Goal: Task Accomplishment & Management: Manage account settings

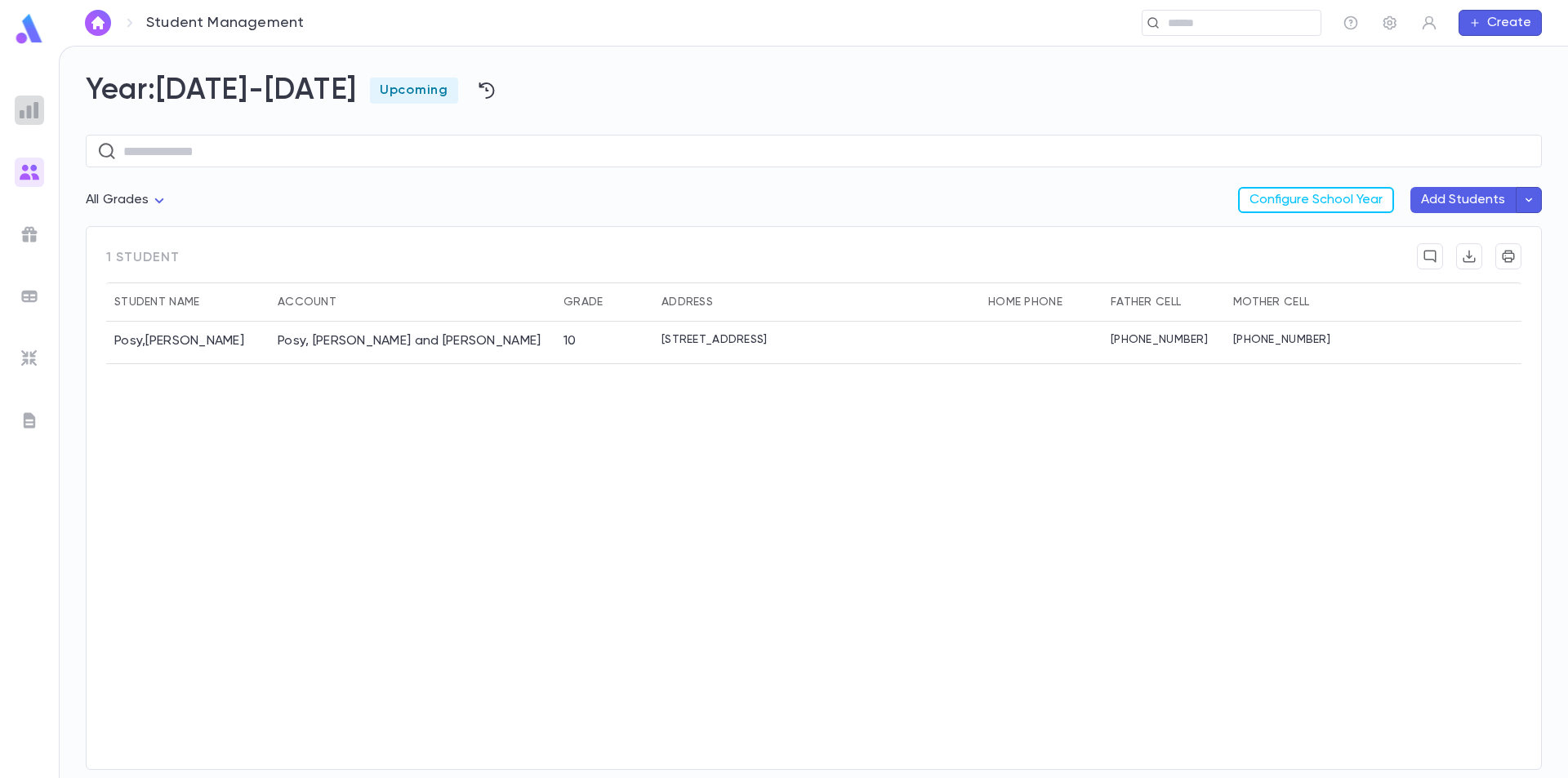
click at [36, 113] on img at bounding box center [29, 110] width 19 height 19
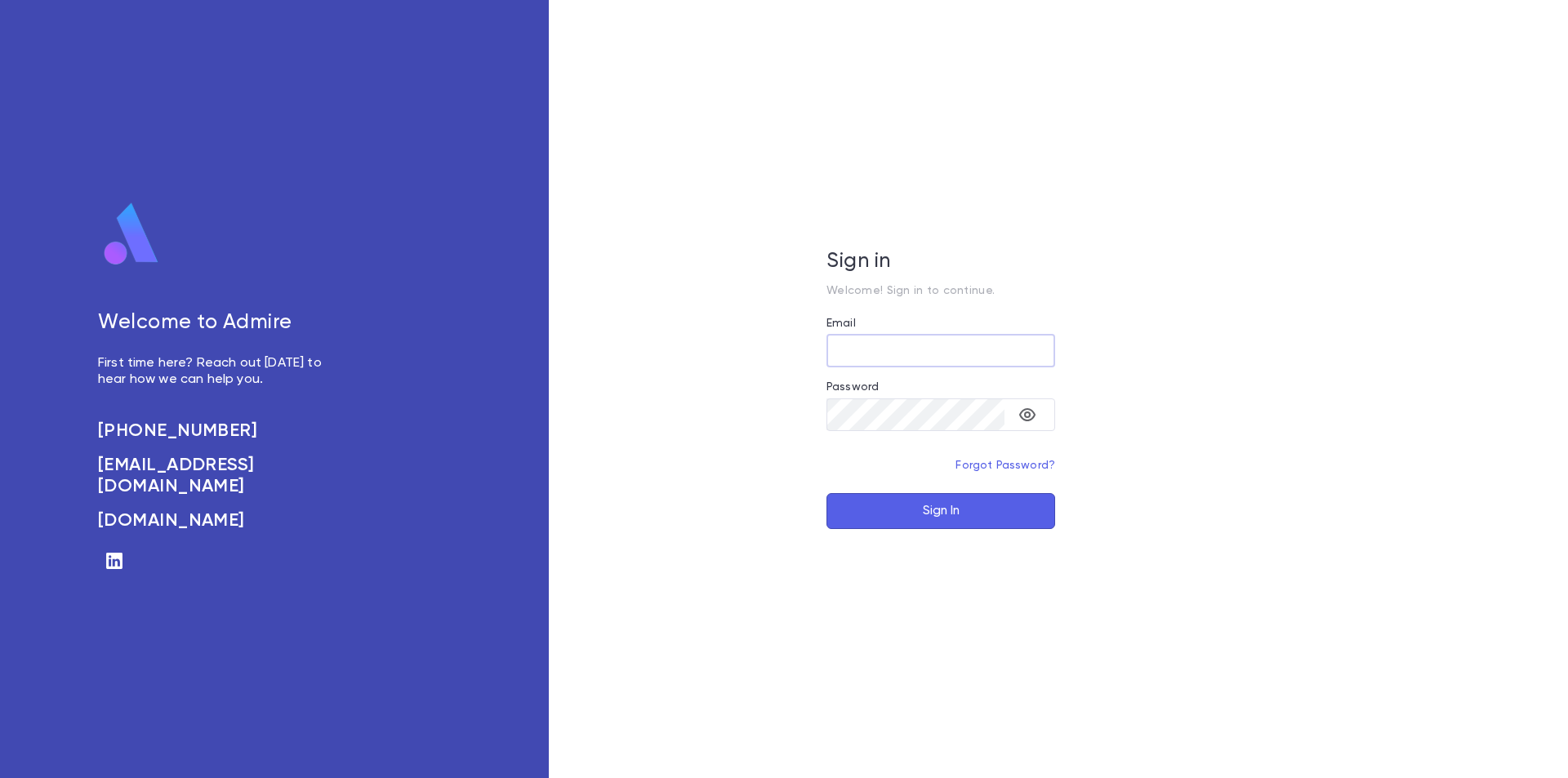
type input "**********"
click at [982, 520] on button "Sign In" at bounding box center [941, 511] width 229 height 36
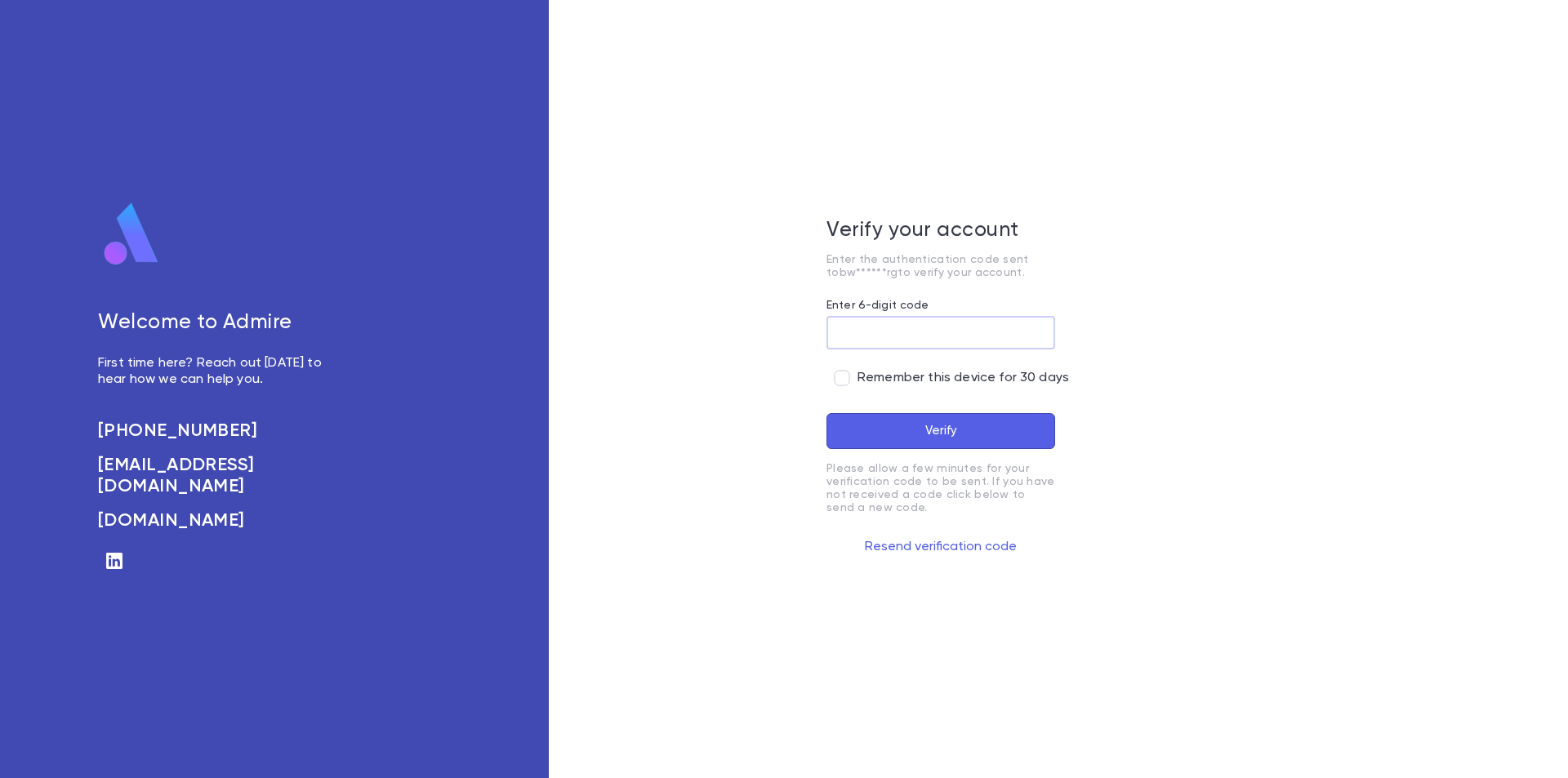
paste input "******"
type input "******"
click at [937, 440] on button "Verify" at bounding box center [941, 431] width 229 height 36
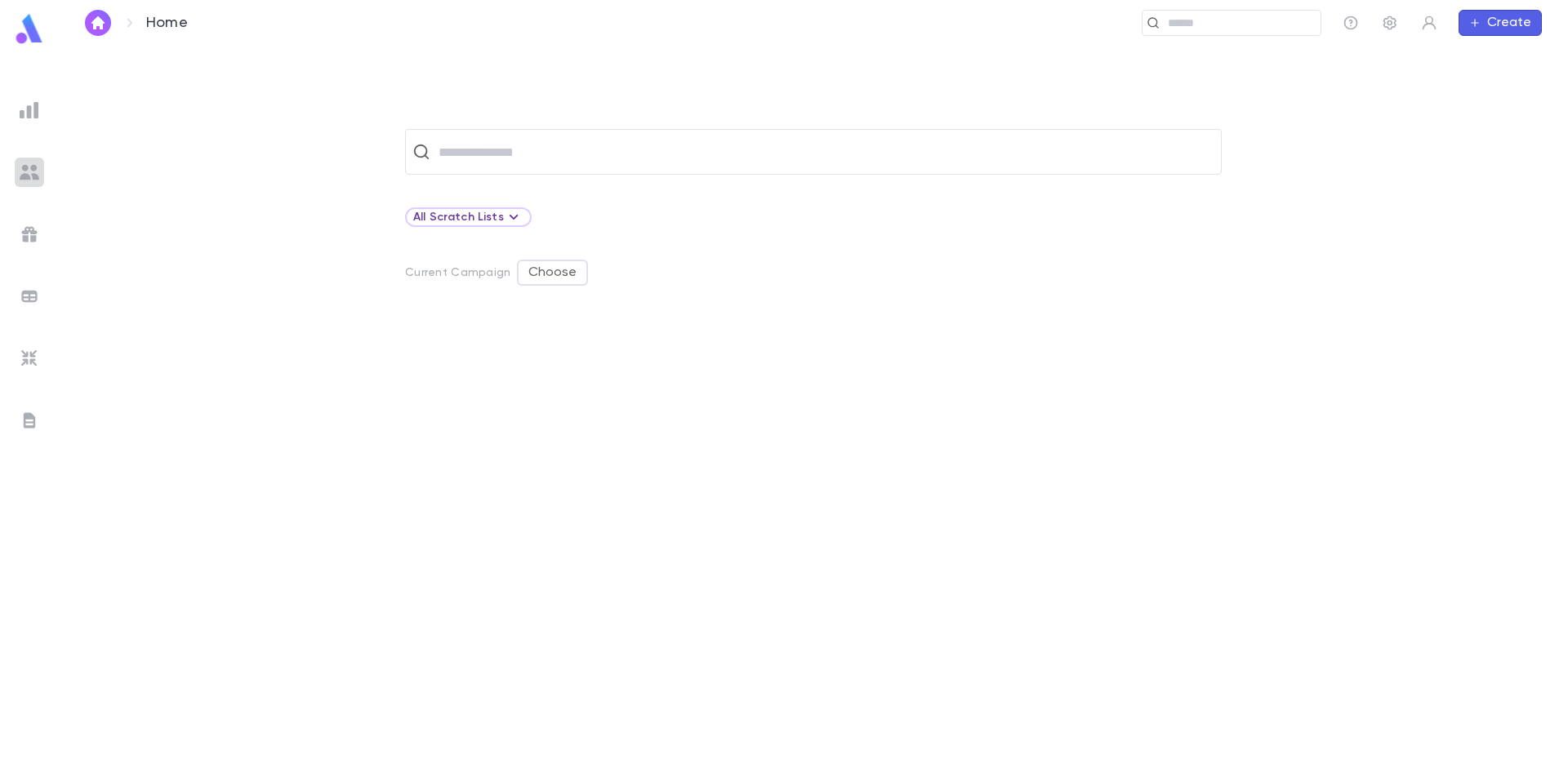
click at [28, 170] on img at bounding box center [29, 172] width 19 height 19
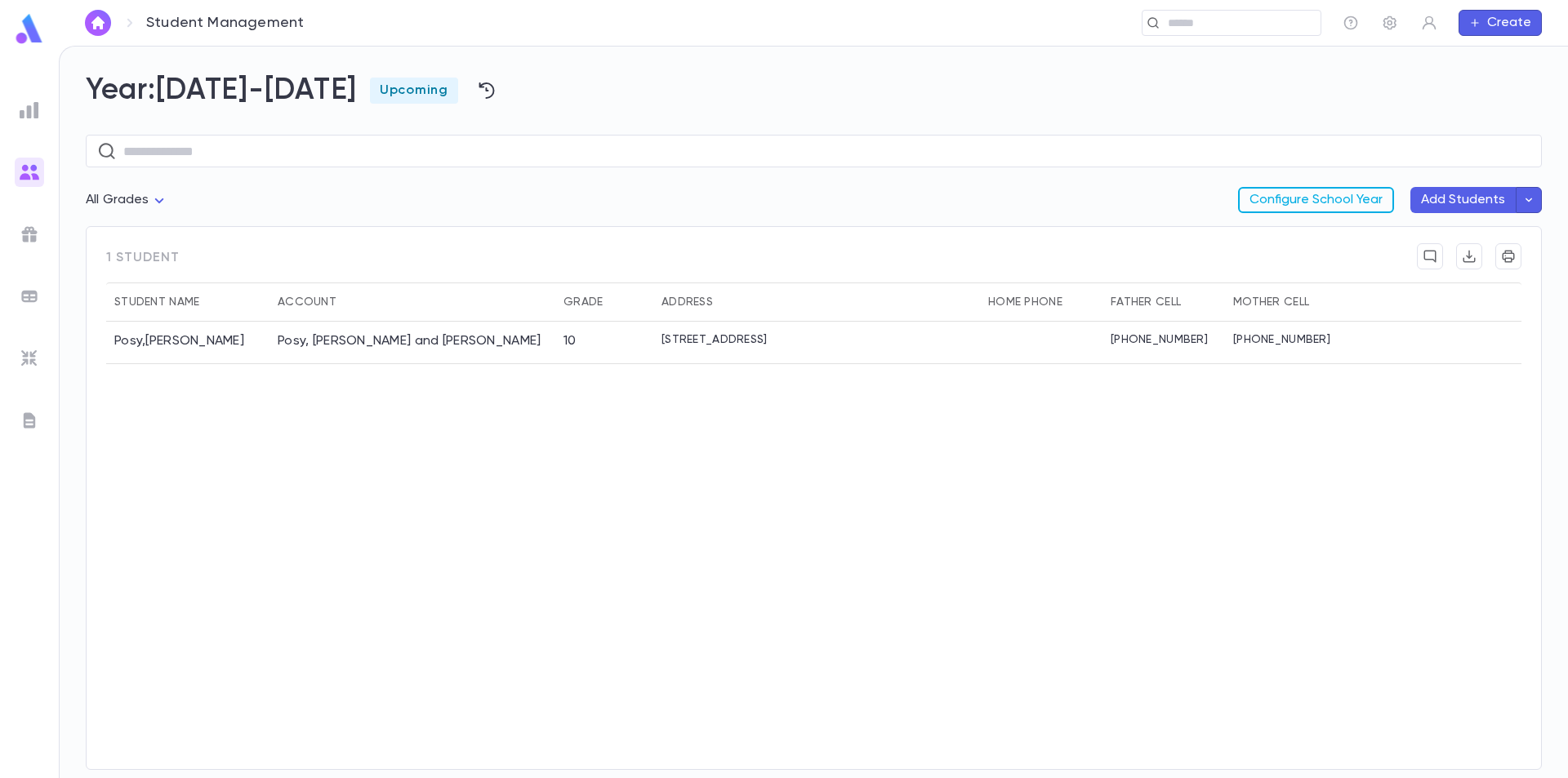
click at [1357, 201] on button "Configure School Year" at bounding box center [1316, 199] width 156 height 26
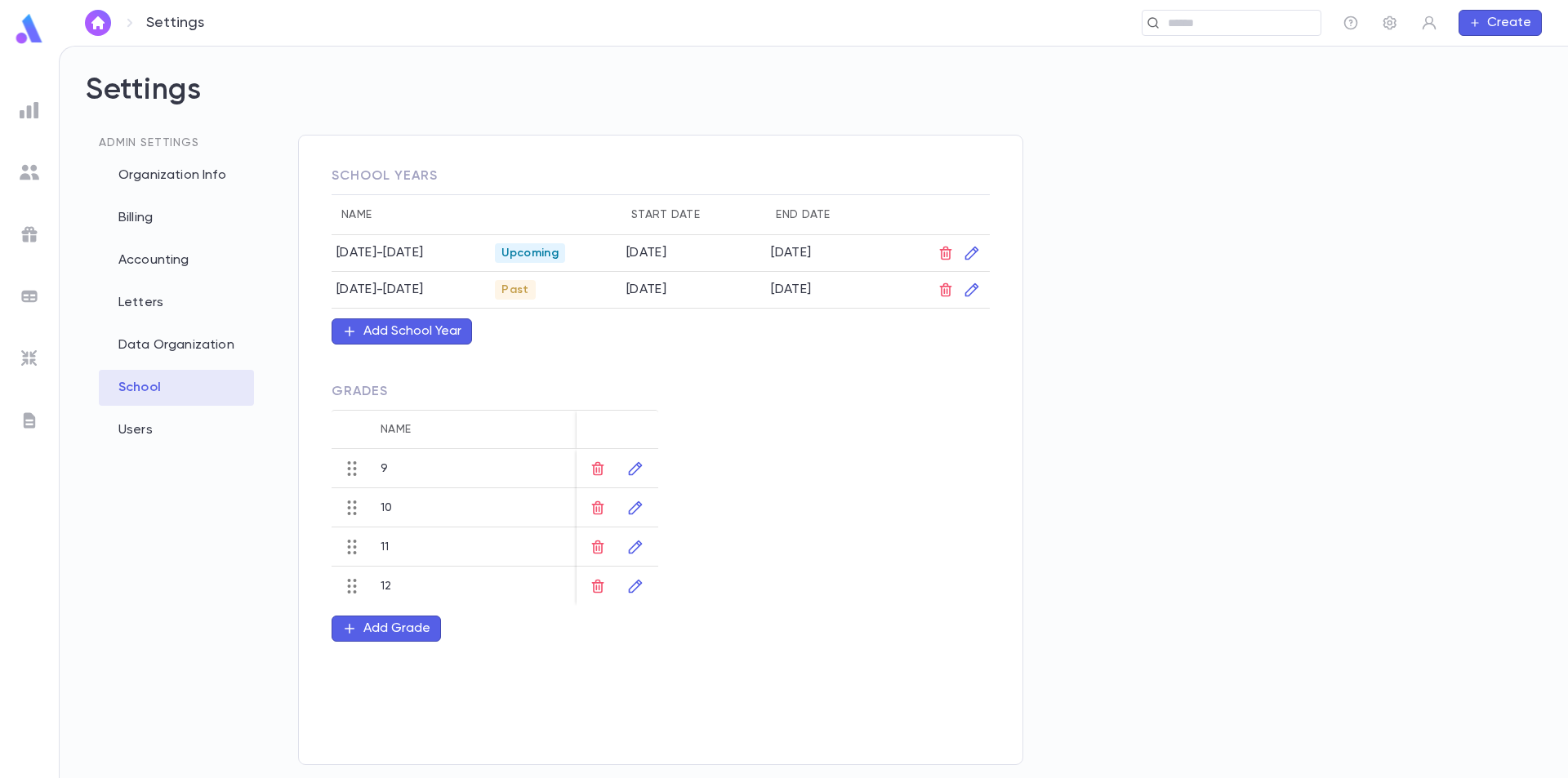
click at [433, 337] on div "Add School Year" at bounding box center [413, 331] width 98 height 16
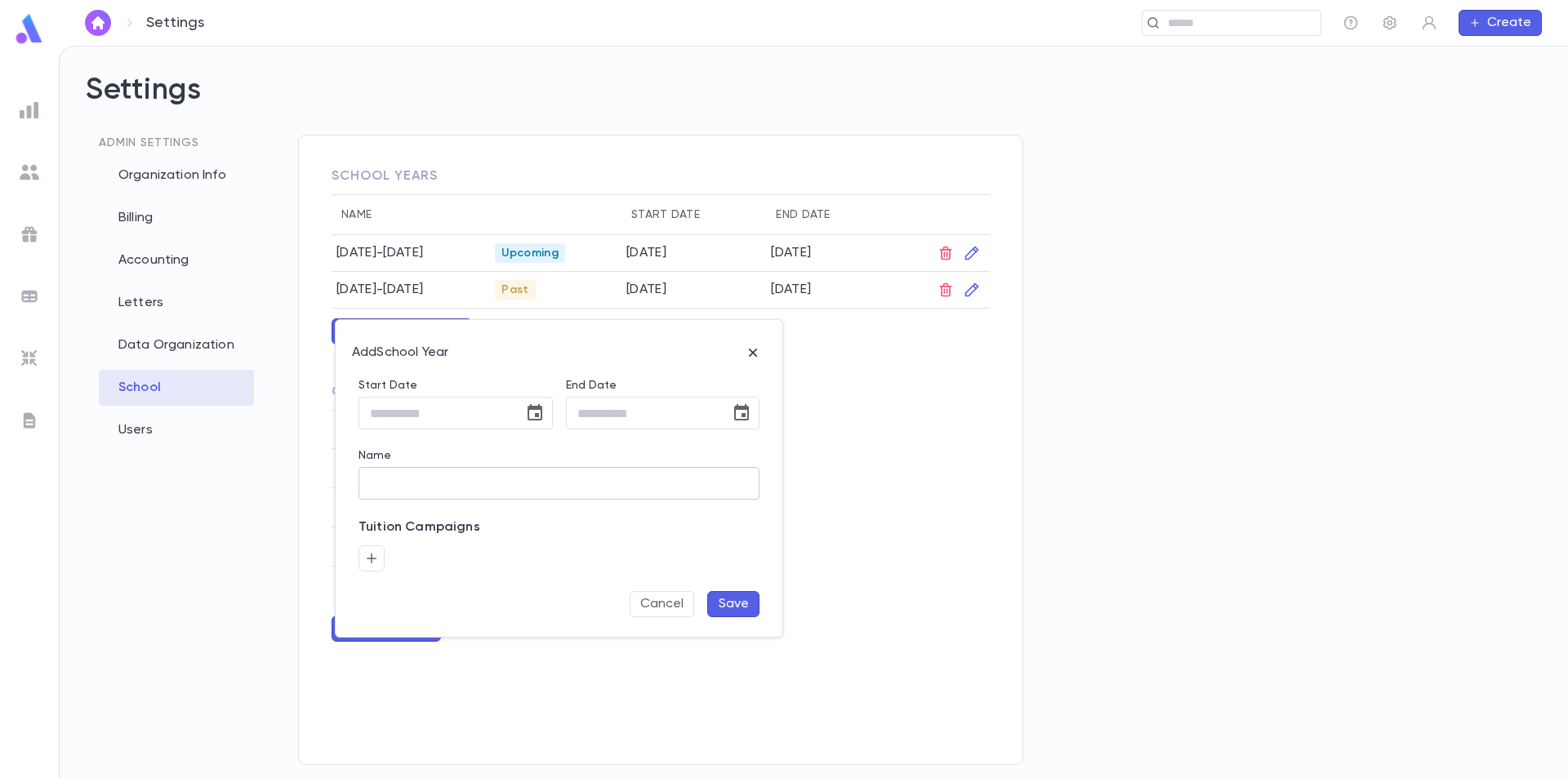
click at [470, 485] on input "Name" at bounding box center [559, 483] width 401 height 32
type input "*********"
click at [527, 419] on icon "Choose date" at bounding box center [535, 413] width 19 height 19
click at [364, 457] on div "August 2025" at bounding box center [343, 454] width 39 height 16
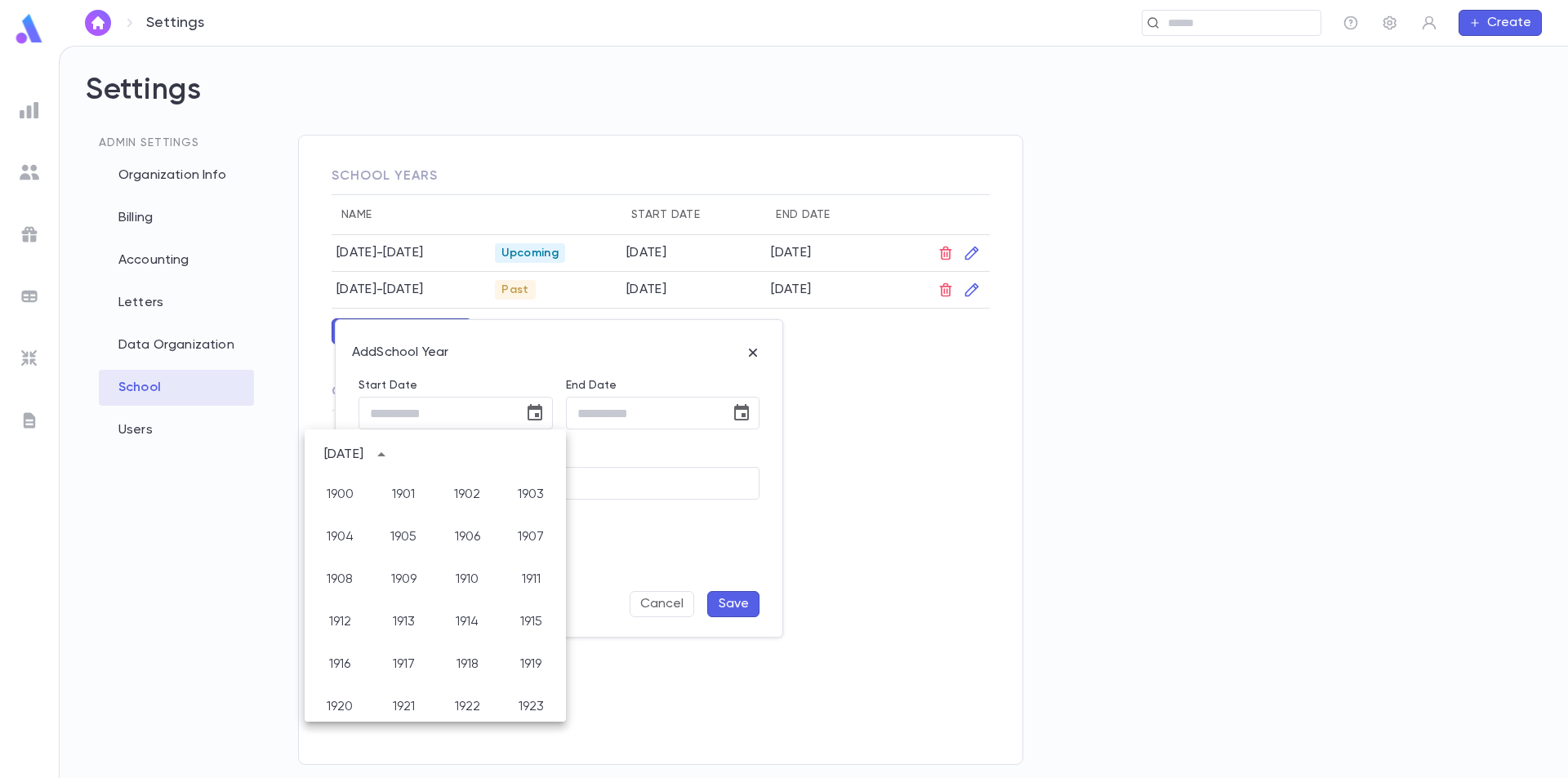
scroll to position [1214, 0]
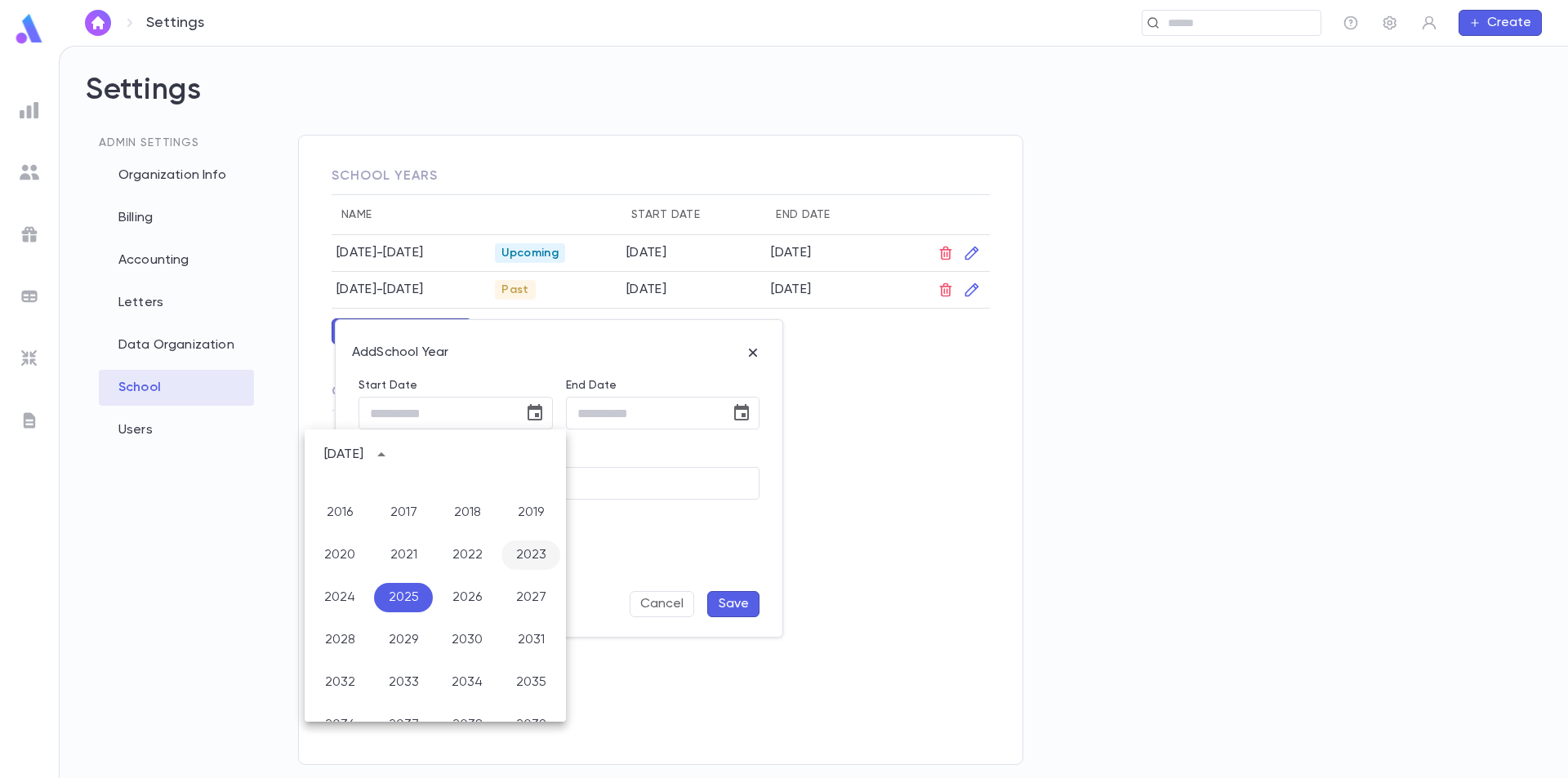
click at [516, 556] on button "2023" at bounding box center [530, 555] width 59 height 30
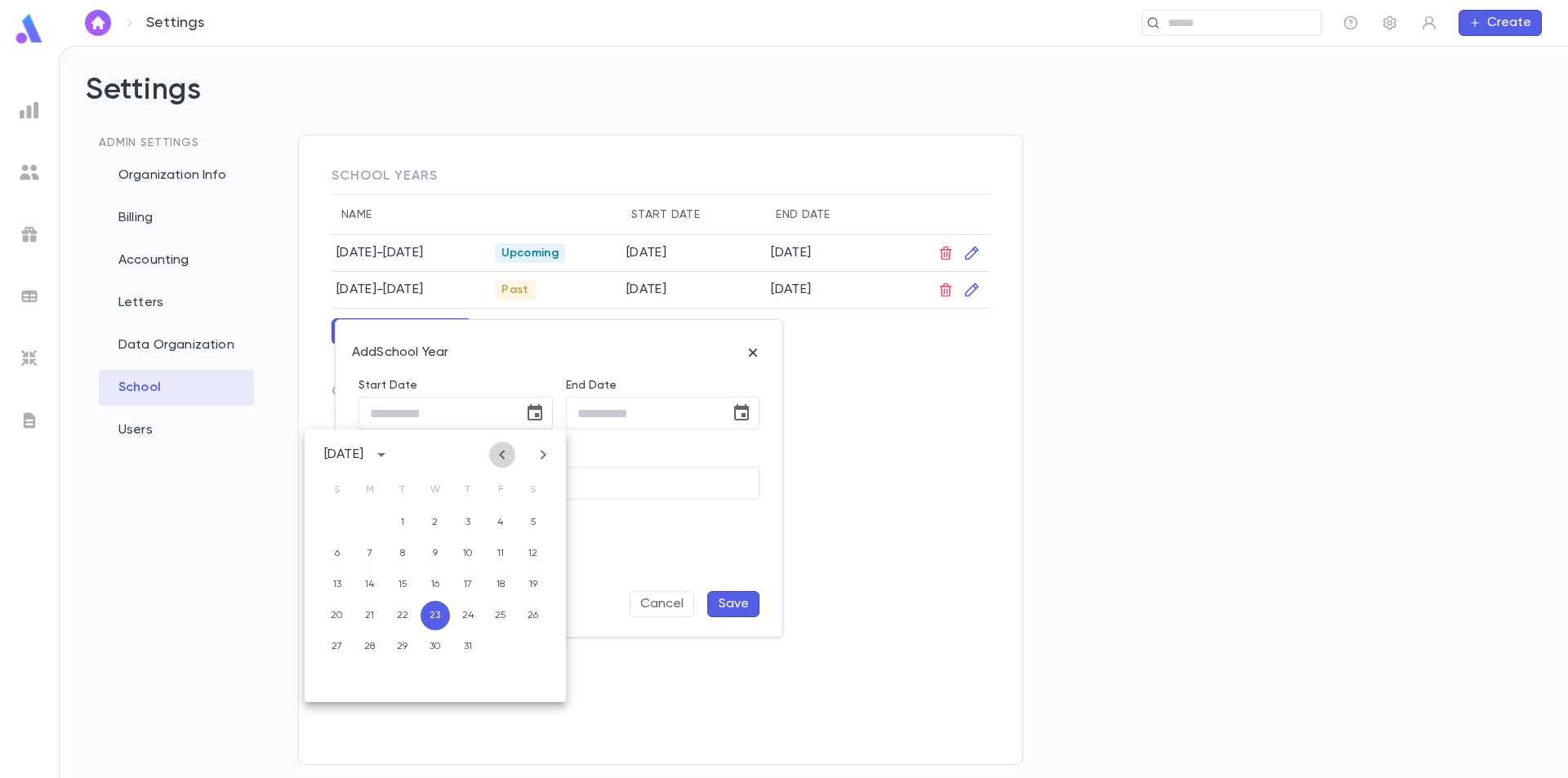
click at [492, 451] on button "Previous month" at bounding box center [502, 454] width 26 height 26
click at [544, 457] on icon "Next month" at bounding box center [544, 455] width 6 height 10
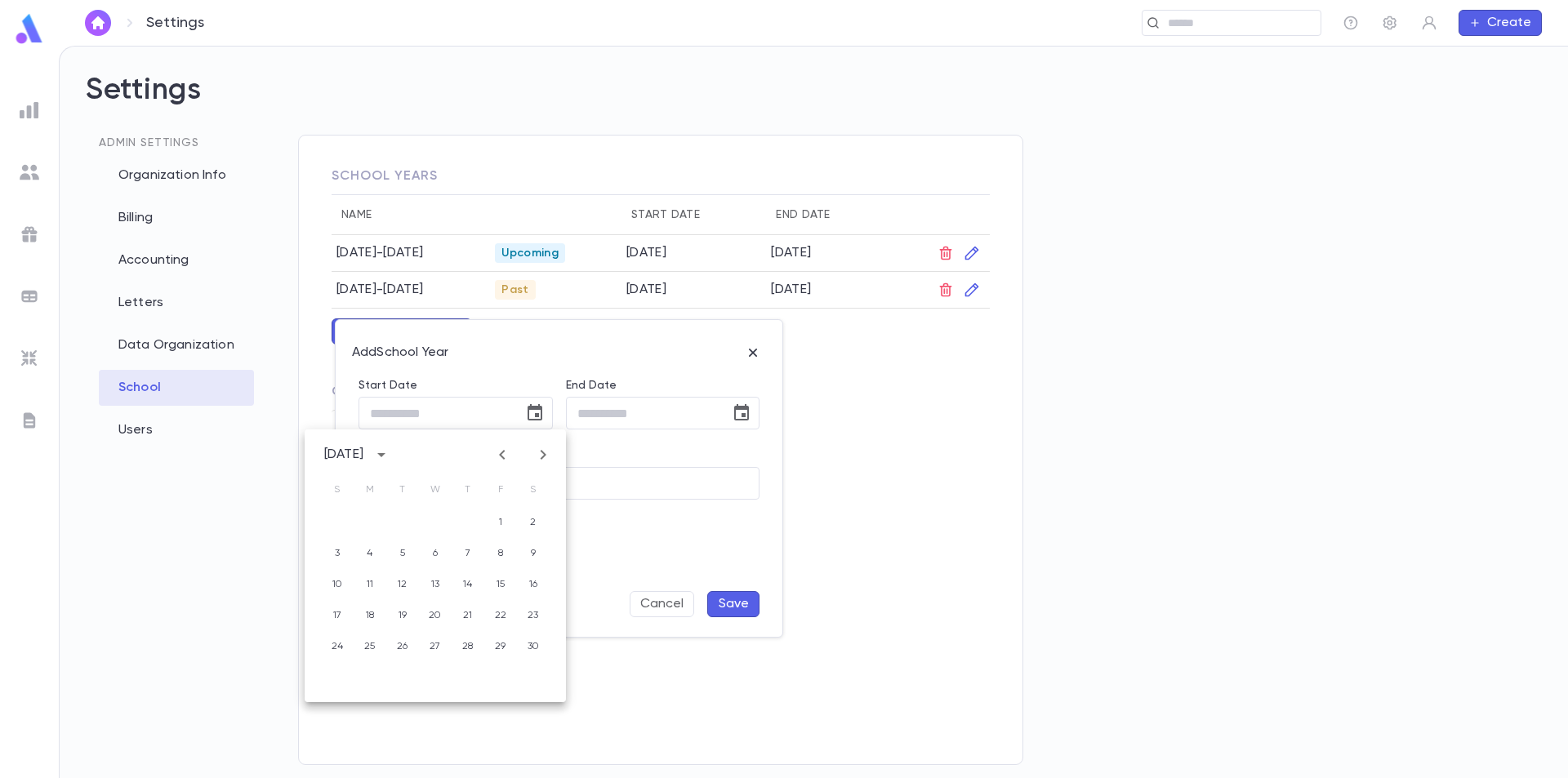
click at [501, 464] on button "Previous month" at bounding box center [502, 454] width 26 height 26
click at [462, 614] on button "24" at bounding box center [468, 615] width 30 height 30
type input "**********"
click at [744, 414] on icon "Choose date" at bounding box center [741, 412] width 14 height 16
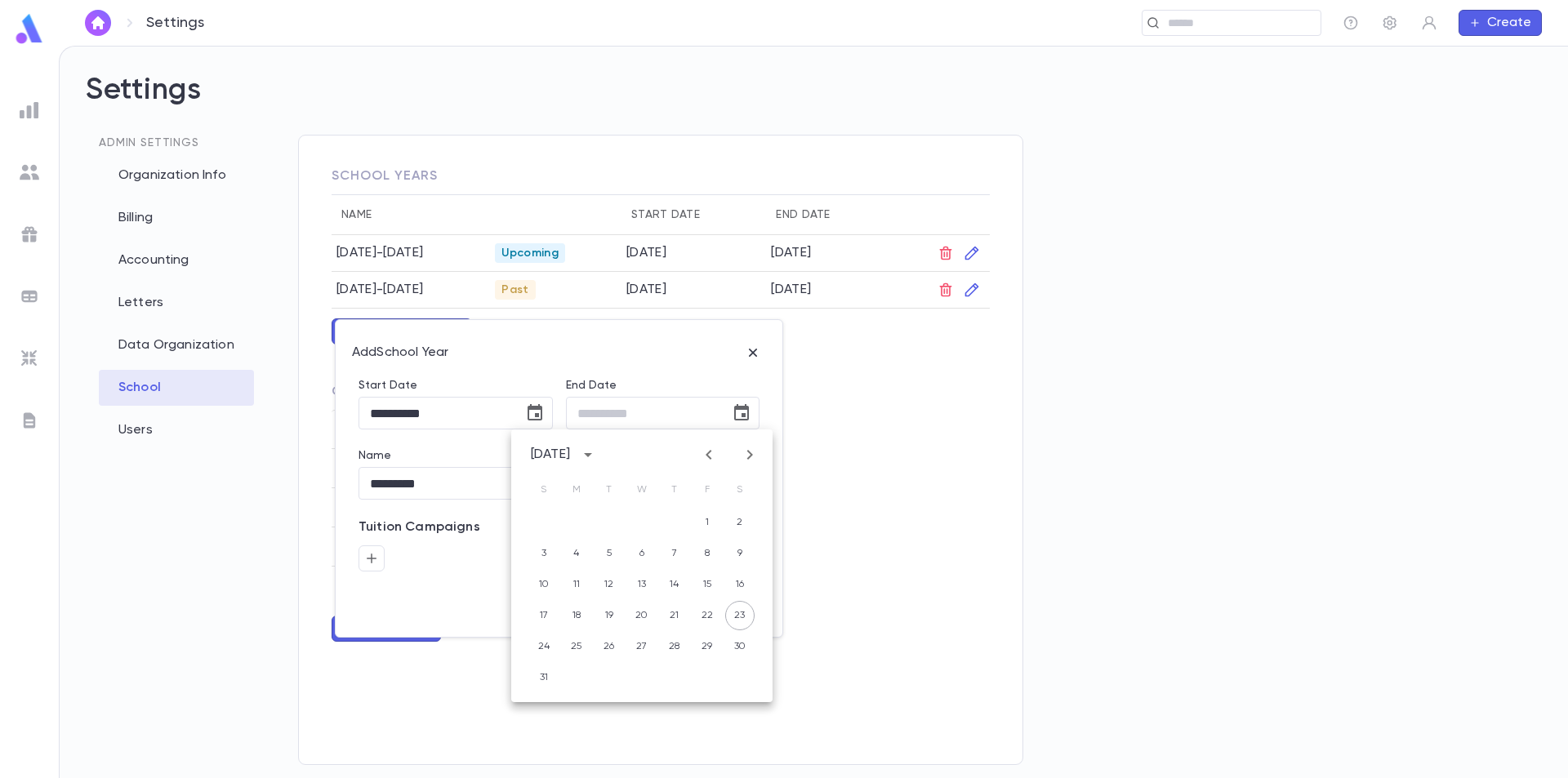
click at [570, 458] on div "August 2025" at bounding box center [550, 454] width 39 height 16
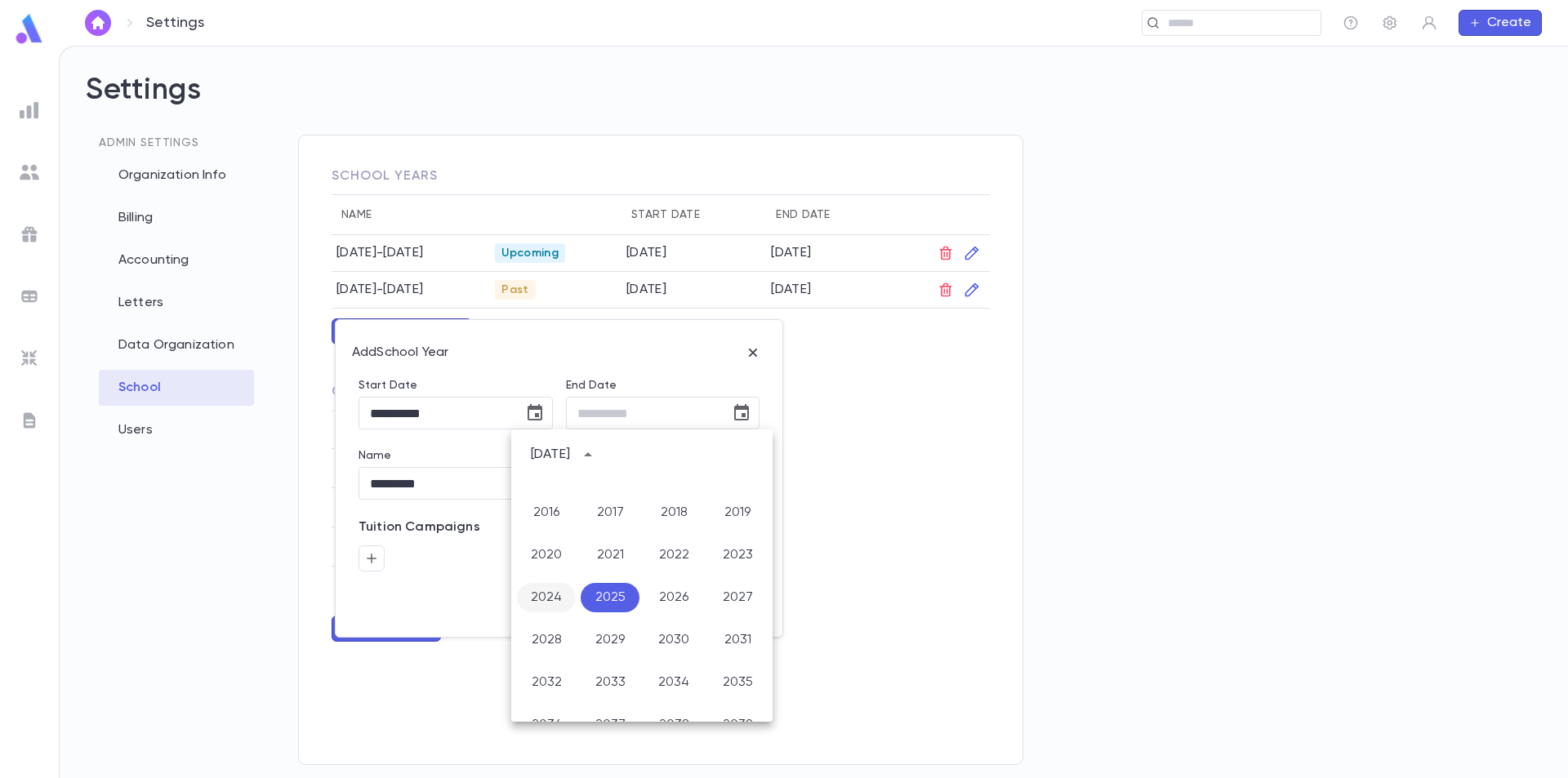
click at [538, 601] on button "2024" at bounding box center [545, 597] width 59 height 30
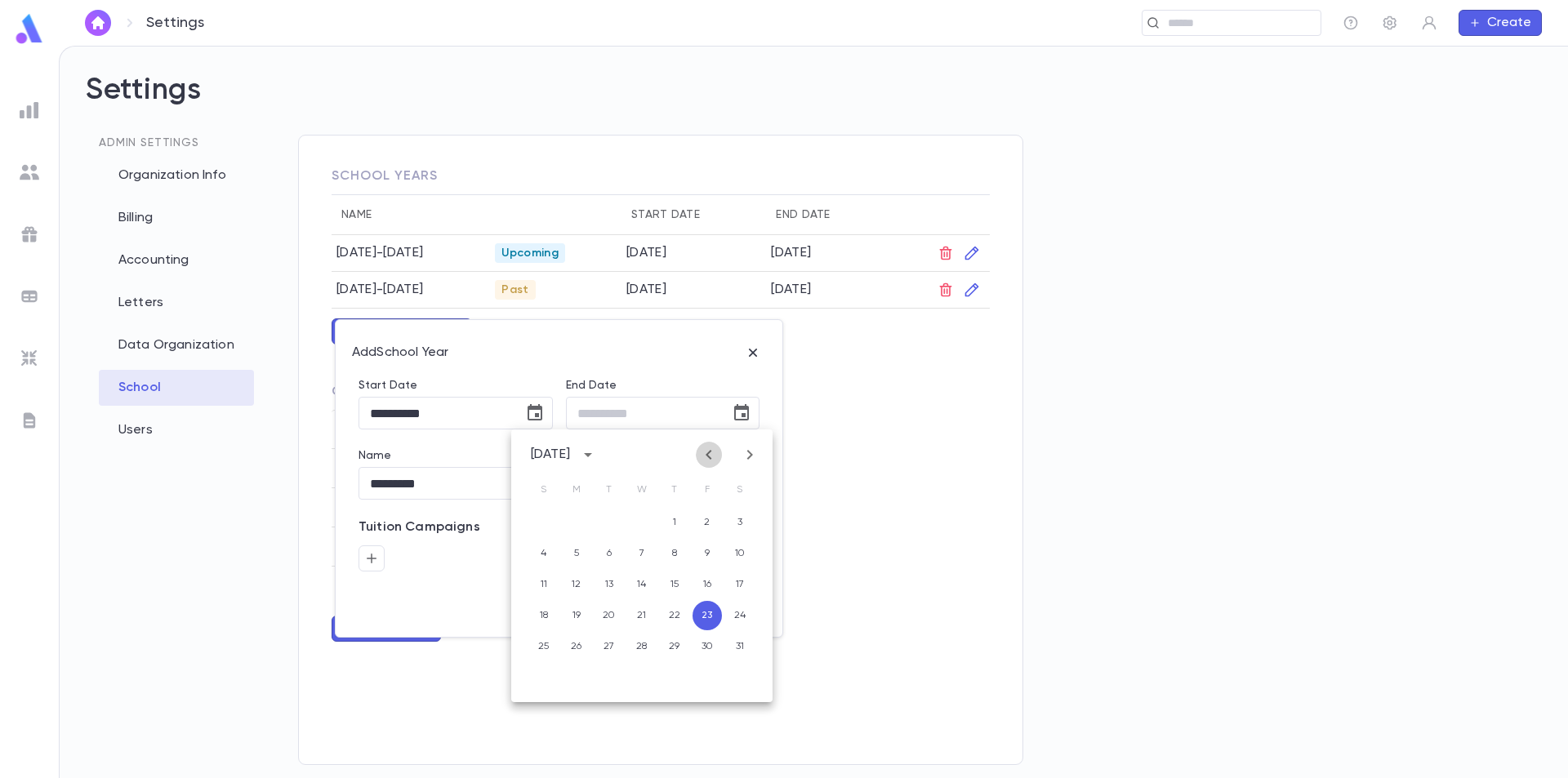
click at [711, 450] on icon "Previous month" at bounding box center [708, 455] width 6 height 10
click at [713, 458] on icon "Previous month" at bounding box center [709, 455] width 19 height 19
click at [544, 678] on button "30" at bounding box center [544, 677] width 30 height 30
type input "**********"
click at [369, 560] on icon "button" at bounding box center [371, 558] width 14 height 16
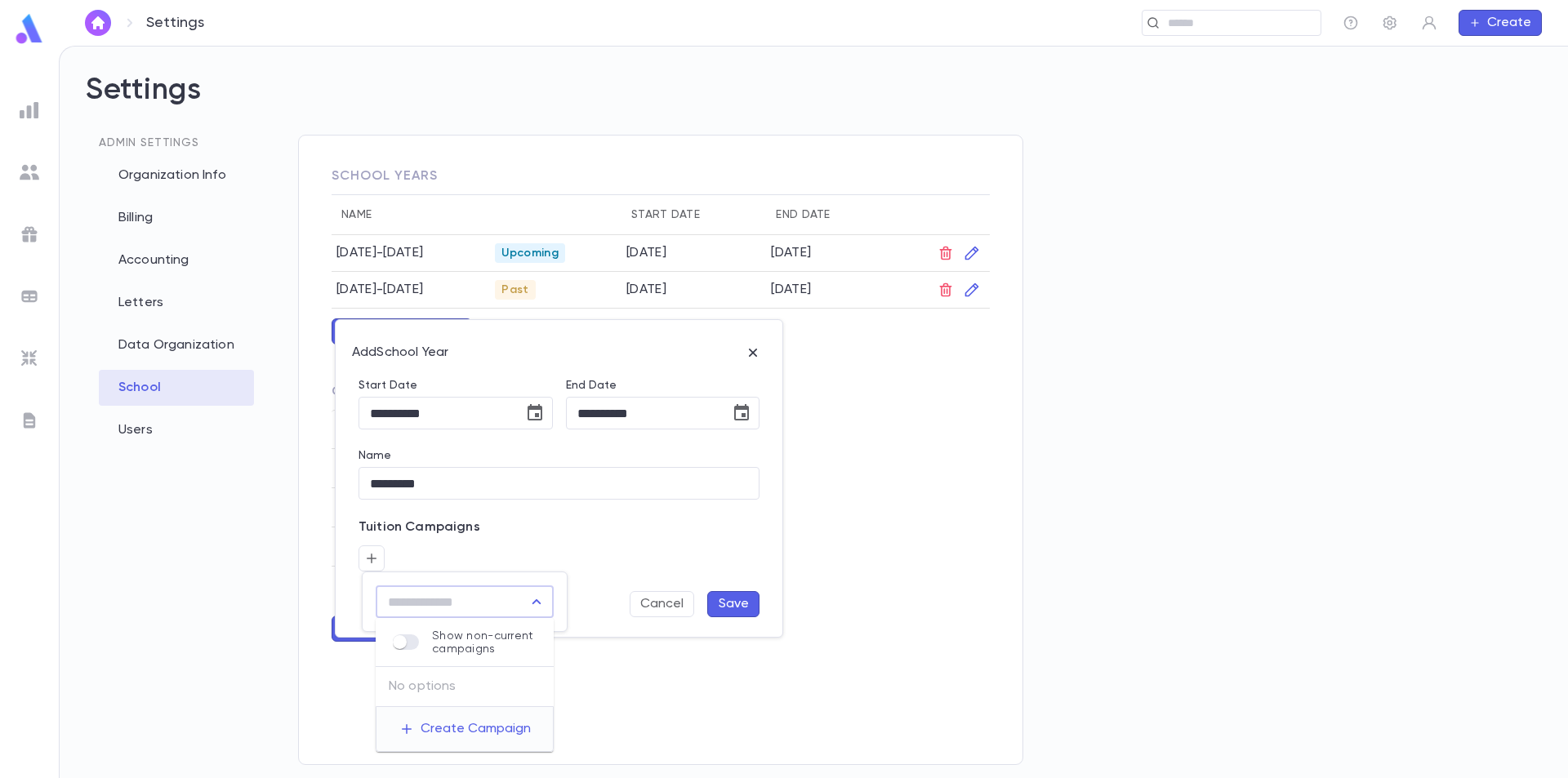
click at [434, 610] on input "text" at bounding box center [452, 602] width 139 height 31
click at [717, 596] on div at bounding box center [784, 389] width 1568 height 778
click at [719, 607] on button "Save" at bounding box center [733, 604] width 52 height 26
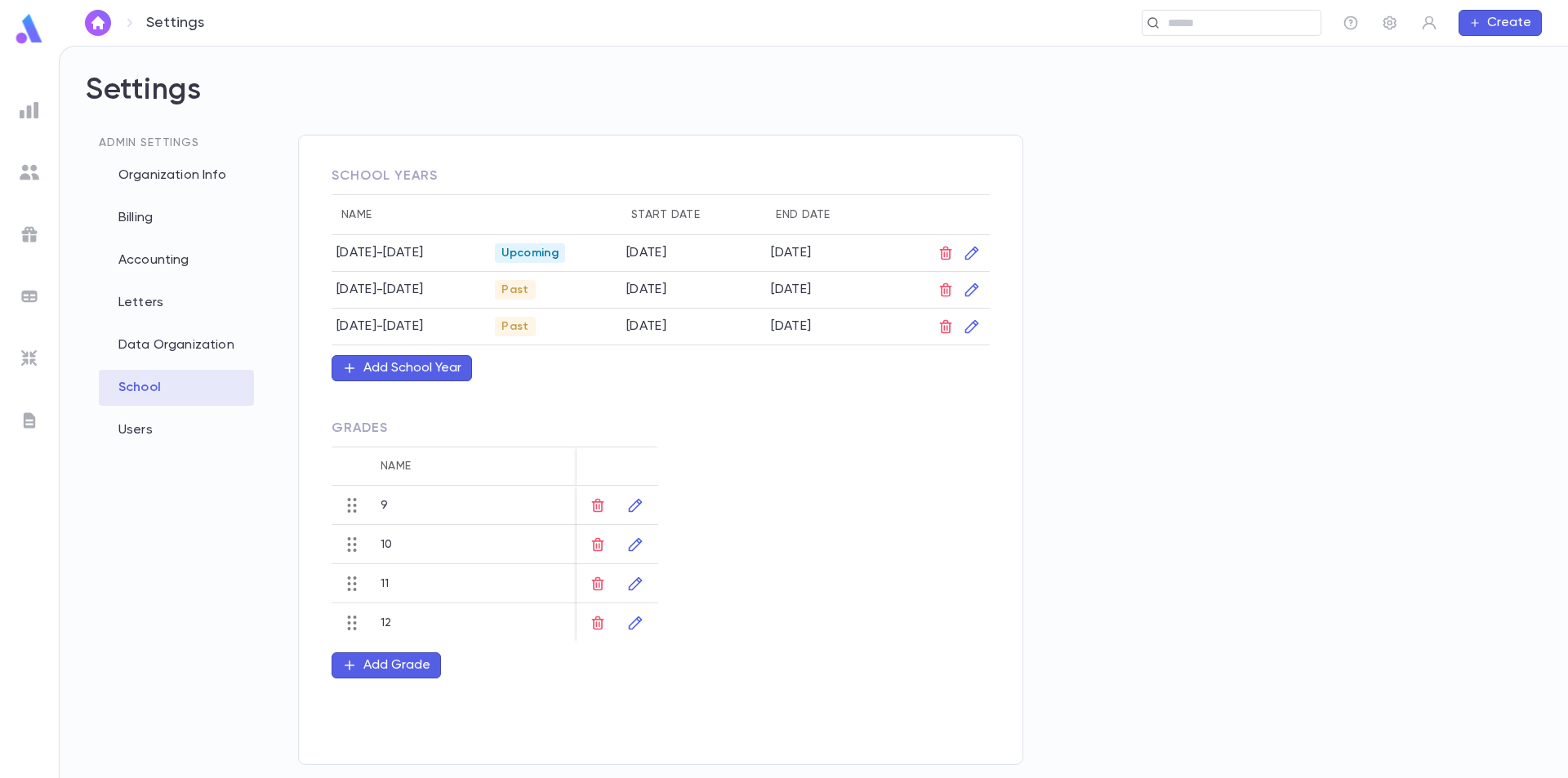
click at [435, 373] on div "Add School Year" at bounding box center [413, 367] width 98 height 16
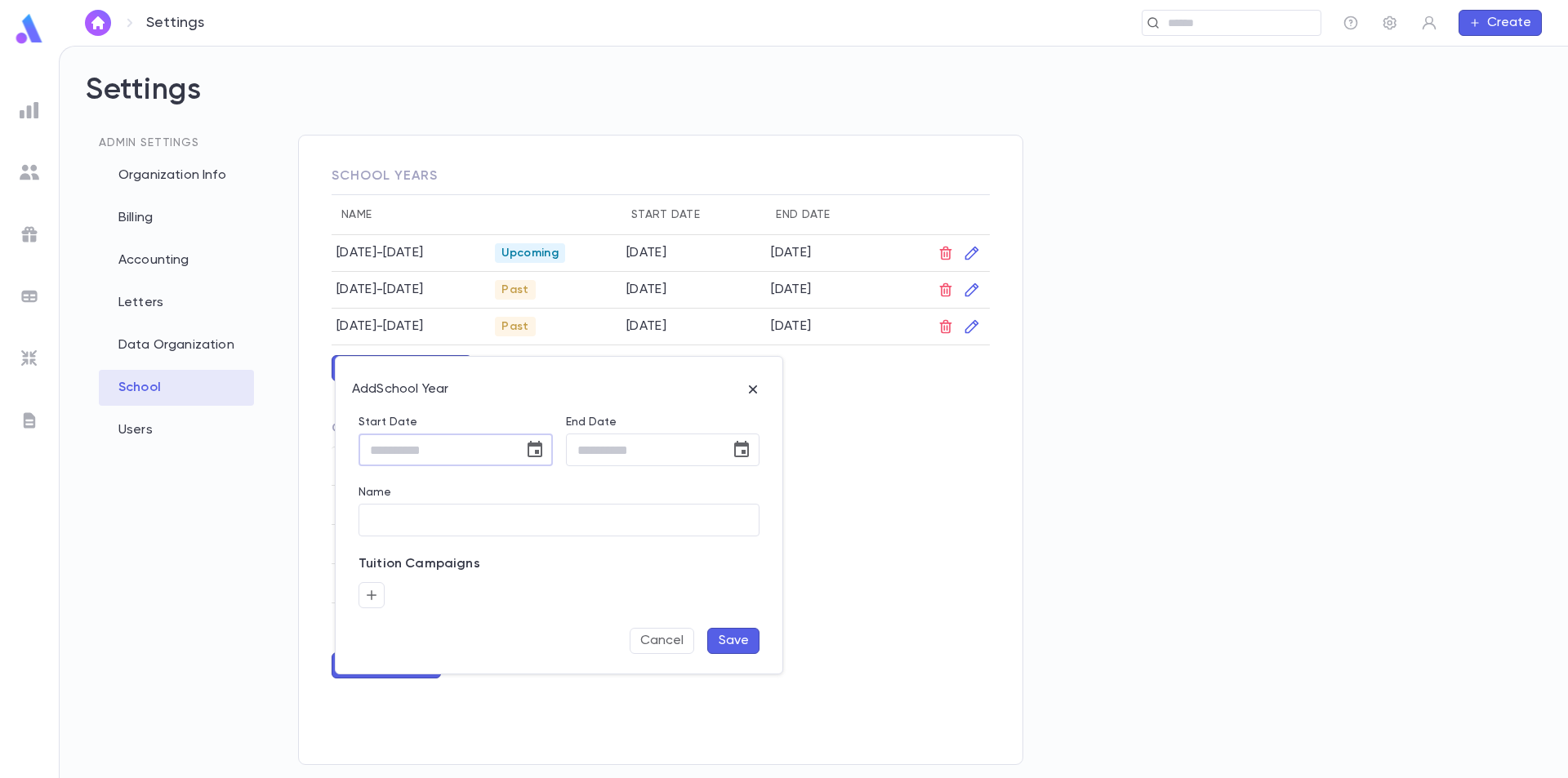
click at [436, 457] on input "Start Date" at bounding box center [436, 450] width 154 height 32
type input "**********"
click at [401, 532] on input "Name" at bounding box center [559, 520] width 401 height 32
type input "*********"
click at [536, 450] on icon "Choose date" at bounding box center [534, 448] width 14 height 16
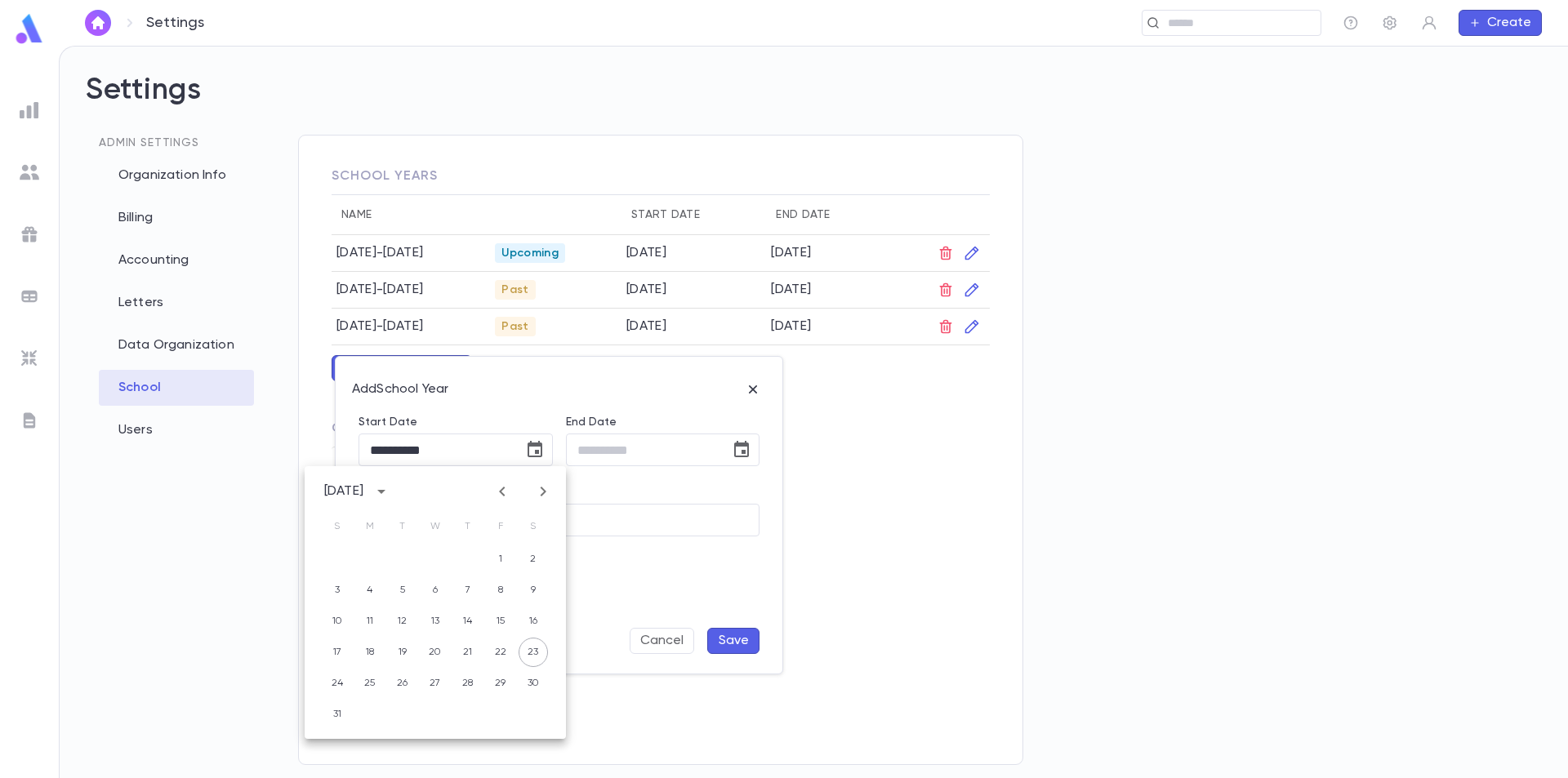
click at [364, 489] on div "August 2025" at bounding box center [343, 491] width 39 height 16
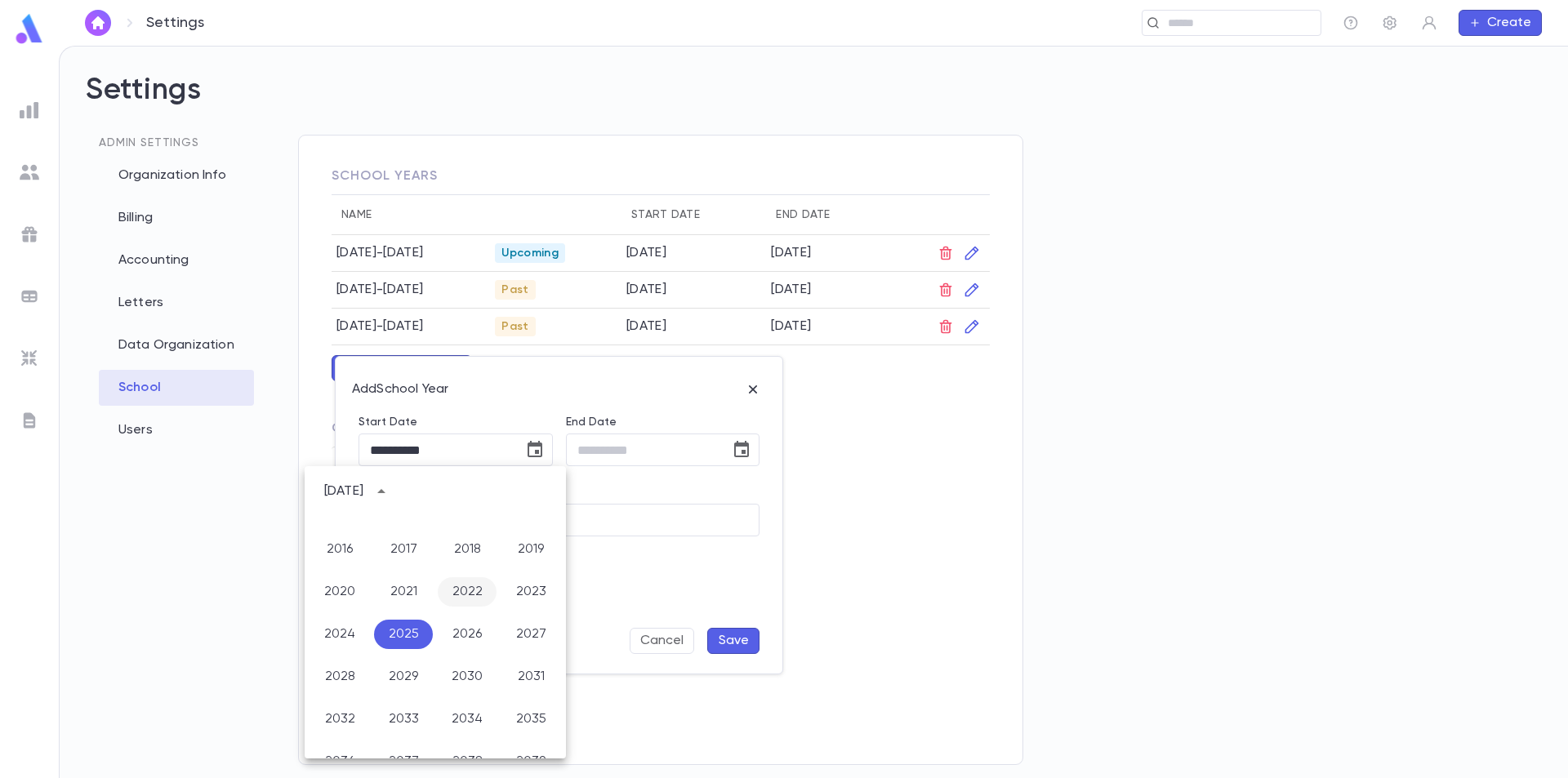
click at [444, 593] on button "2022" at bounding box center [467, 591] width 59 height 30
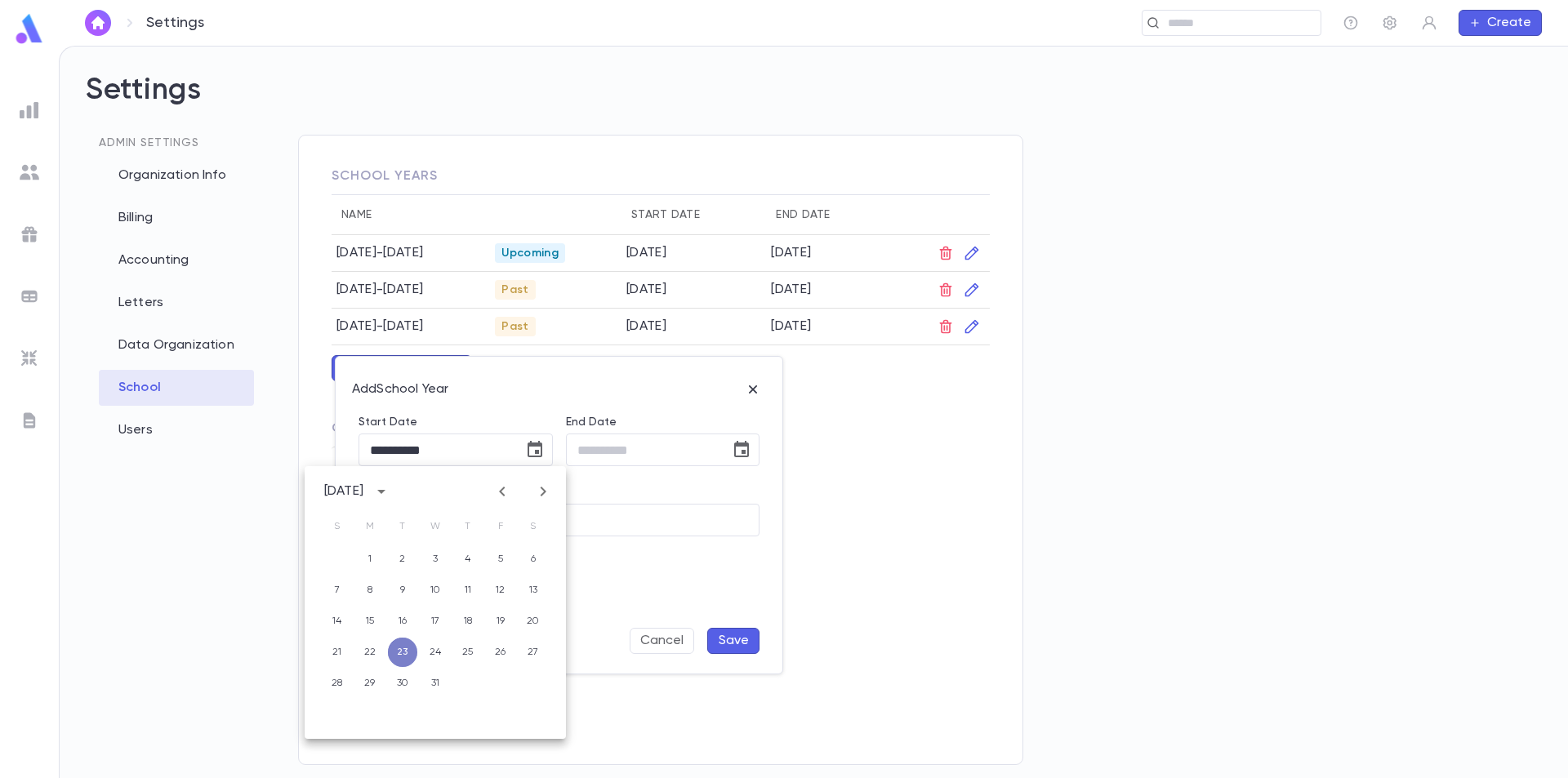
click at [410, 652] on button "23" at bounding box center [402, 652] width 30 height 30
type input "**********"
click at [625, 457] on input "End Date" at bounding box center [643, 450] width 154 height 32
click at [746, 445] on icon "Choose date" at bounding box center [741, 448] width 14 height 16
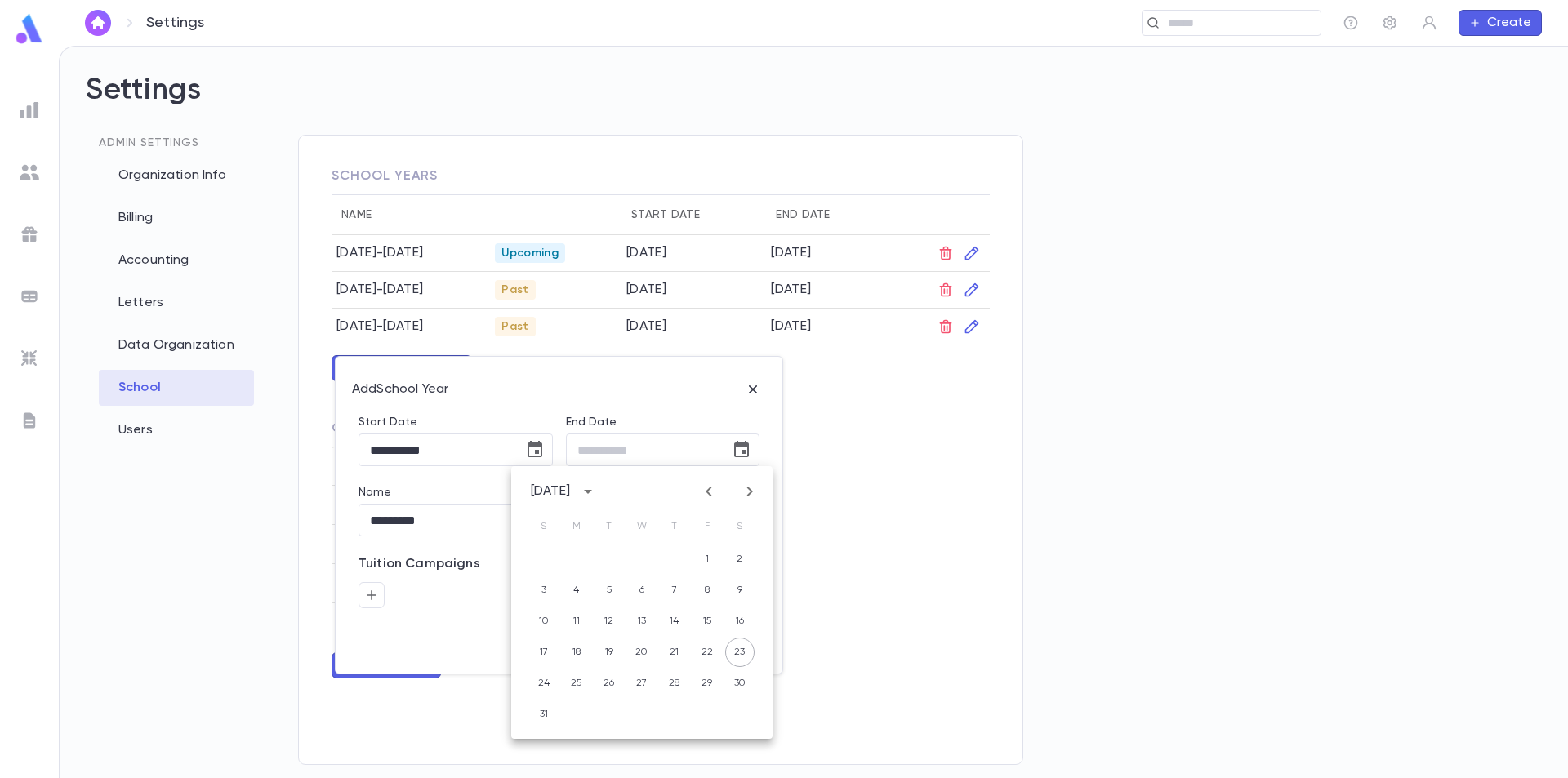
click at [570, 489] on div "August 2025" at bounding box center [550, 491] width 39 height 16
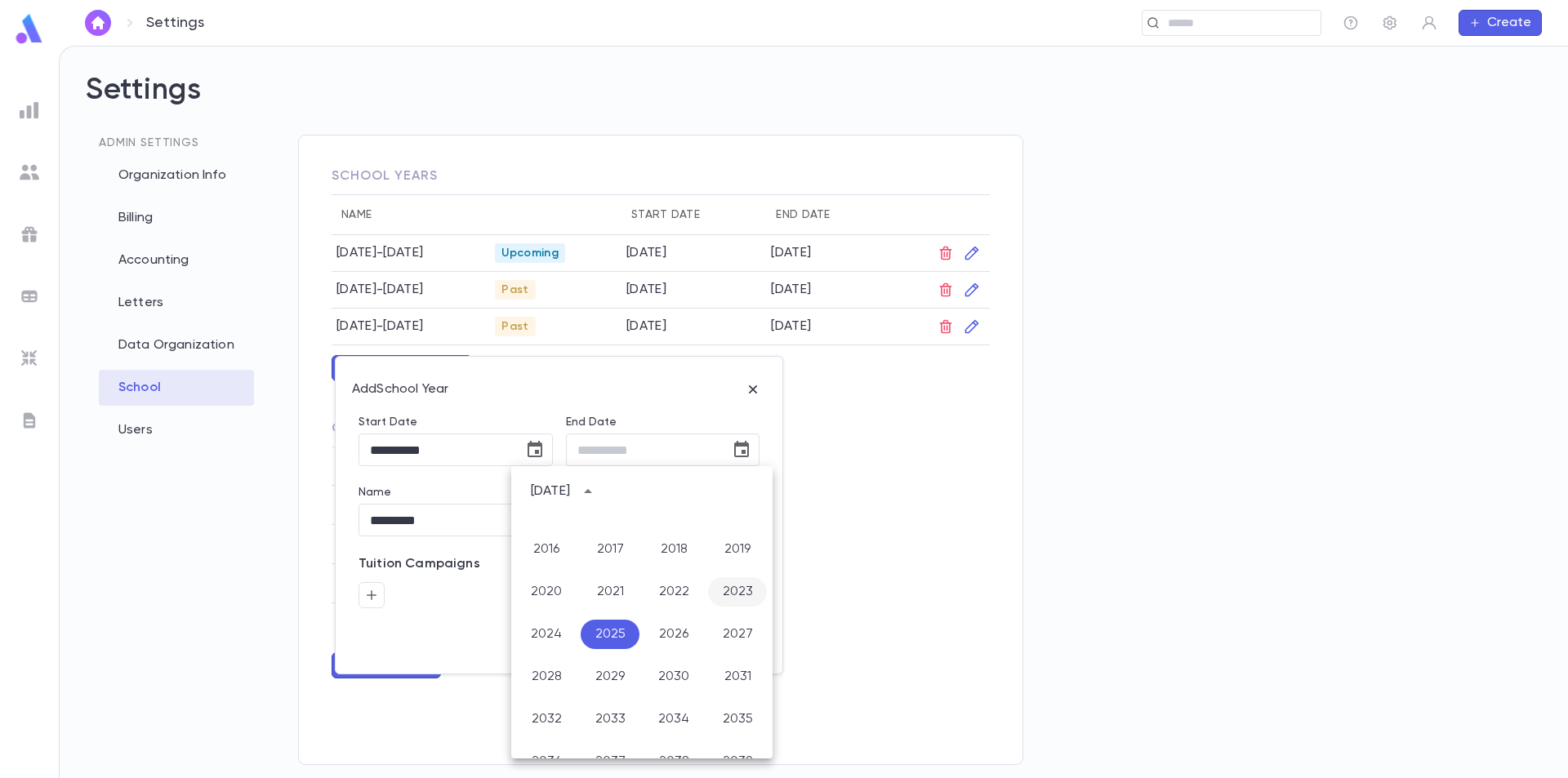
click at [724, 585] on button "2023" at bounding box center [737, 591] width 59 height 30
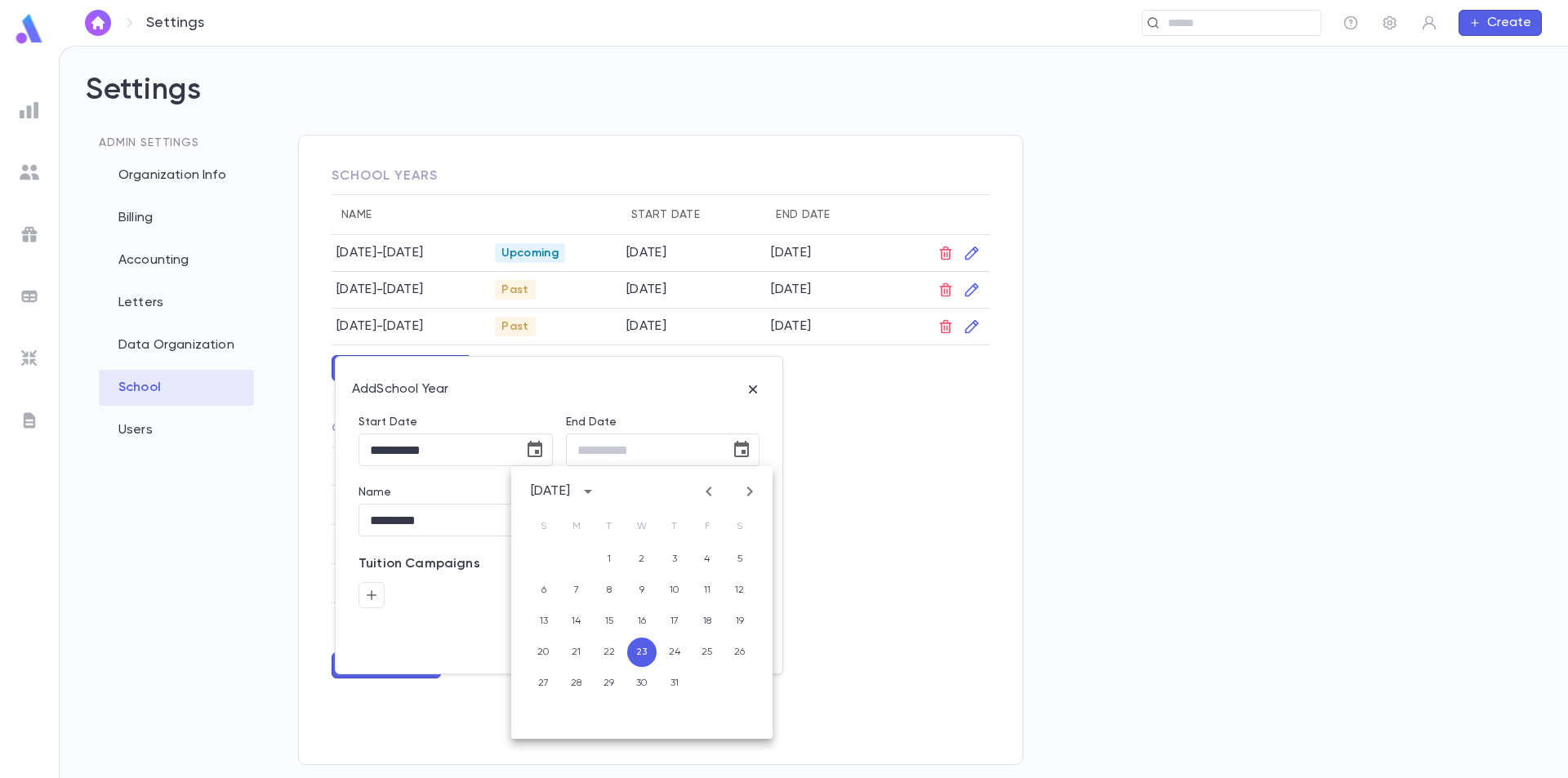
click at [707, 485] on icon "Previous month" at bounding box center [709, 491] width 19 height 19
click at [695, 675] on button "30" at bounding box center [707, 683] width 30 height 30
type input "**********"
click at [719, 640] on button "Save" at bounding box center [733, 640] width 52 height 26
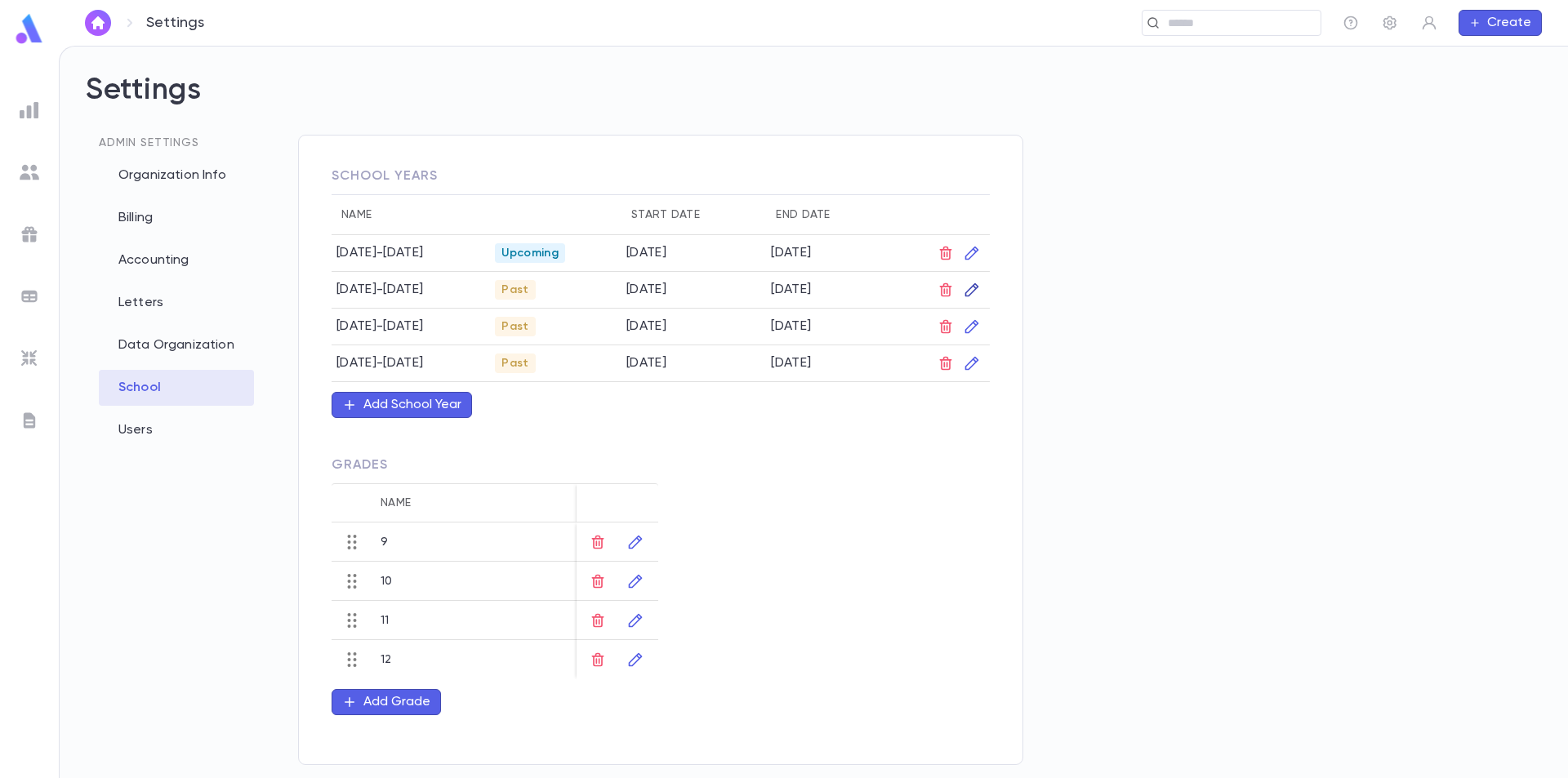
click at [973, 294] on icon "button" at bounding box center [972, 289] width 16 height 16
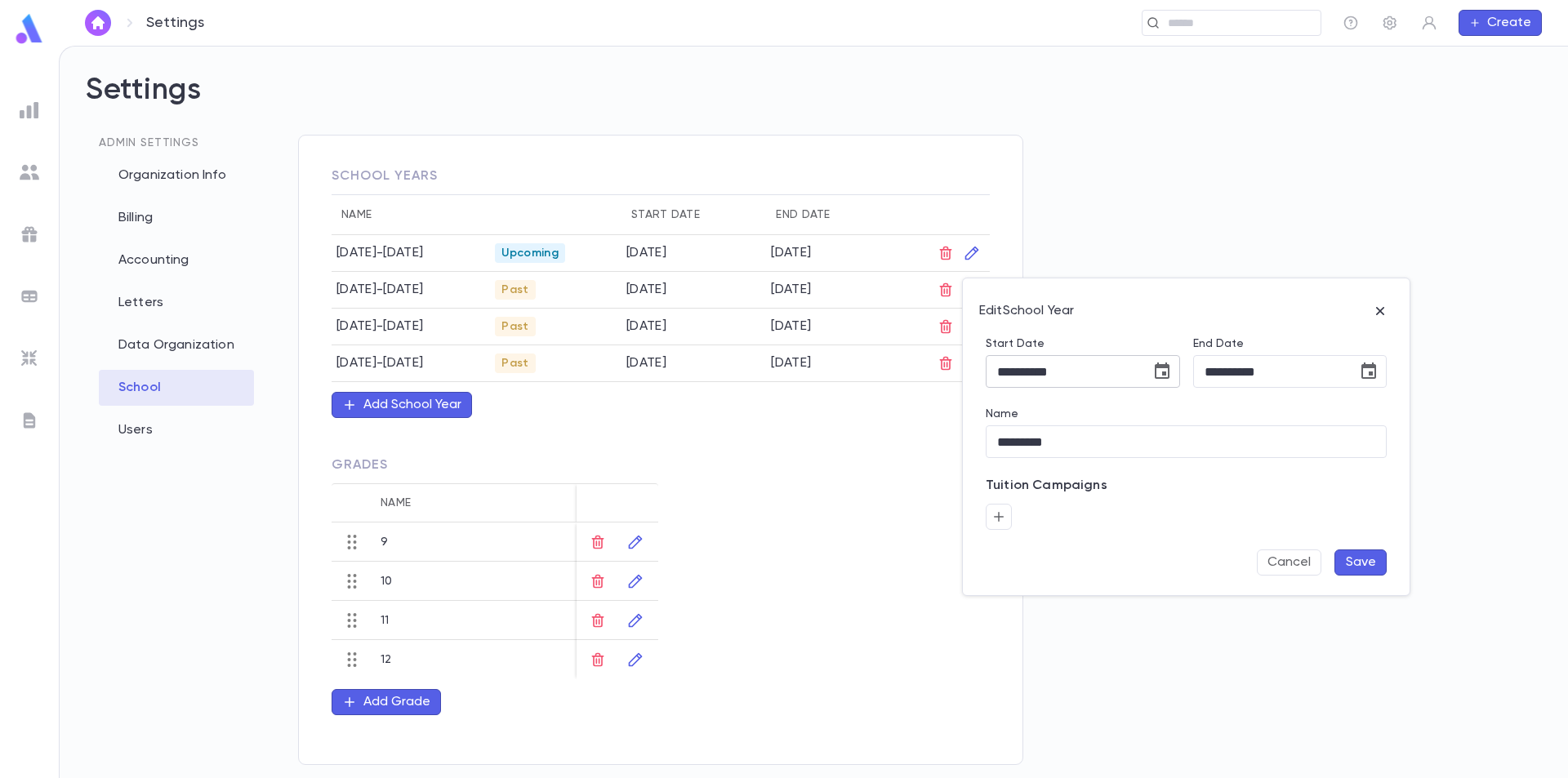
click at [1161, 372] on icon "Choose date, selected date is Sep 1, 2024" at bounding box center [1162, 371] width 19 height 19
click at [1132, 419] on icon "Previous month" at bounding box center [1129, 413] width 19 height 19
click at [1054, 602] on button "28" at bounding box center [1062, 605] width 30 height 30
type input "**********"
click at [1359, 565] on button "Save" at bounding box center [1360, 562] width 52 height 26
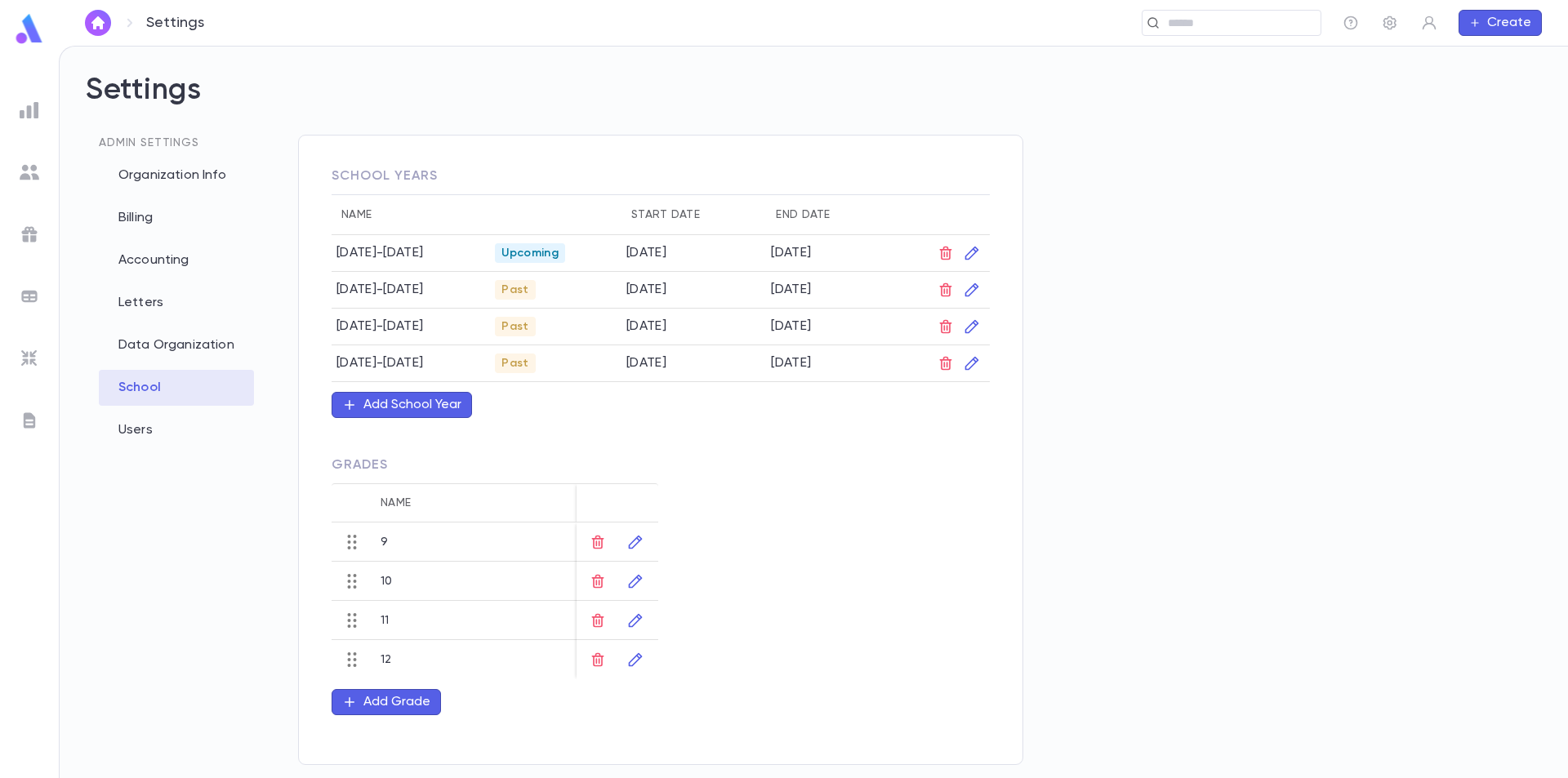
click at [444, 404] on div "Add School Year" at bounding box center [413, 405] width 98 height 16
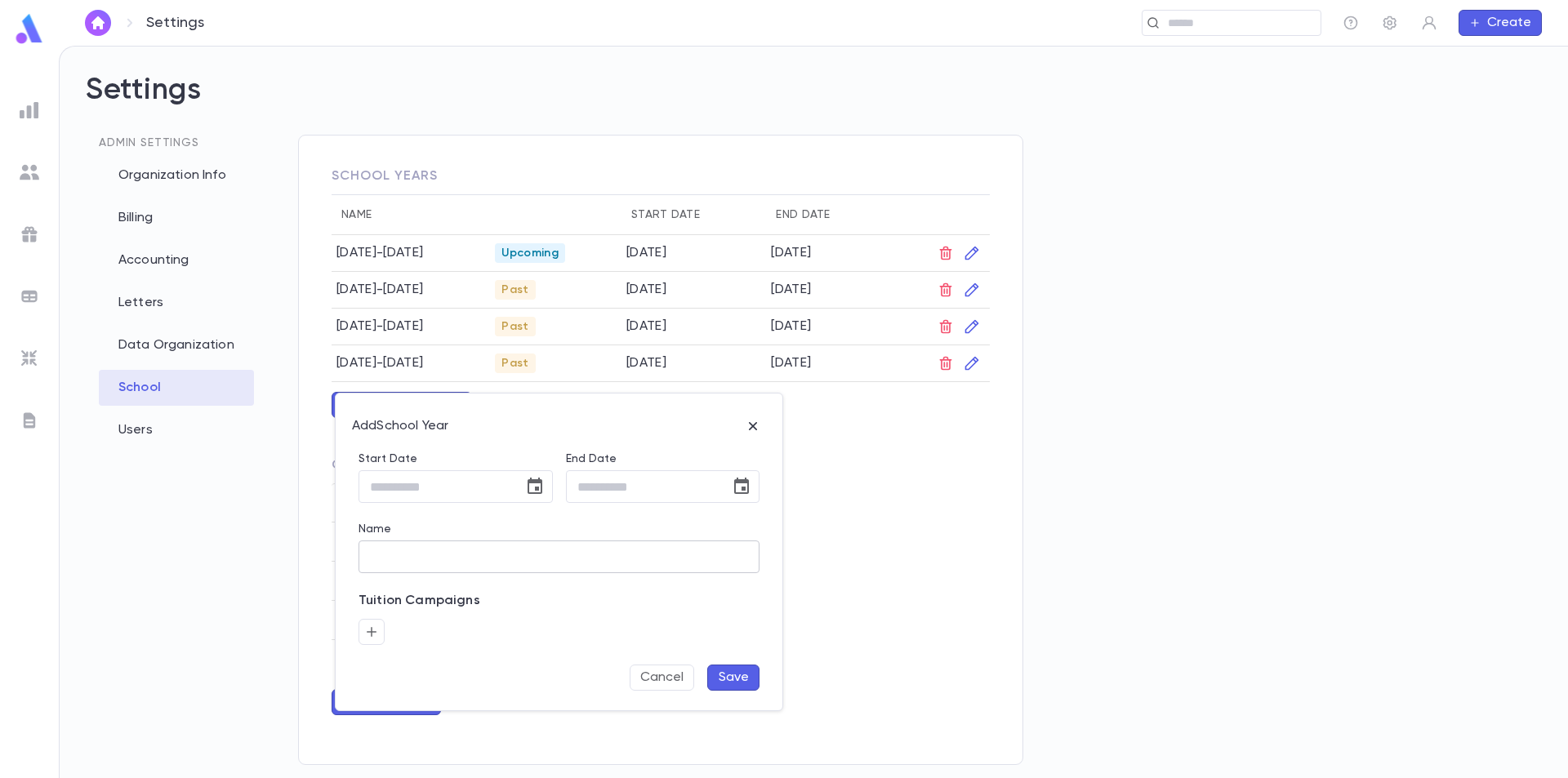
click at [451, 558] on input "Name" at bounding box center [559, 557] width 401 height 32
type input "*********"
click at [530, 490] on icon "Choose date" at bounding box center [535, 487] width 19 height 19
click at [364, 528] on div "August 2025" at bounding box center [343, 528] width 39 height 16
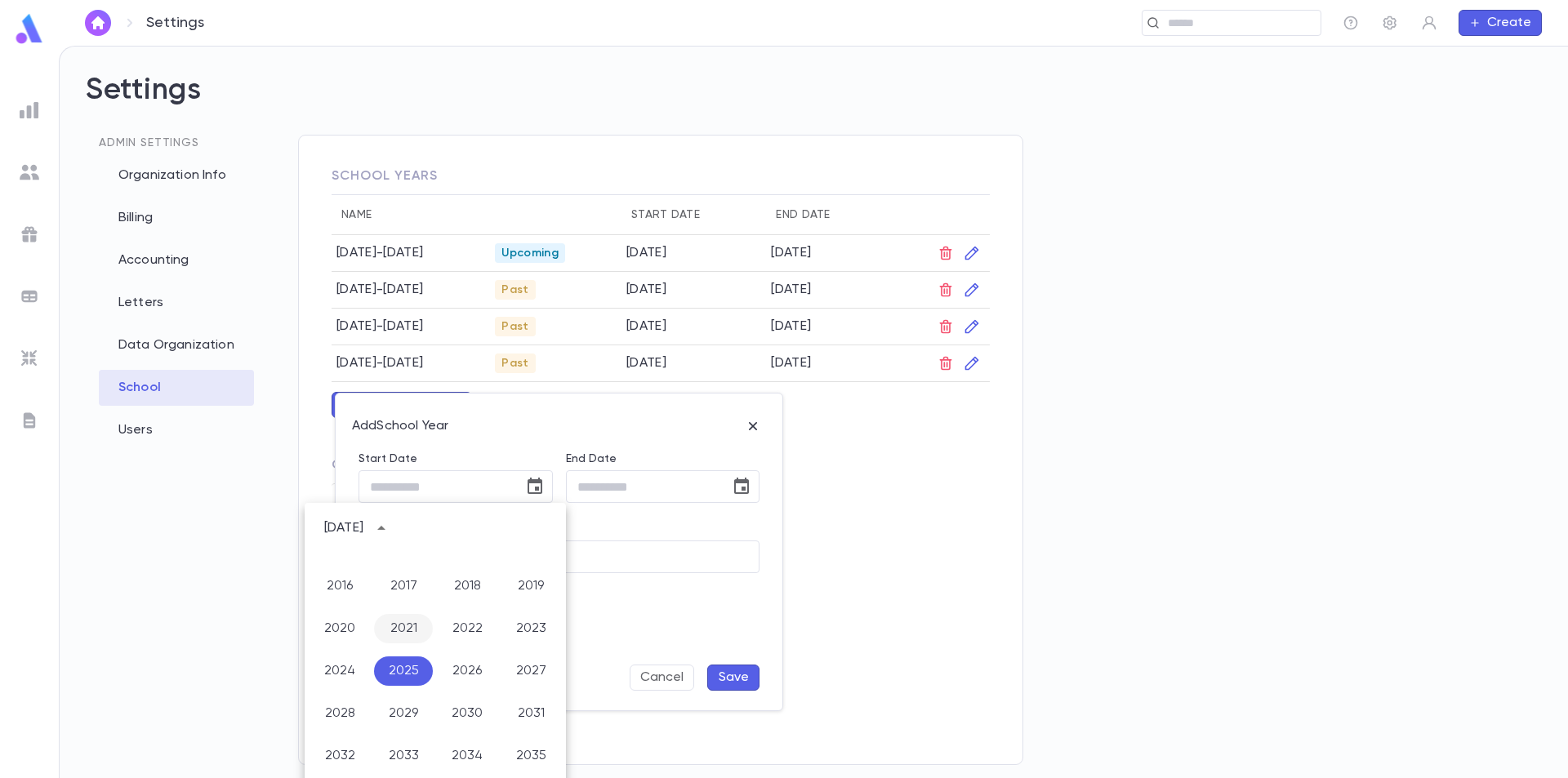
click at [408, 640] on button "2021" at bounding box center [403, 628] width 59 height 30
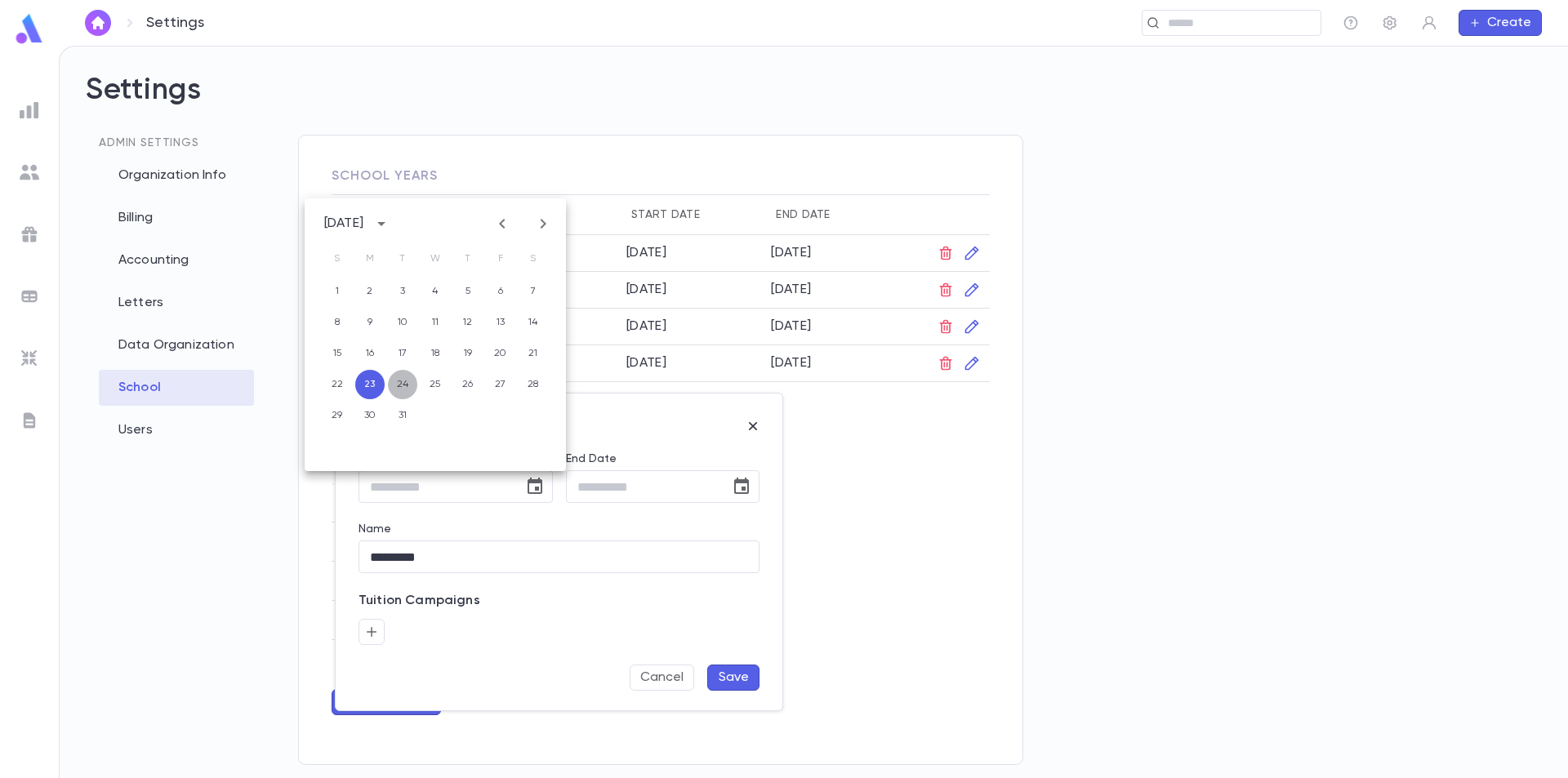
click at [410, 384] on button "24" at bounding box center [402, 385] width 30 height 30
type input "**********"
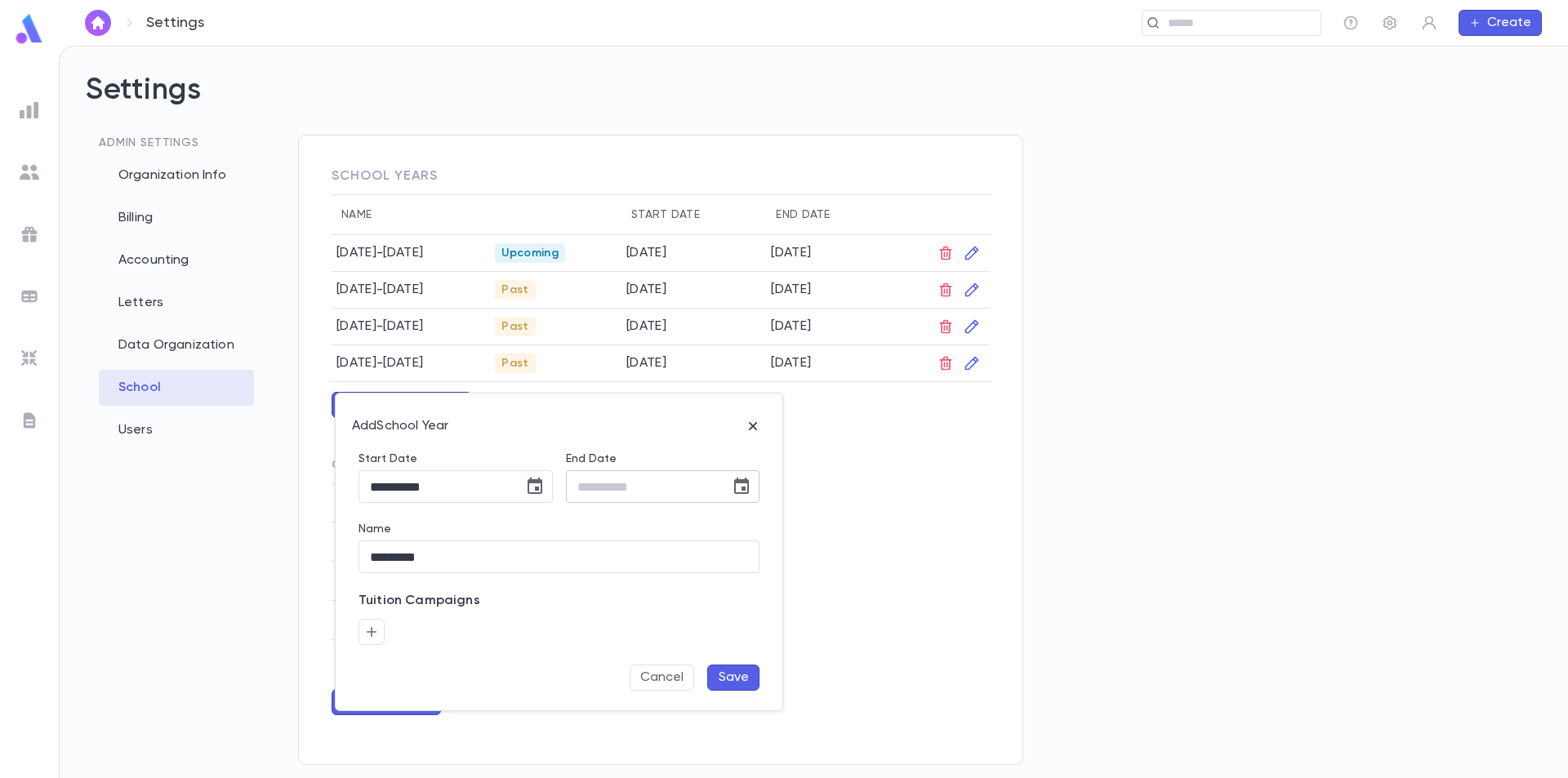
click at [736, 485] on icon "Choose date" at bounding box center [741, 486] width 14 height 16
click at [570, 529] on div "August 2025" at bounding box center [550, 528] width 39 height 16
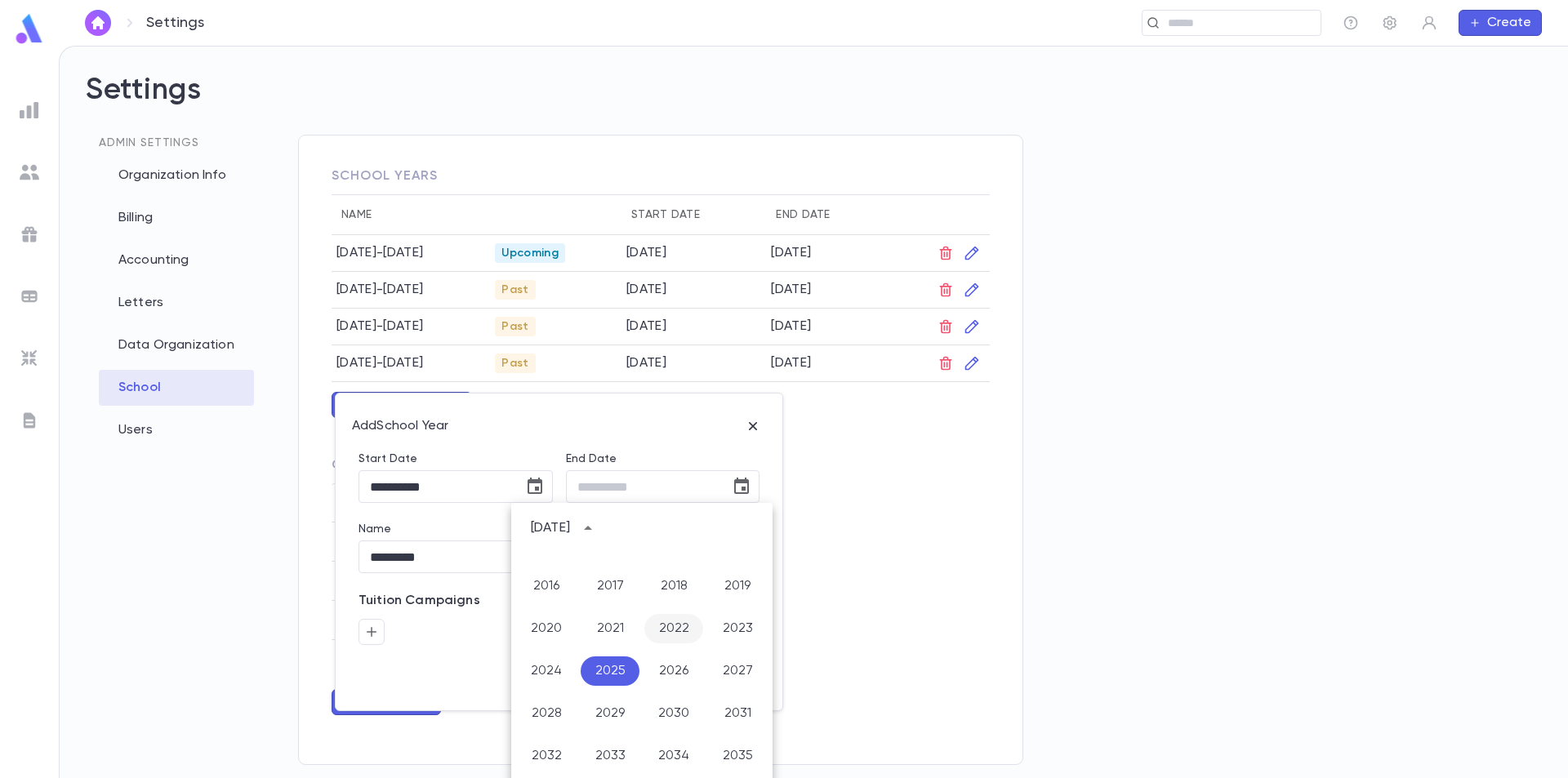
click at [664, 626] on button "2022" at bounding box center [673, 628] width 59 height 30
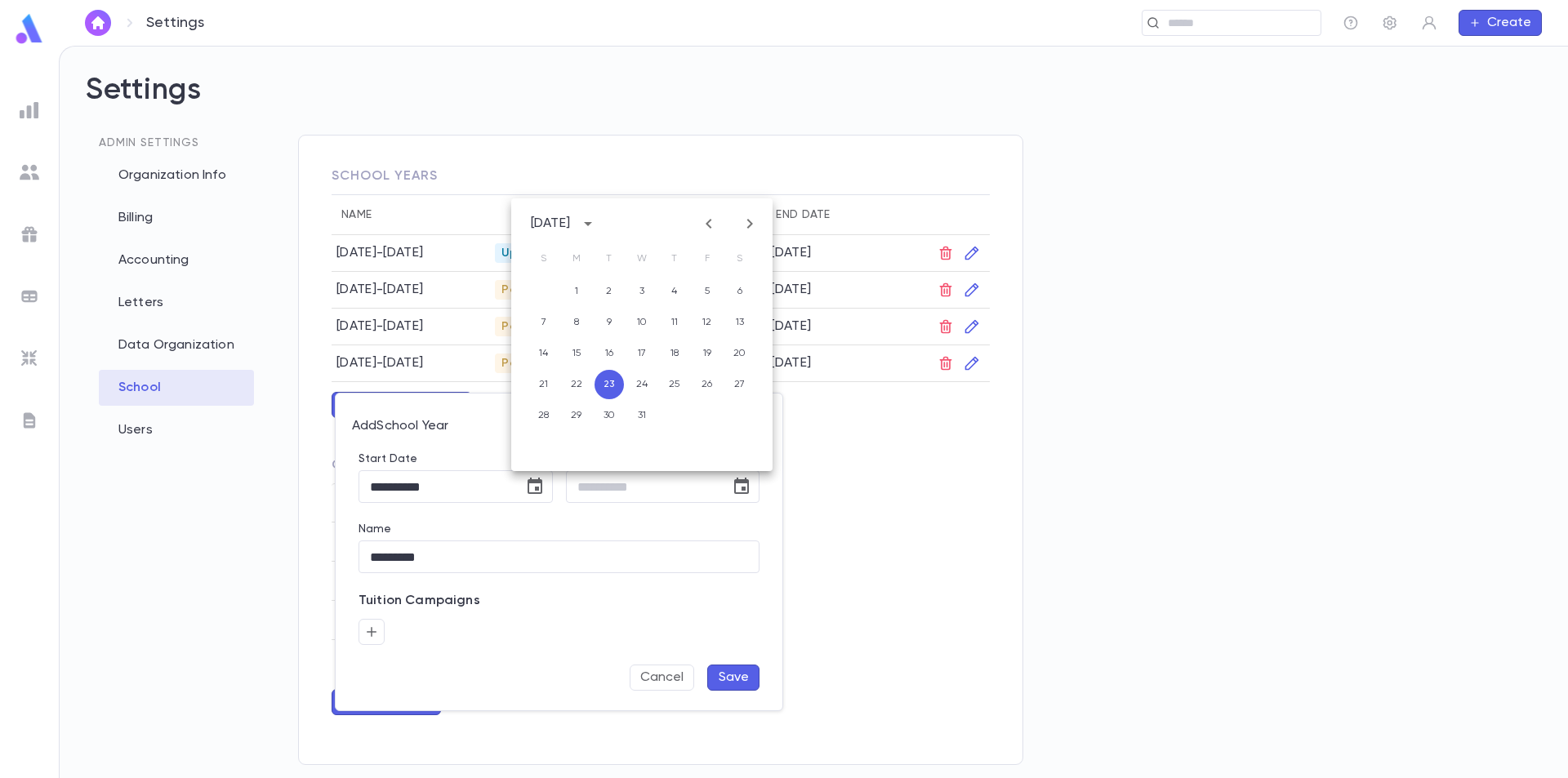
click at [709, 235] on button "Previous month" at bounding box center [708, 223] width 26 height 26
click at [673, 424] on button "30" at bounding box center [674, 415] width 30 height 30
type input "**********"
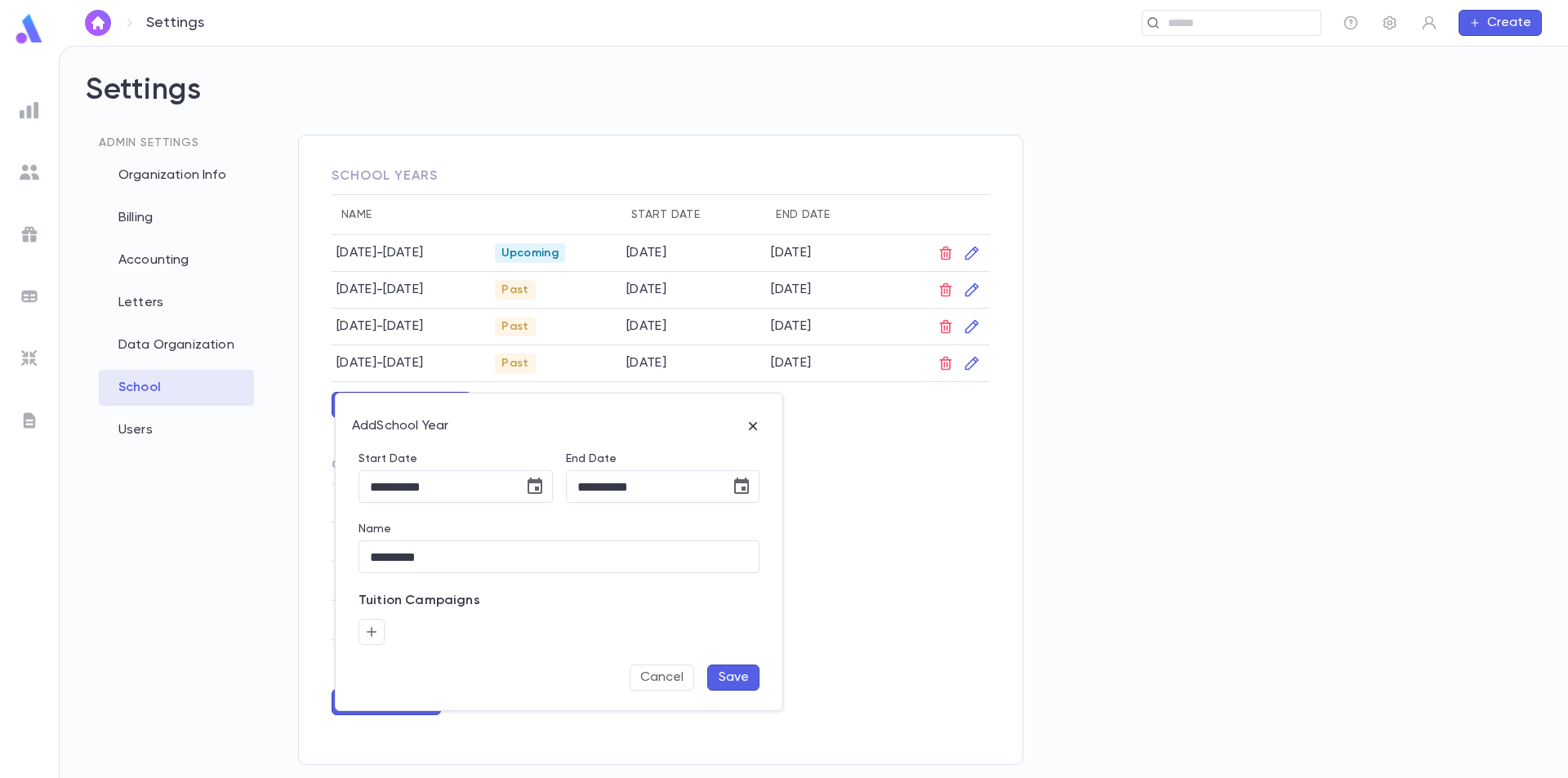
click at [730, 680] on button "Save" at bounding box center [733, 677] width 52 height 26
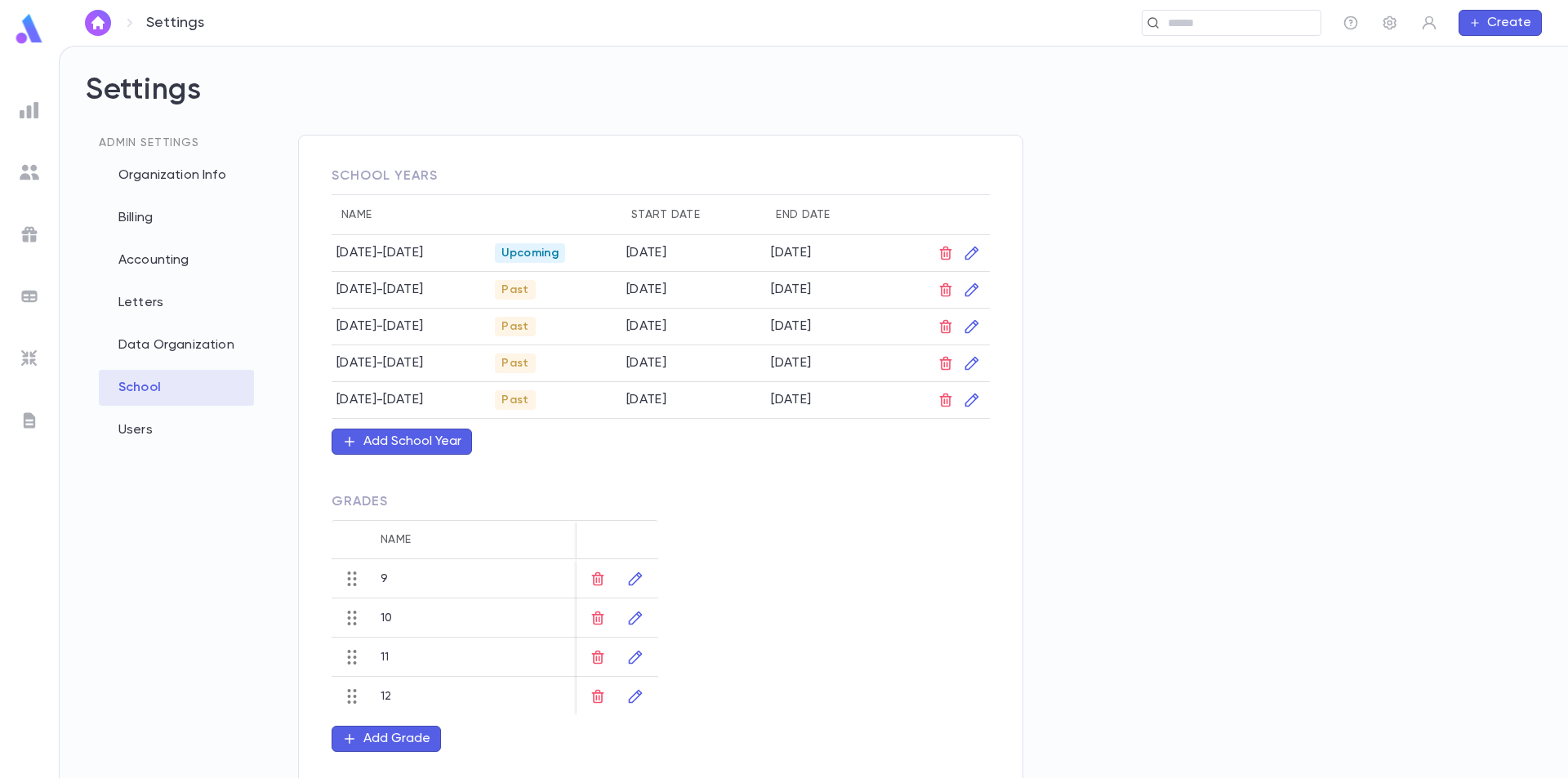
click at [441, 439] on div "Add School Year" at bounding box center [413, 441] width 98 height 16
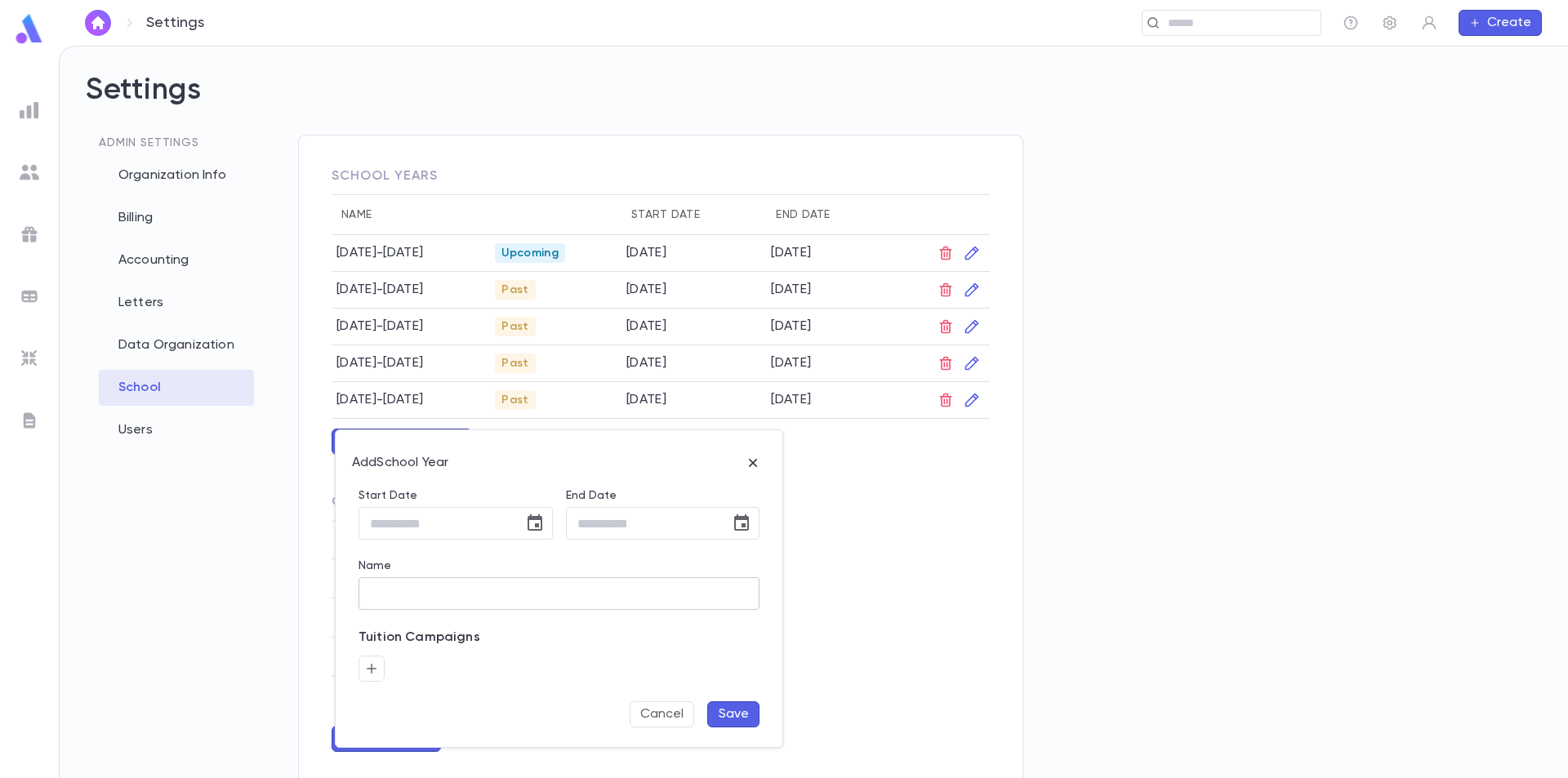
click at [430, 605] on input "Name" at bounding box center [559, 593] width 401 height 32
type input "*********"
click at [533, 529] on icon "Choose date" at bounding box center [534, 522] width 14 height 16
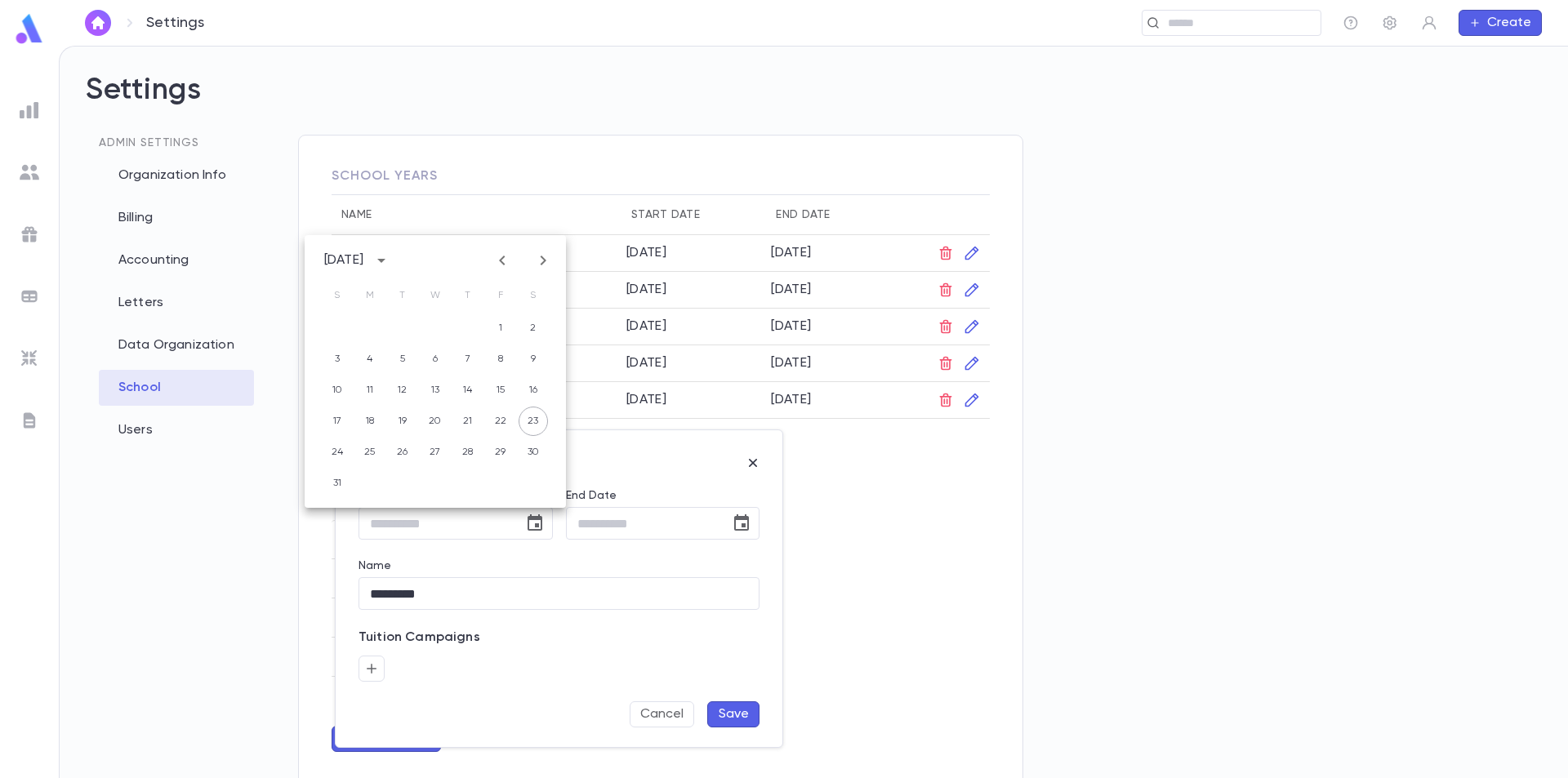
click at [364, 255] on div "August 2025" at bounding box center [343, 260] width 39 height 16
click at [328, 347] on button "2020" at bounding box center [340, 341] width 59 height 30
click at [333, 456] on button "23" at bounding box center [337, 452] width 30 height 30
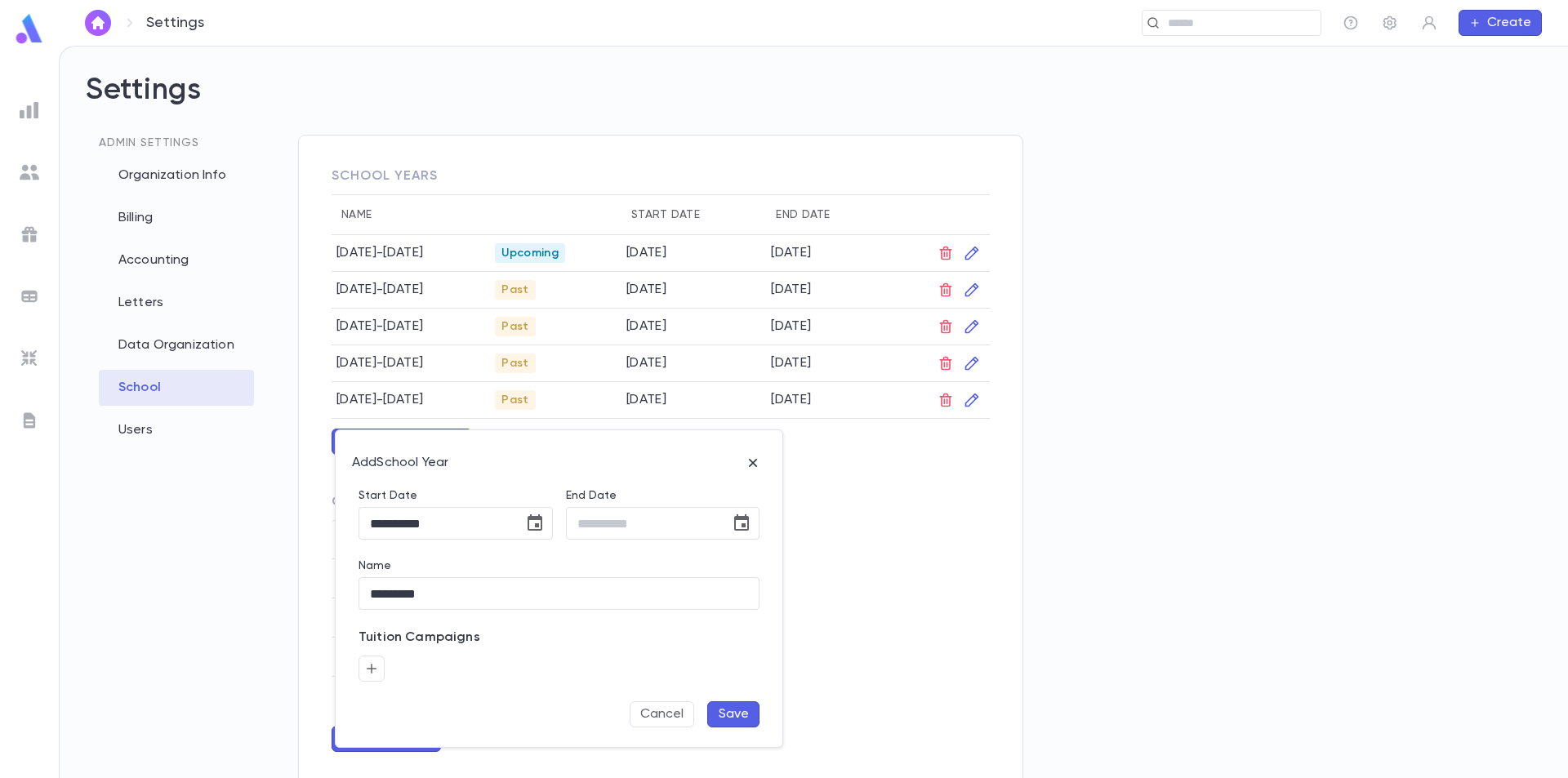
type input "**********"
click at [733, 520] on icon "Choose date" at bounding box center [742, 523] width 19 height 19
click at [700, 256] on icon "Previous month" at bounding box center [709, 261] width 19 height 19
click at [570, 262] on div "July 2025" at bounding box center [550, 260] width 39 height 16
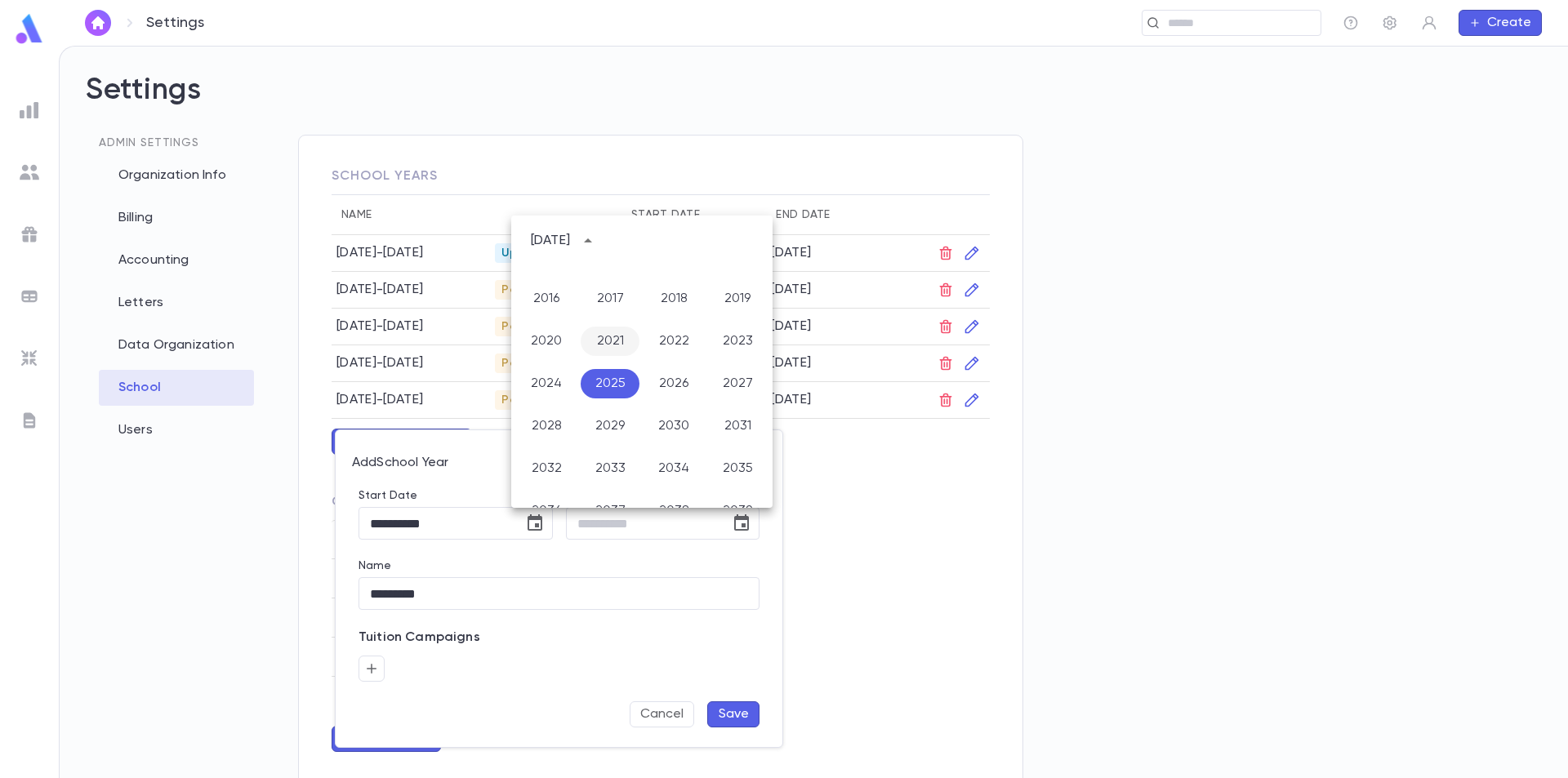
click at [603, 339] on button "2021" at bounding box center [610, 341] width 59 height 30
click at [707, 267] on icon "Previous month" at bounding box center [709, 261] width 19 height 19
click at [645, 449] on button "30" at bounding box center [642, 452] width 30 height 30
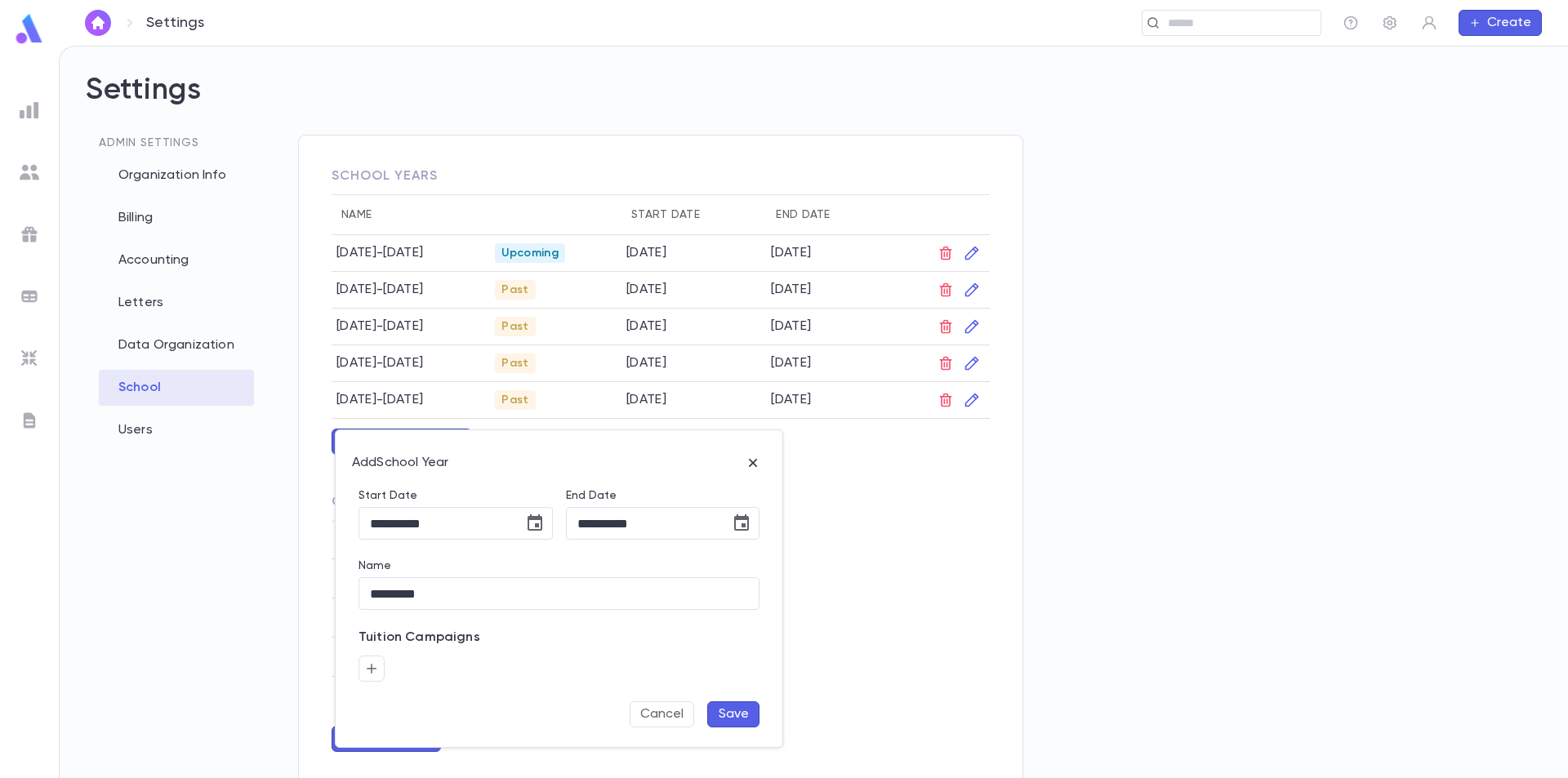
type input "**********"
click at [730, 711] on button "Save" at bounding box center [733, 714] width 52 height 26
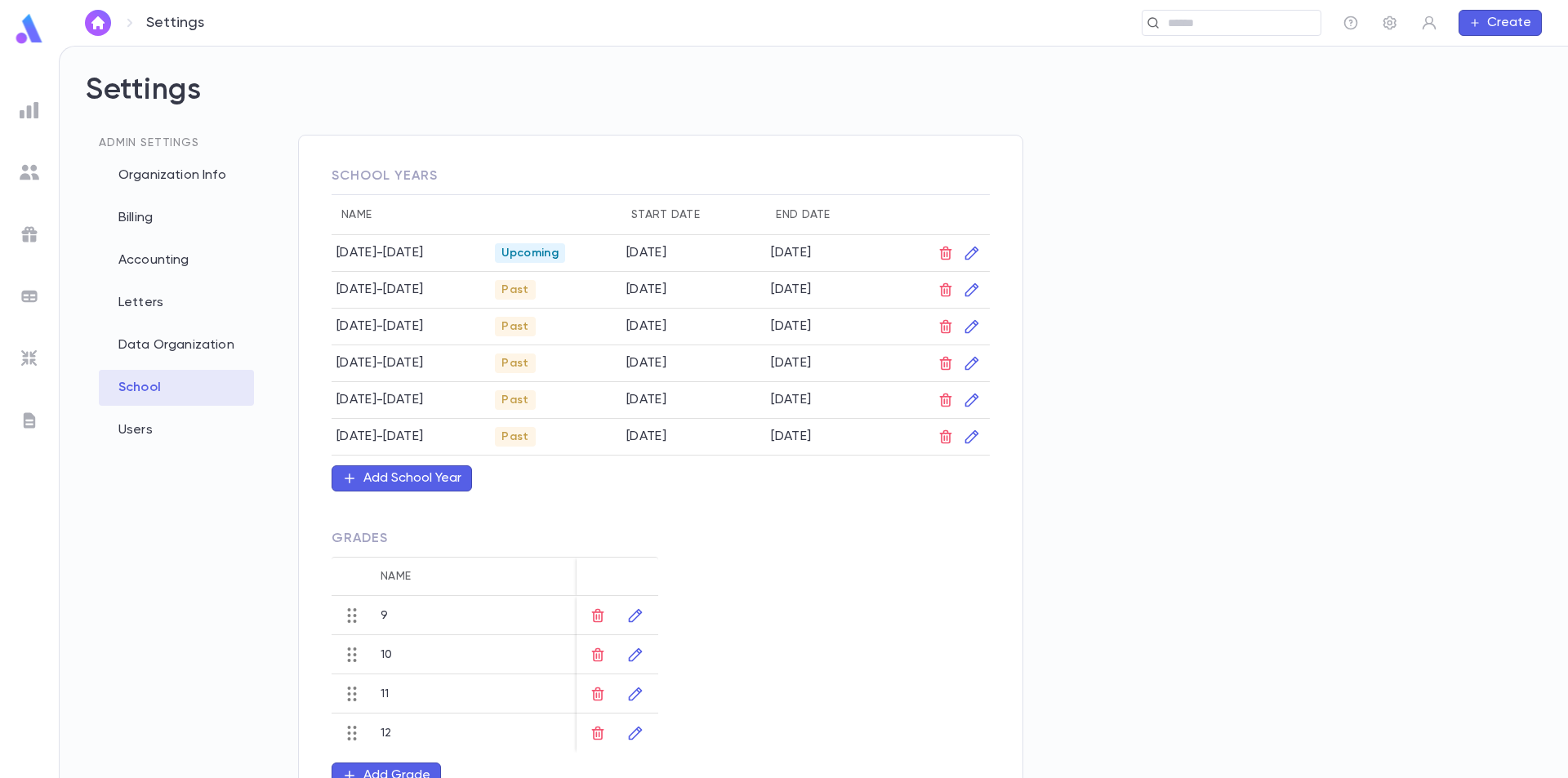
click at [416, 481] on div "Add School Year" at bounding box center [413, 478] width 98 height 16
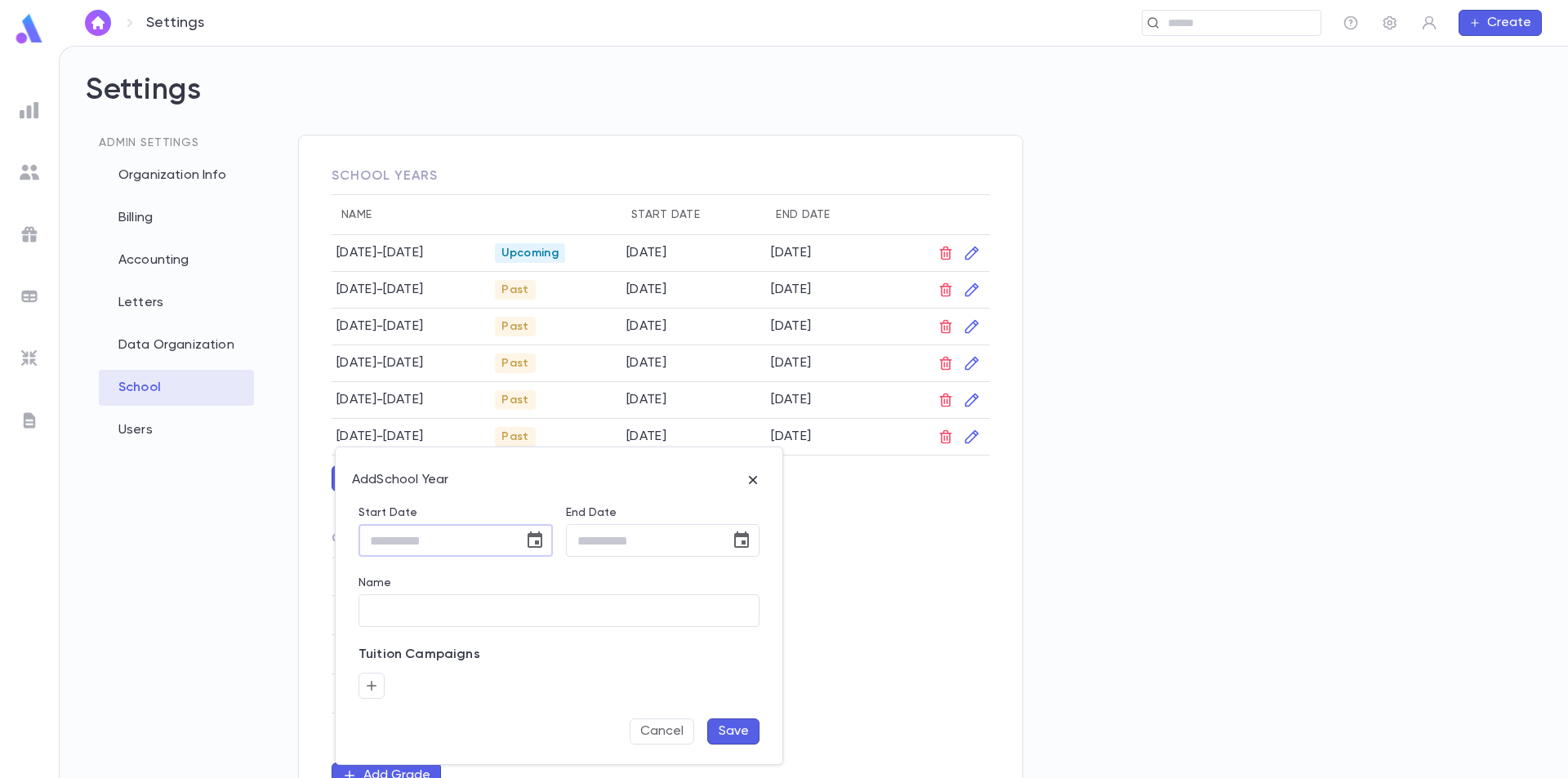
click at [417, 536] on input "Start Date" at bounding box center [436, 540] width 154 height 32
click at [388, 608] on input "Name" at bounding box center [559, 611] width 401 height 32
type input "*********"
click at [548, 573] on div "Name ********* ​" at bounding box center [552, 591] width 414 height 70
click at [497, 543] on input "Start Date" at bounding box center [436, 540] width 154 height 32
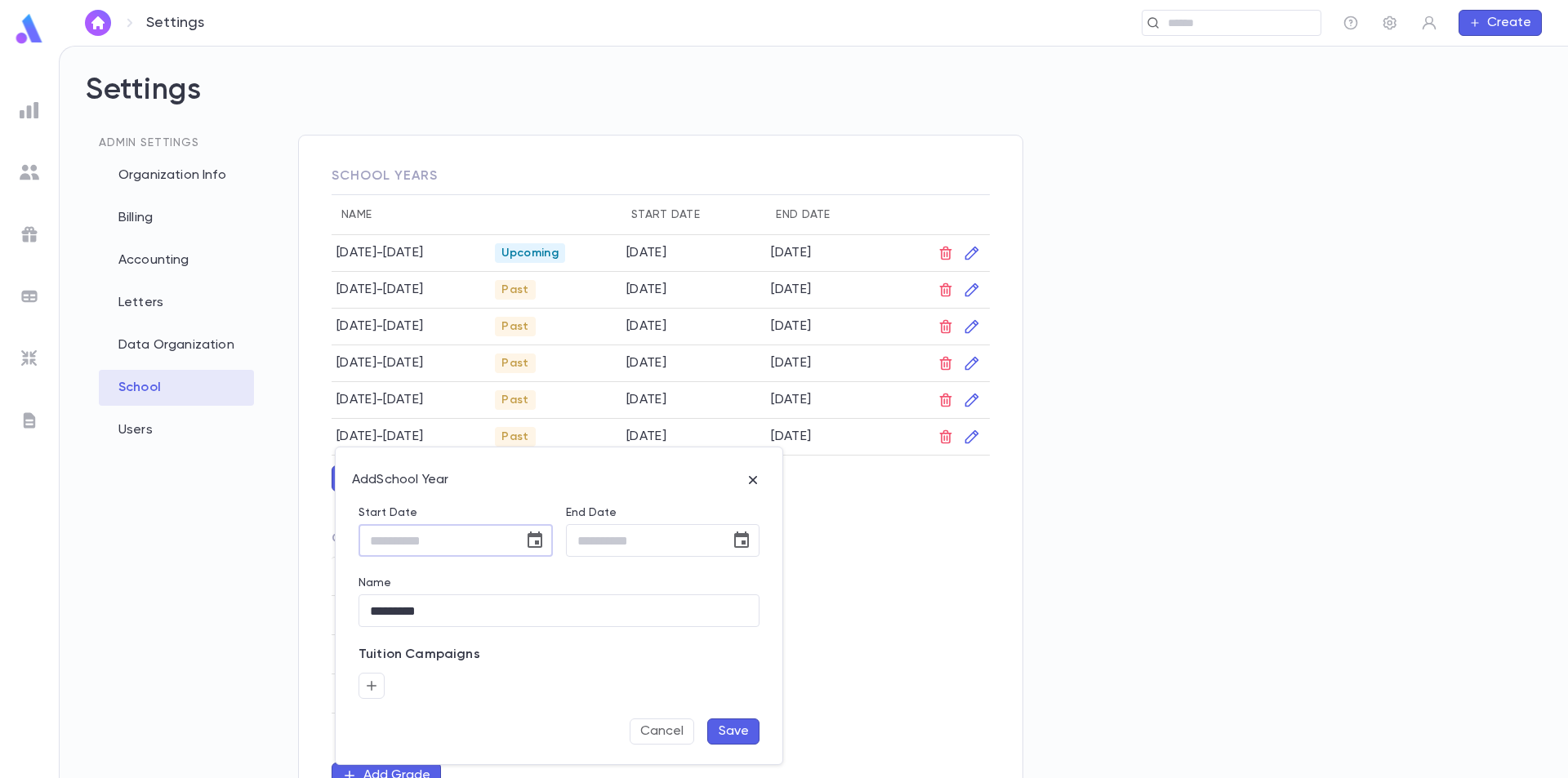
click at [533, 544] on icon "Choose date" at bounding box center [535, 540] width 19 height 19
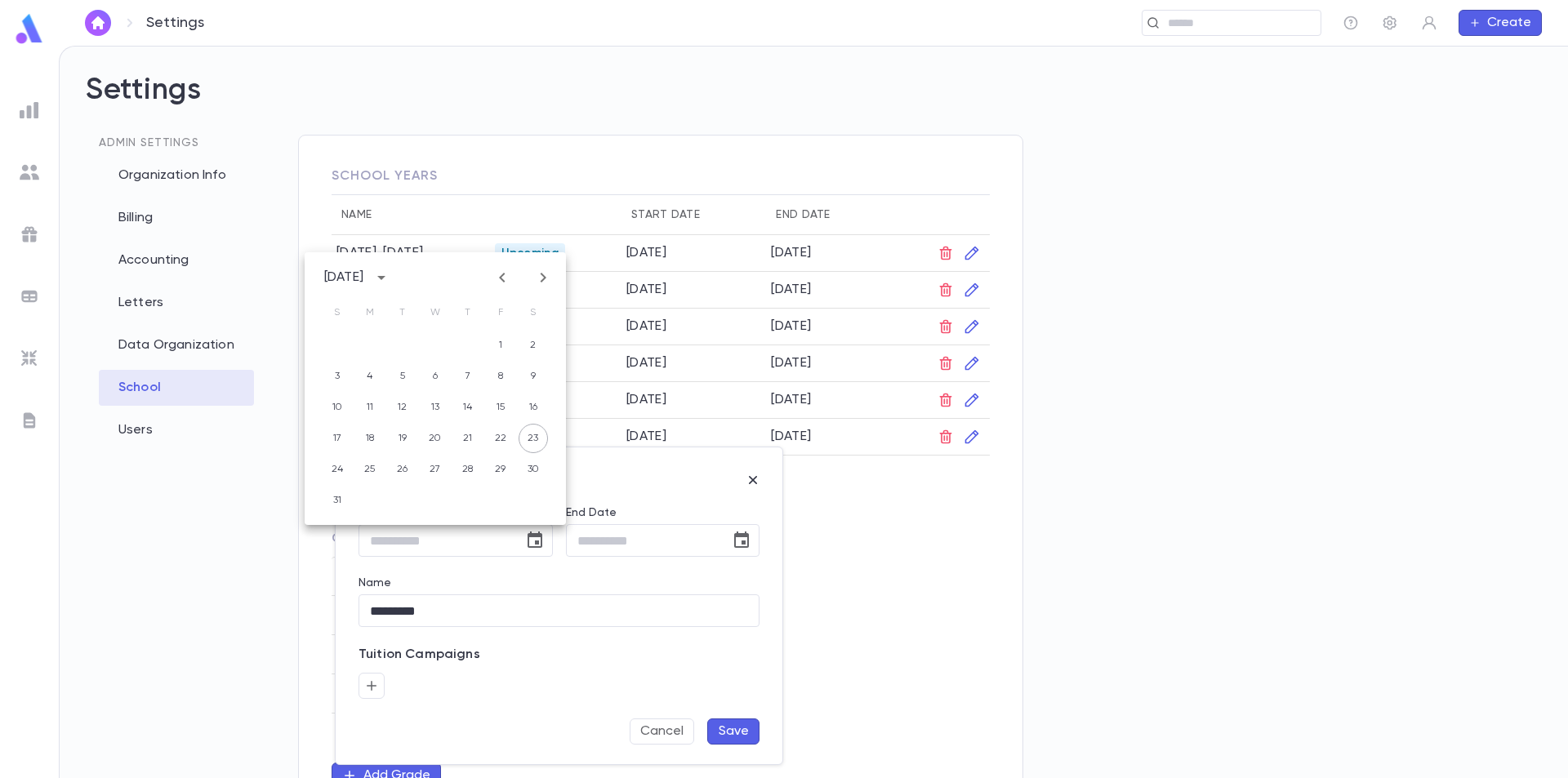
click at [364, 270] on div "August 2025" at bounding box center [343, 277] width 39 height 16
click at [510, 313] on button "2019" at bounding box center [530, 315] width 59 height 30
click at [397, 472] on button "27" at bounding box center [402, 469] width 30 height 30
type input "**********"
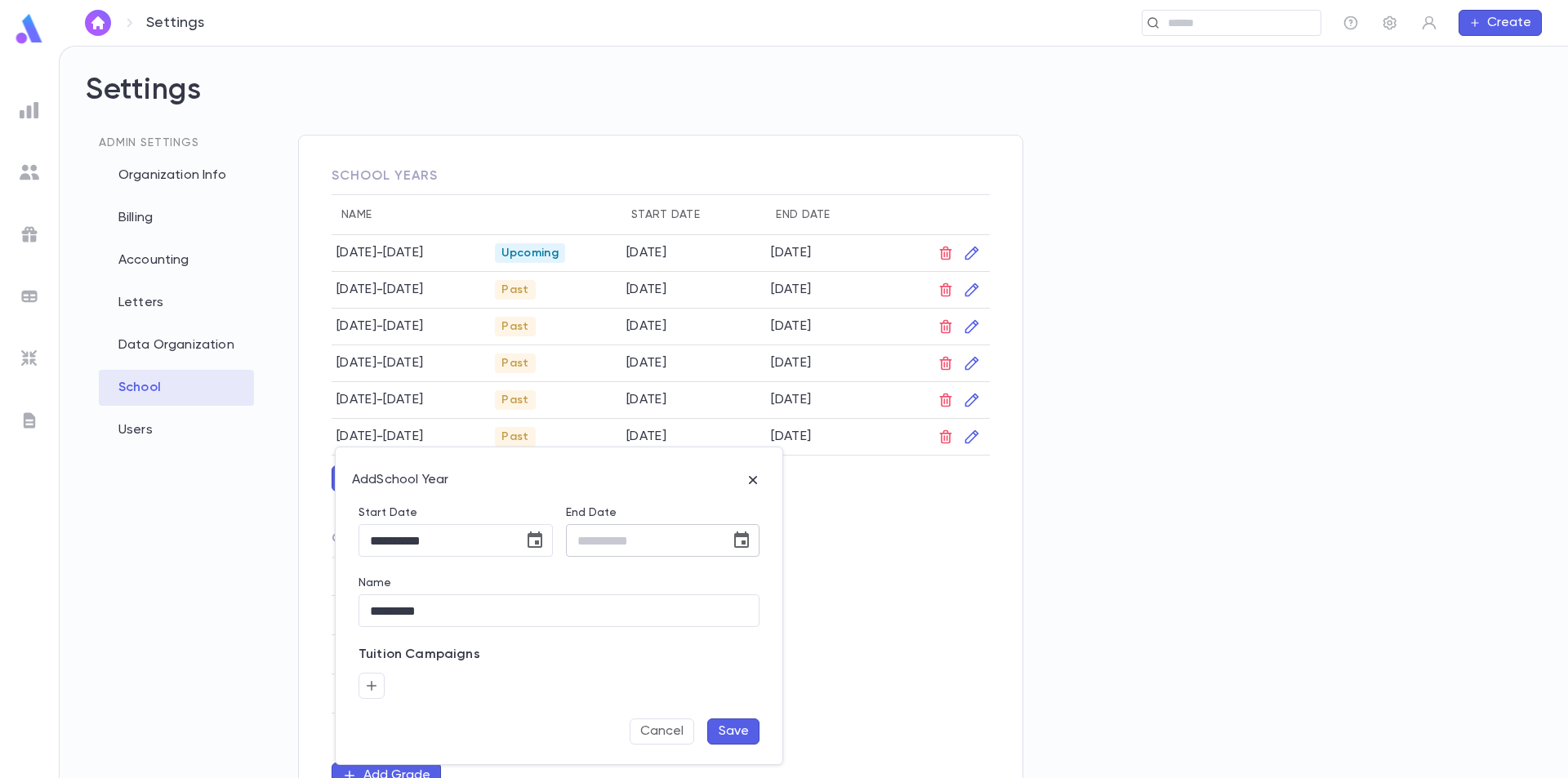
click at [744, 540] on icon "Choose date" at bounding box center [741, 540] width 14 height 16
click at [570, 280] on div "August 2025" at bounding box center [550, 277] width 39 height 16
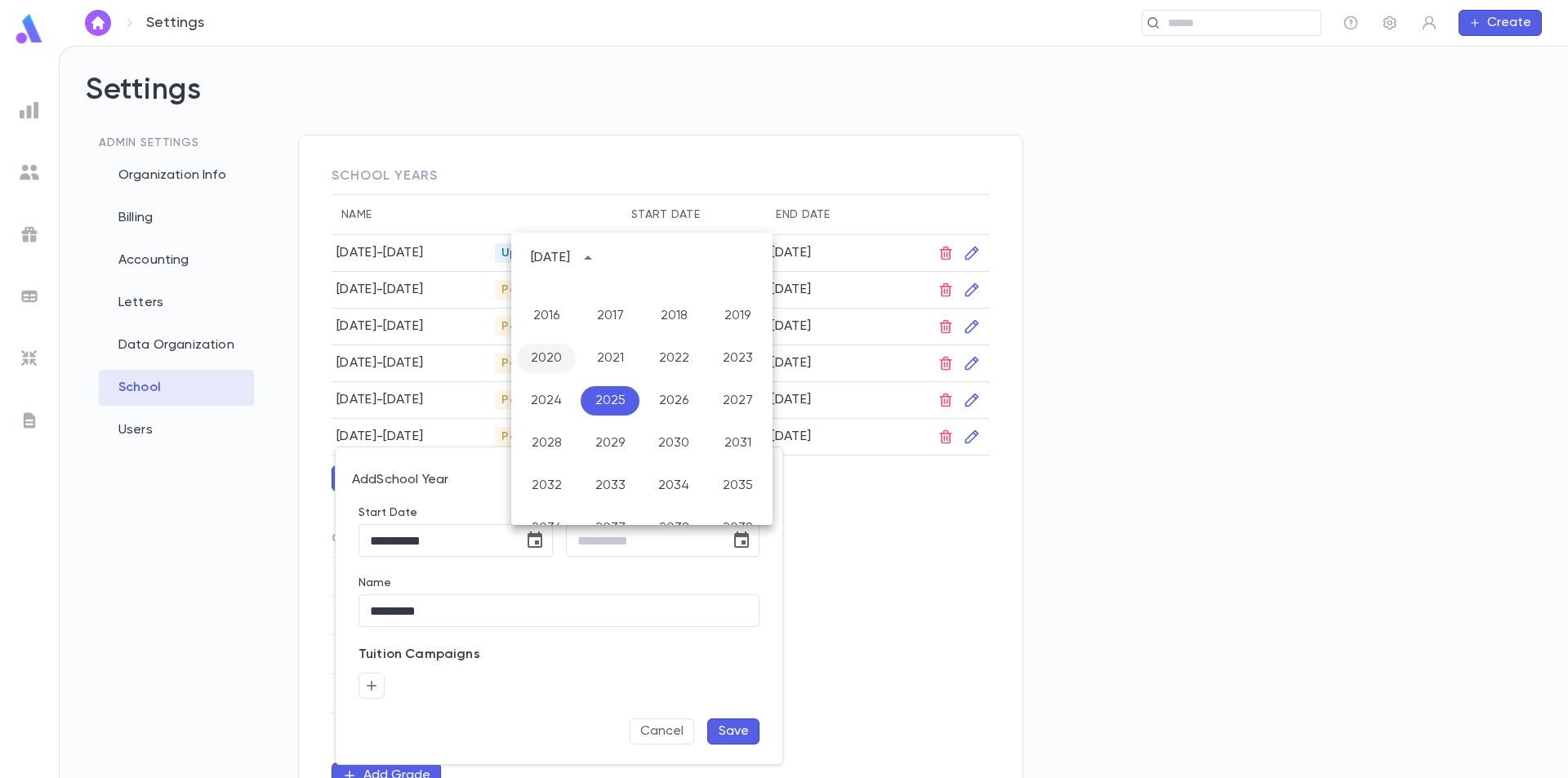
click at [558, 355] on button "2020" at bounding box center [545, 358] width 59 height 30
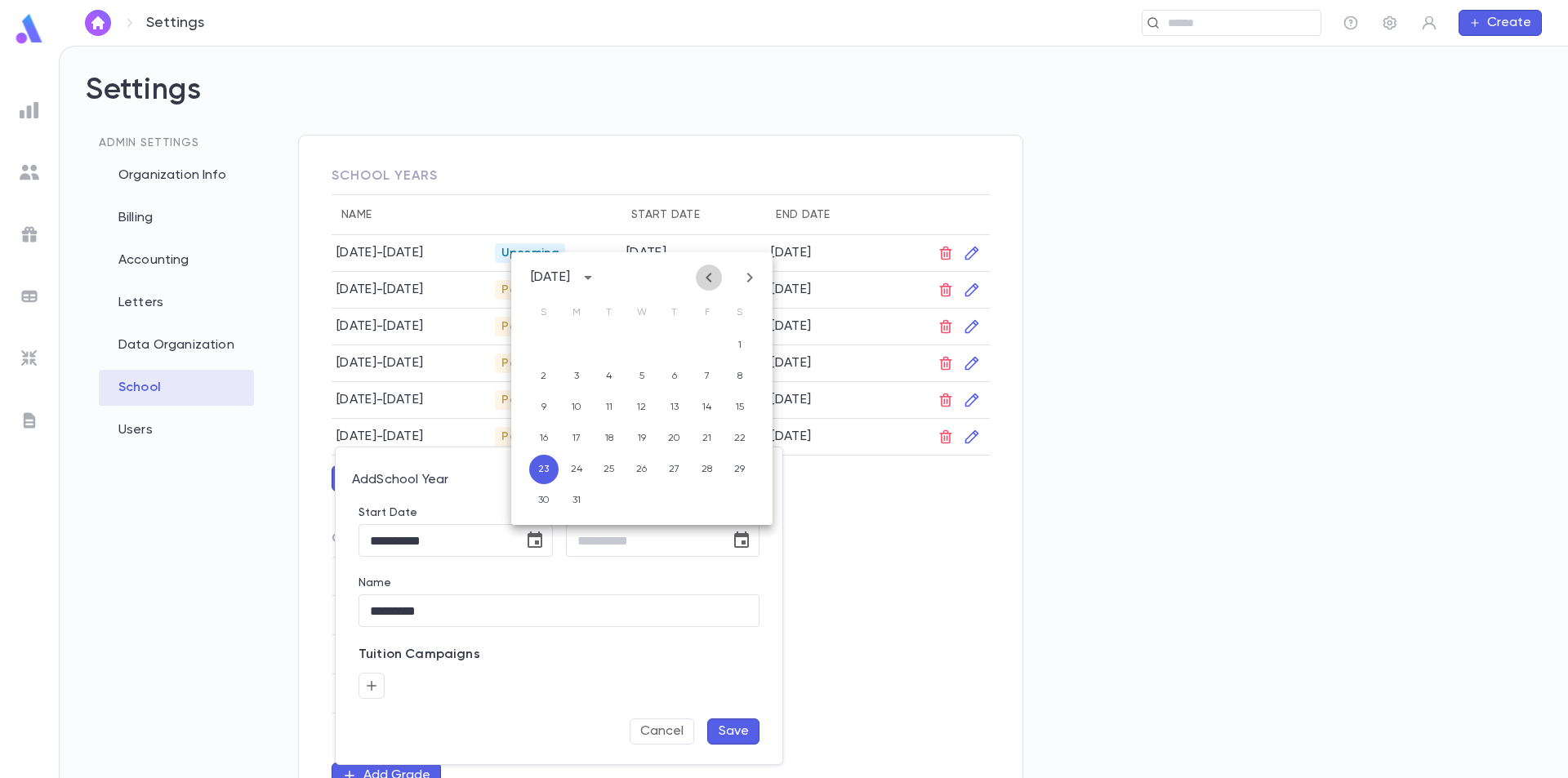
click at [713, 283] on icon "Previous month" at bounding box center [709, 277] width 19 height 19
click at [608, 467] on button "30" at bounding box center [609, 469] width 30 height 30
type input "**********"
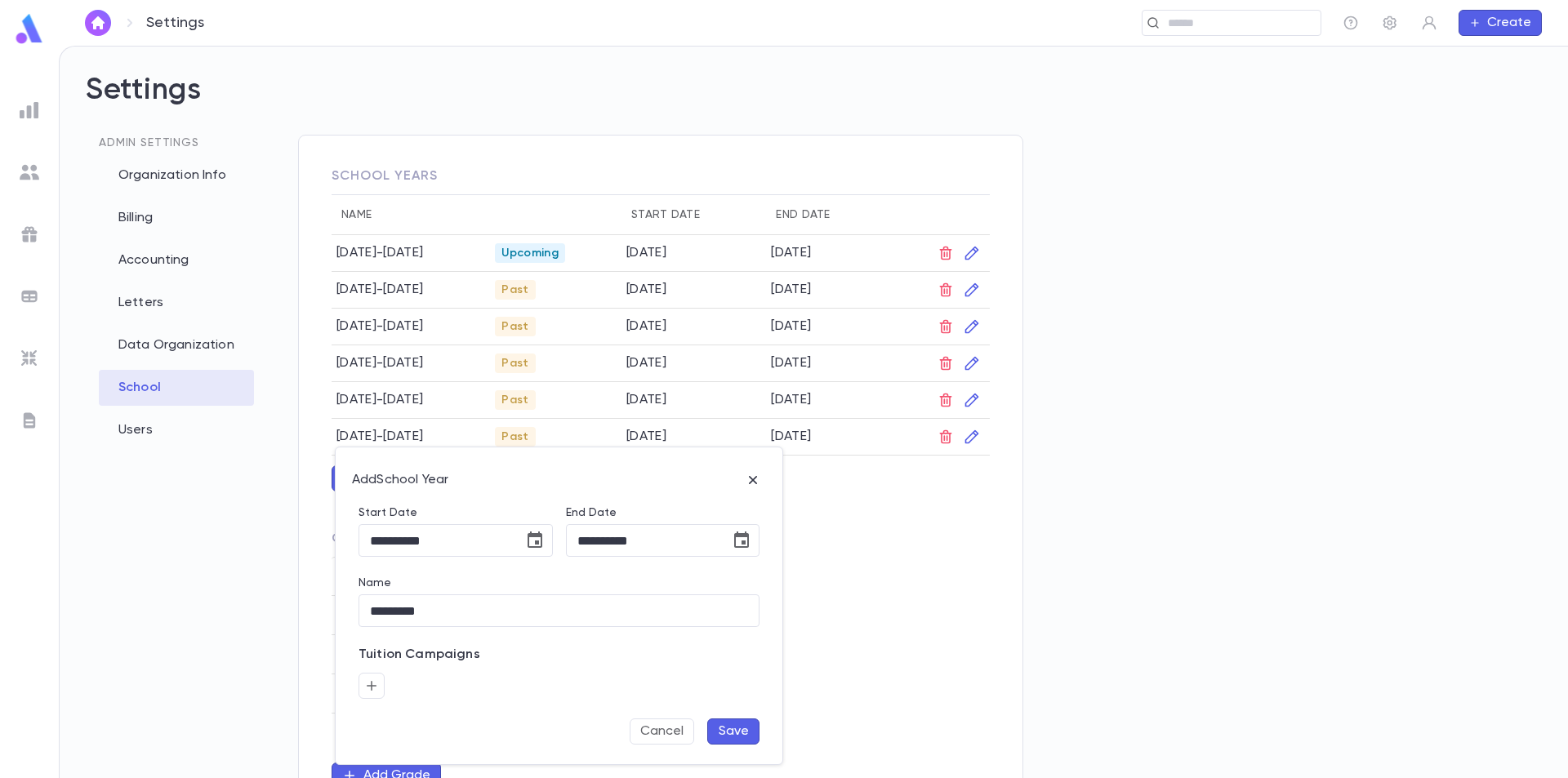
click at [721, 732] on button "Save" at bounding box center [733, 731] width 52 height 26
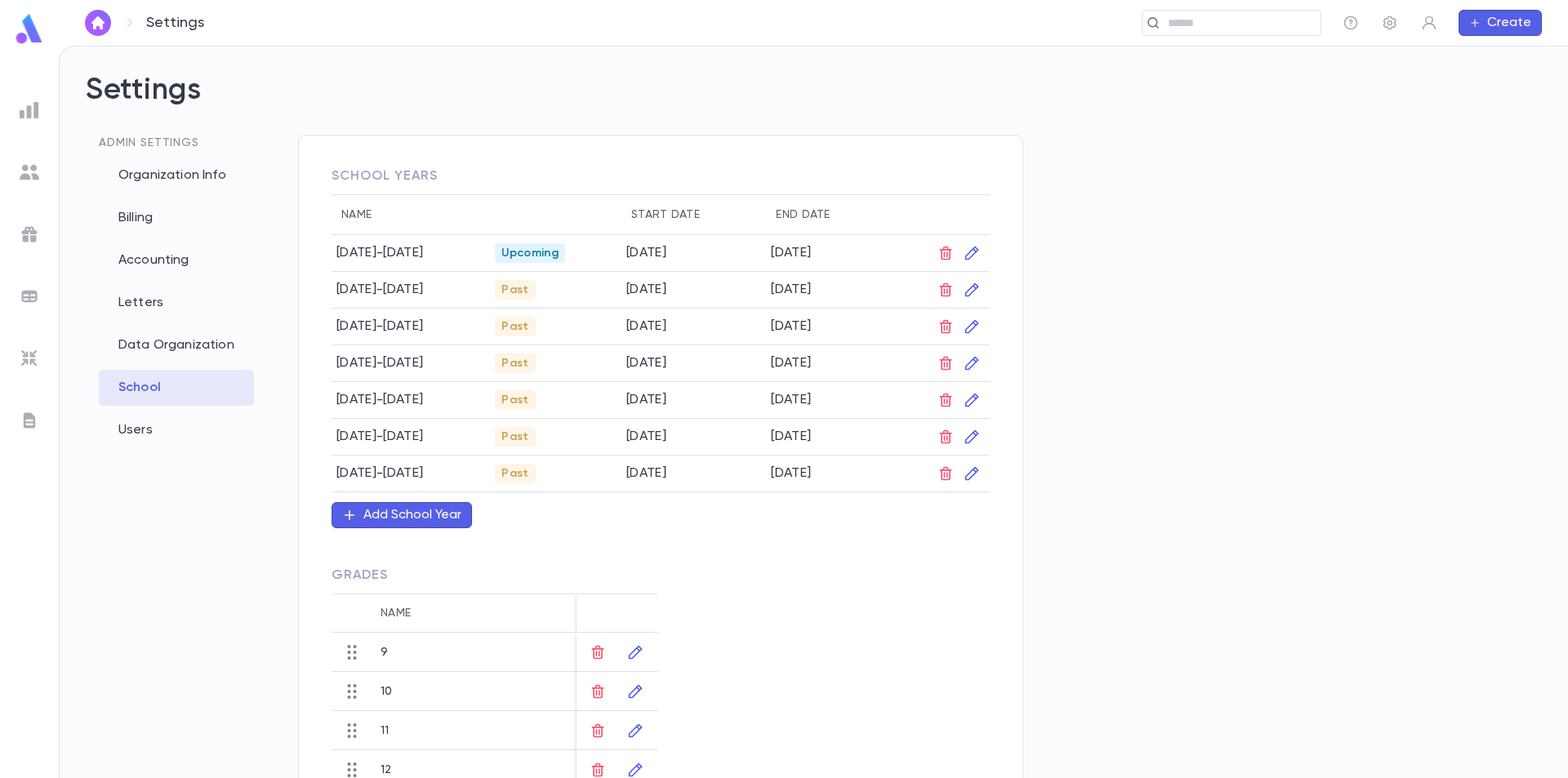
click at [537, 558] on div "Grades Name 9 9 10 10 11 11 12 12 Add Grade" at bounding box center [495, 696] width 327 height 297
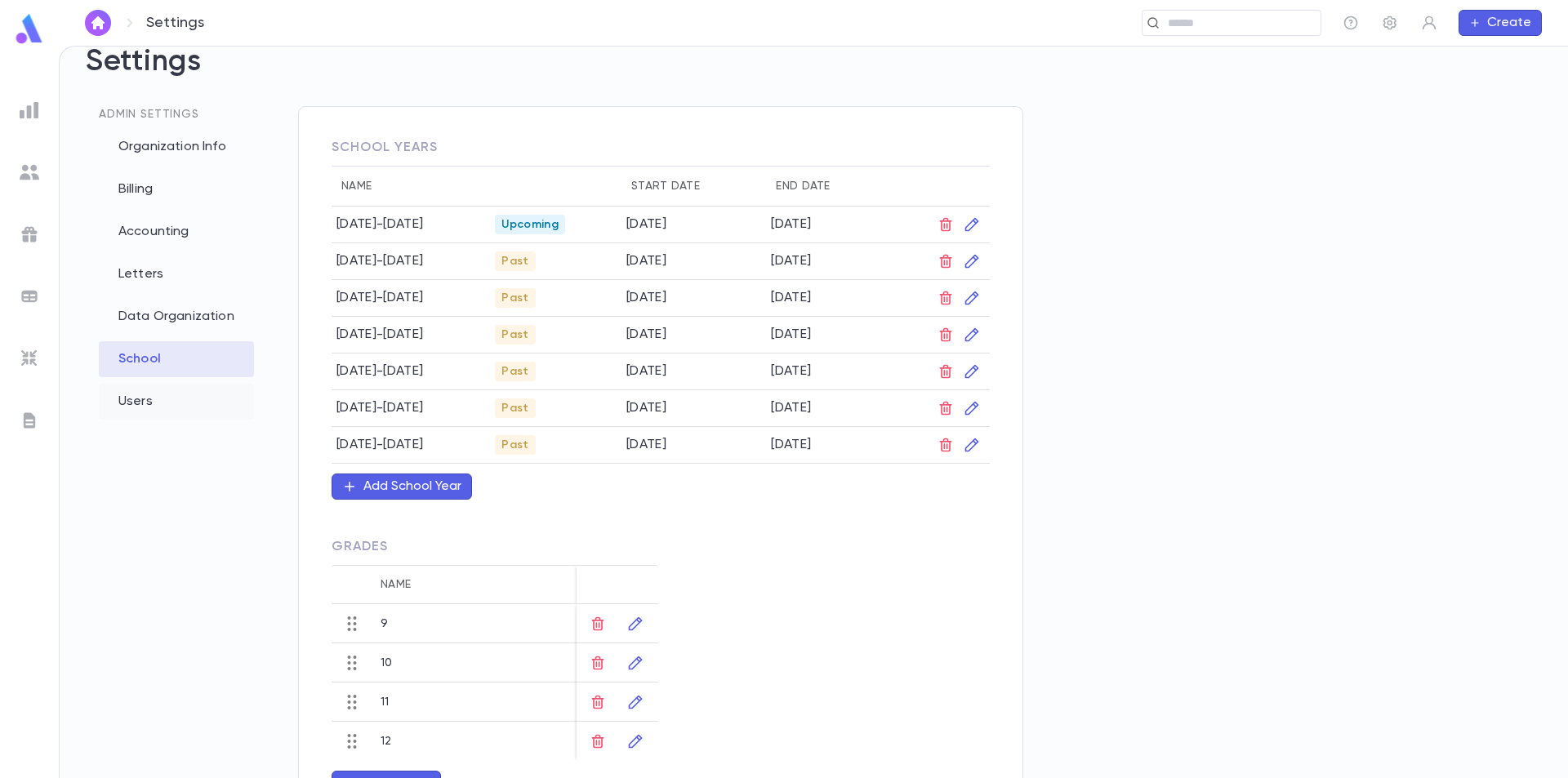
scroll to position [0, 0]
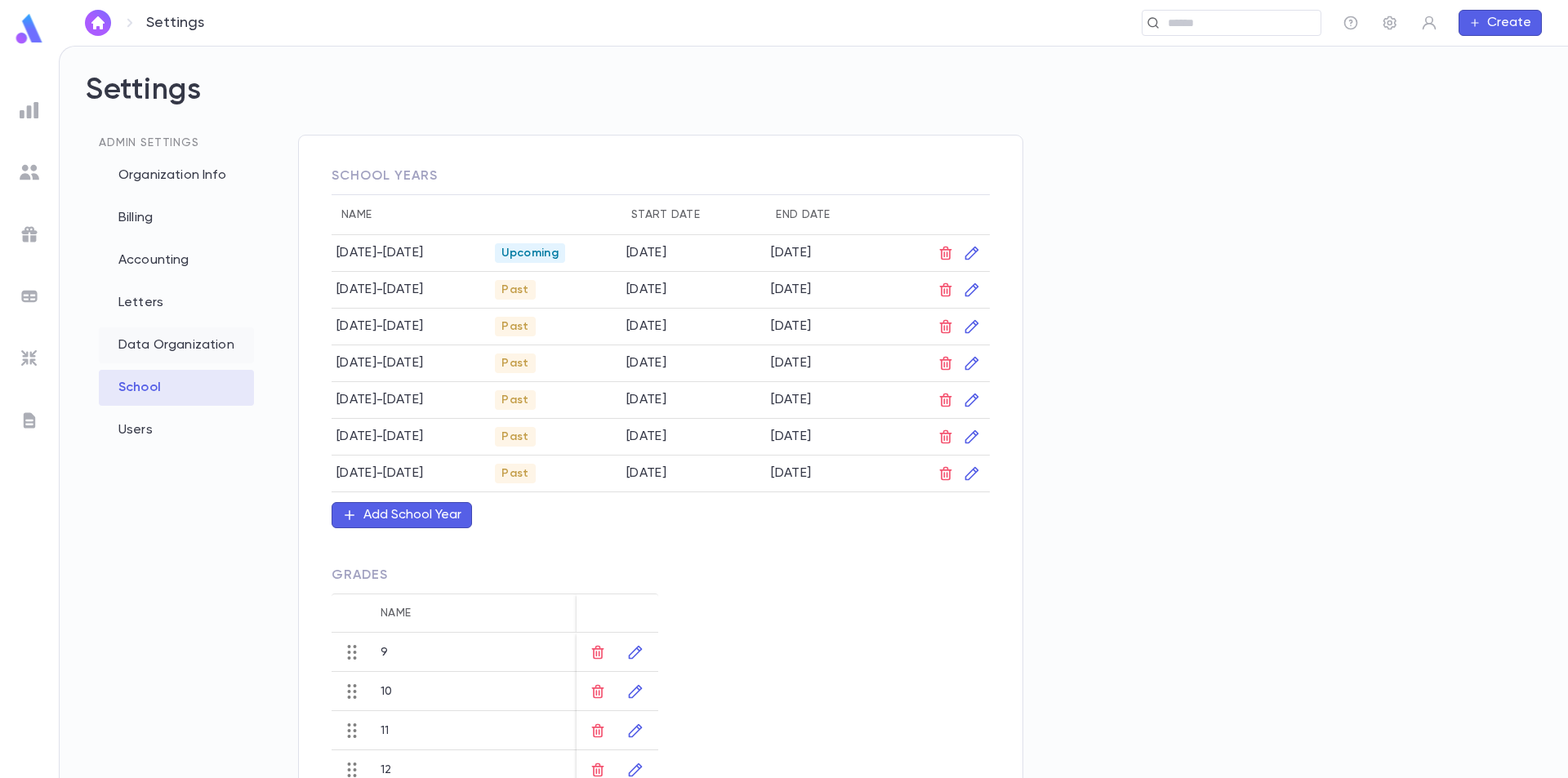
click at [208, 345] on div "Data Organization" at bounding box center [176, 344] width 155 height 36
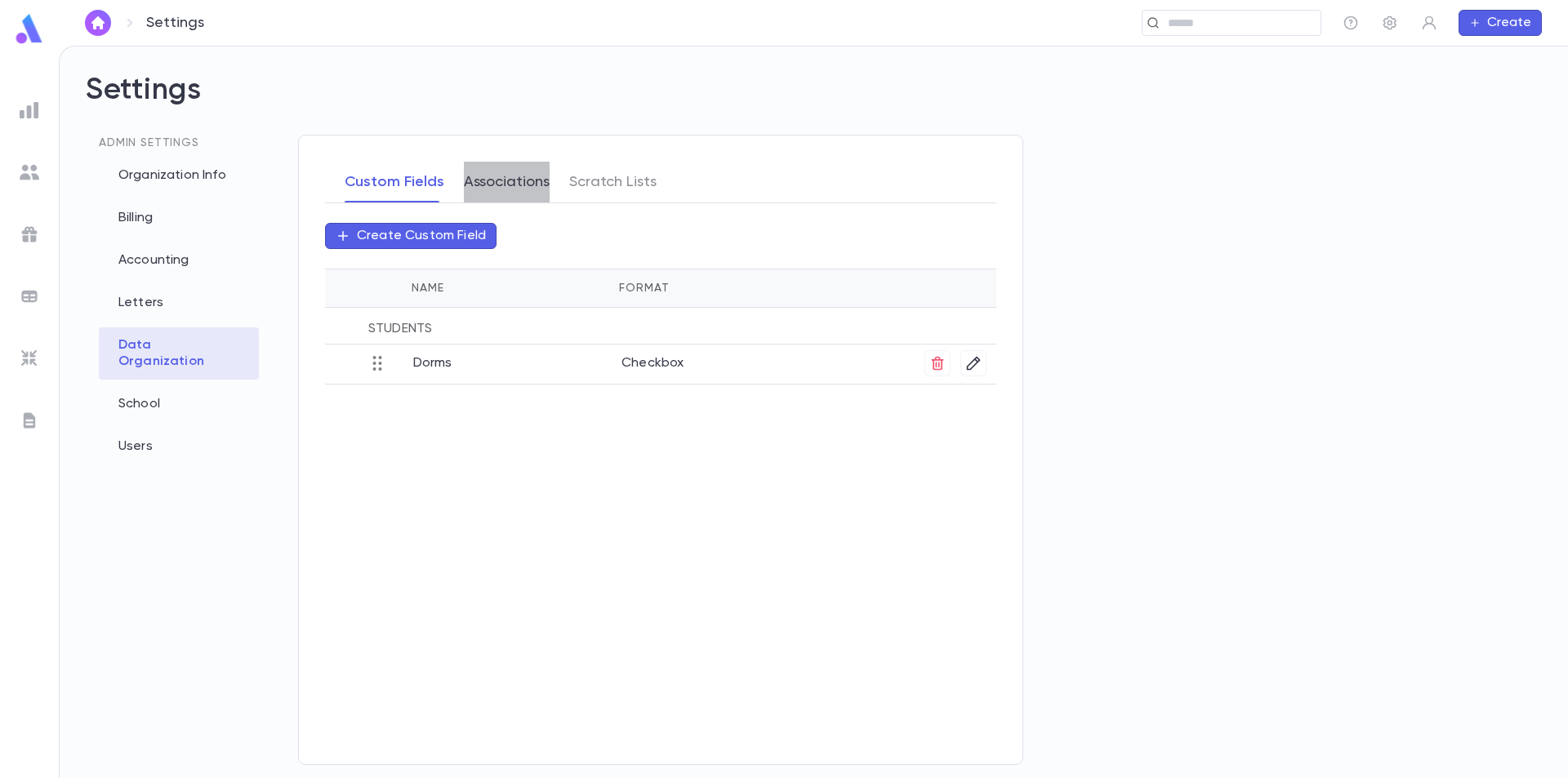
click at [497, 191] on button "Associations" at bounding box center [506, 182] width 86 height 40
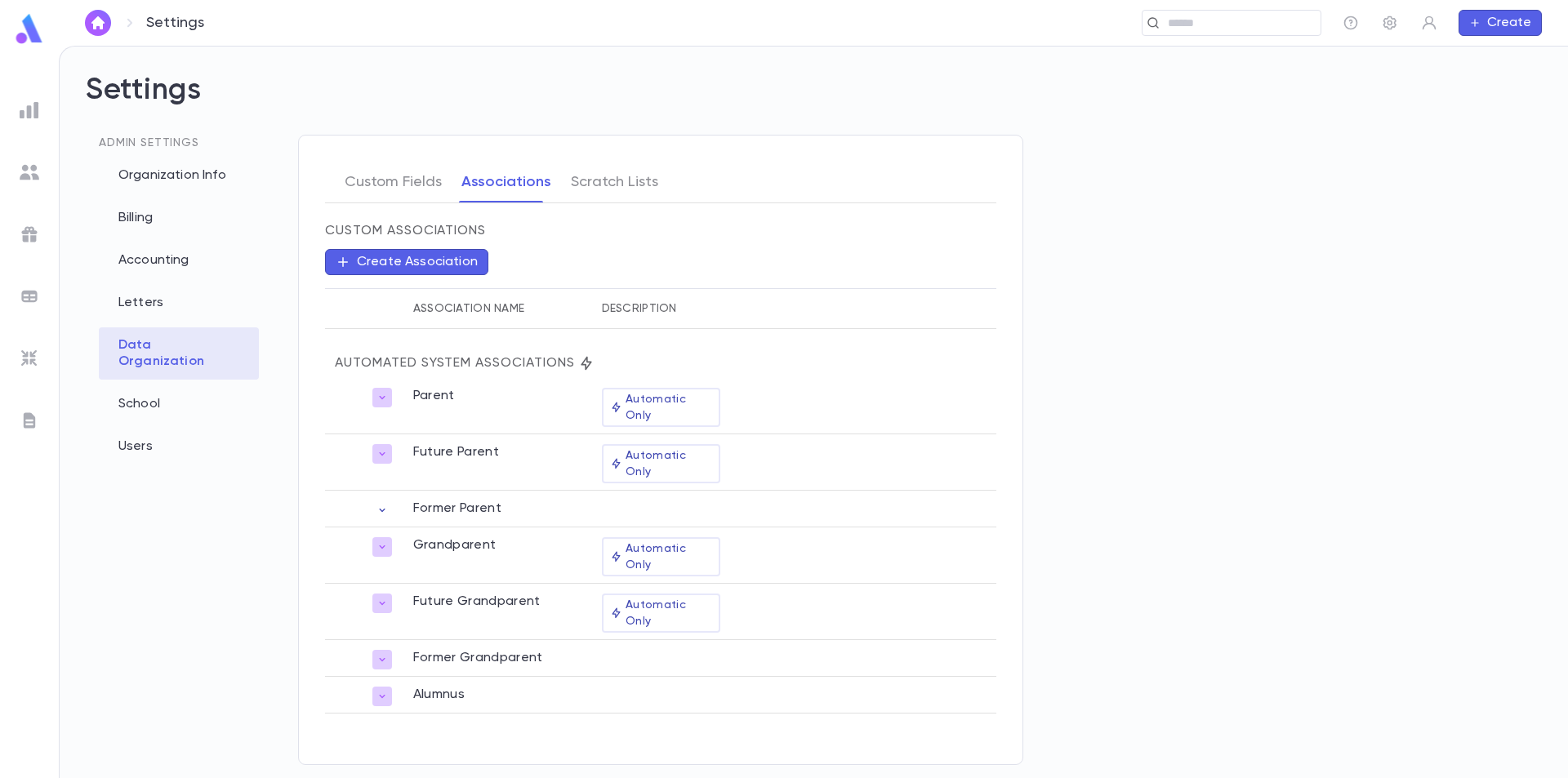
click at [387, 504] on icon "button" at bounding box center [383, 511] width 13 height 13
click at [360, 395] on div at bounding box center [784, 389] width 1568 height 778
click at [638, 314] on th "Description" at bounding box center [758, 310] width 333 height 40
click at [589, 181] on button "Scratch Lists" at bounding box center [614, 182] width 88 height 40
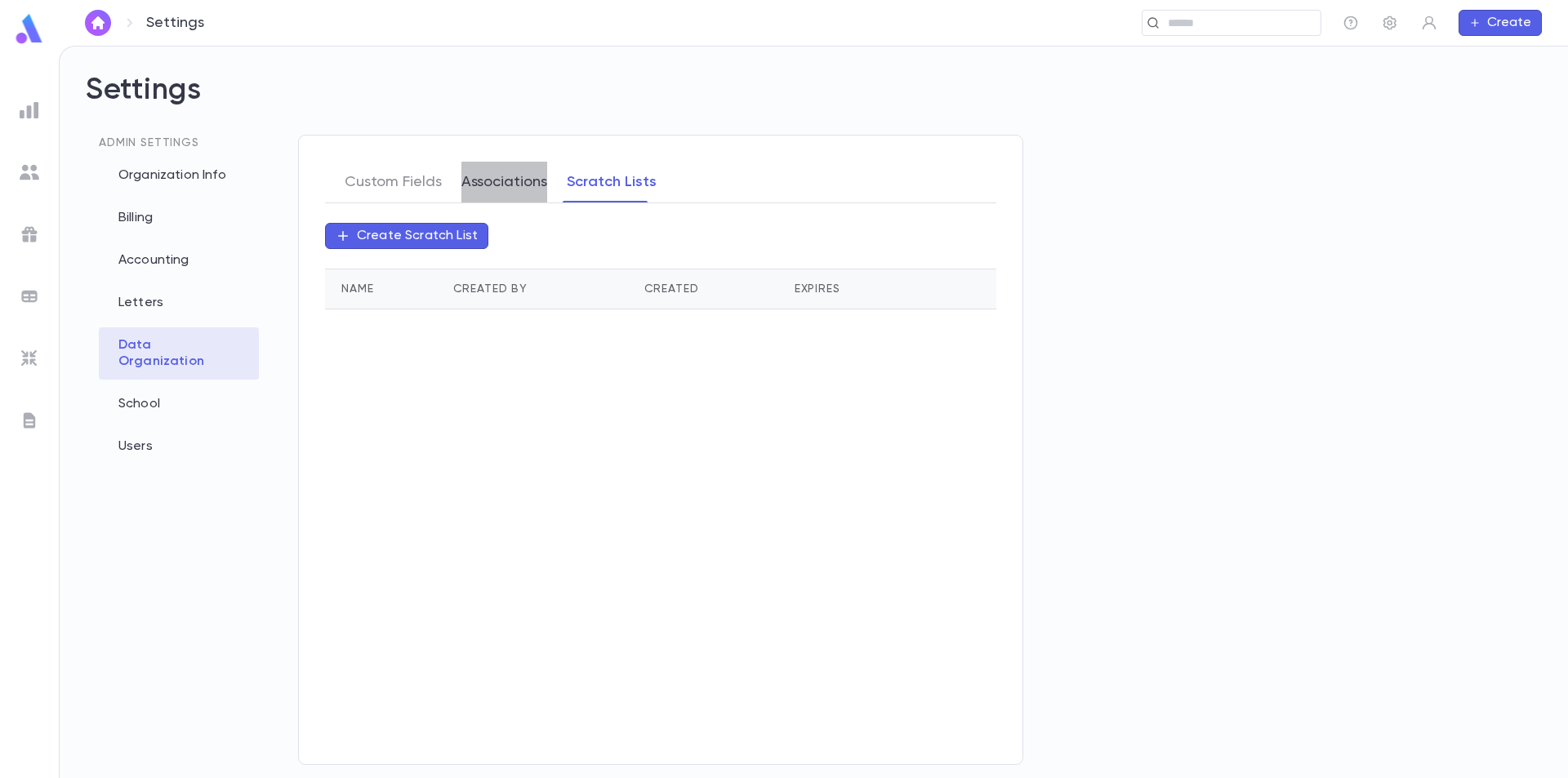
click at [509, 181] on button "Associations" at bounding box center [504, 182] width 86 height 40
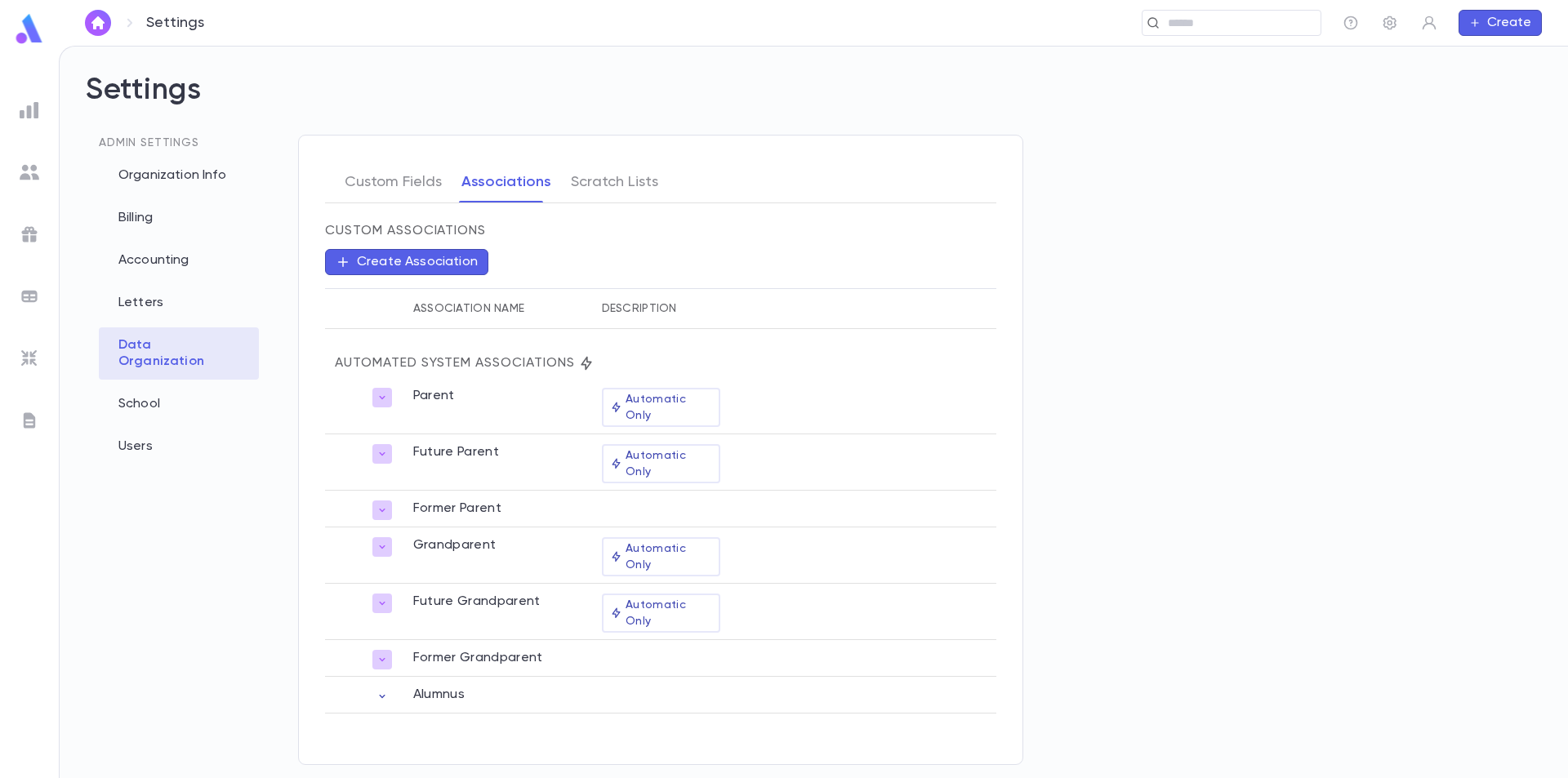
click at [385, 694] on icon "button" at bounding box center [383, 695] width 6 height 3
click at [326, 701] on div at bounding box center [784, 389] width 1568 height 778
click at [370, 185] on button "Custom Fields" at bounding box center [392, 182] width 97 height 40
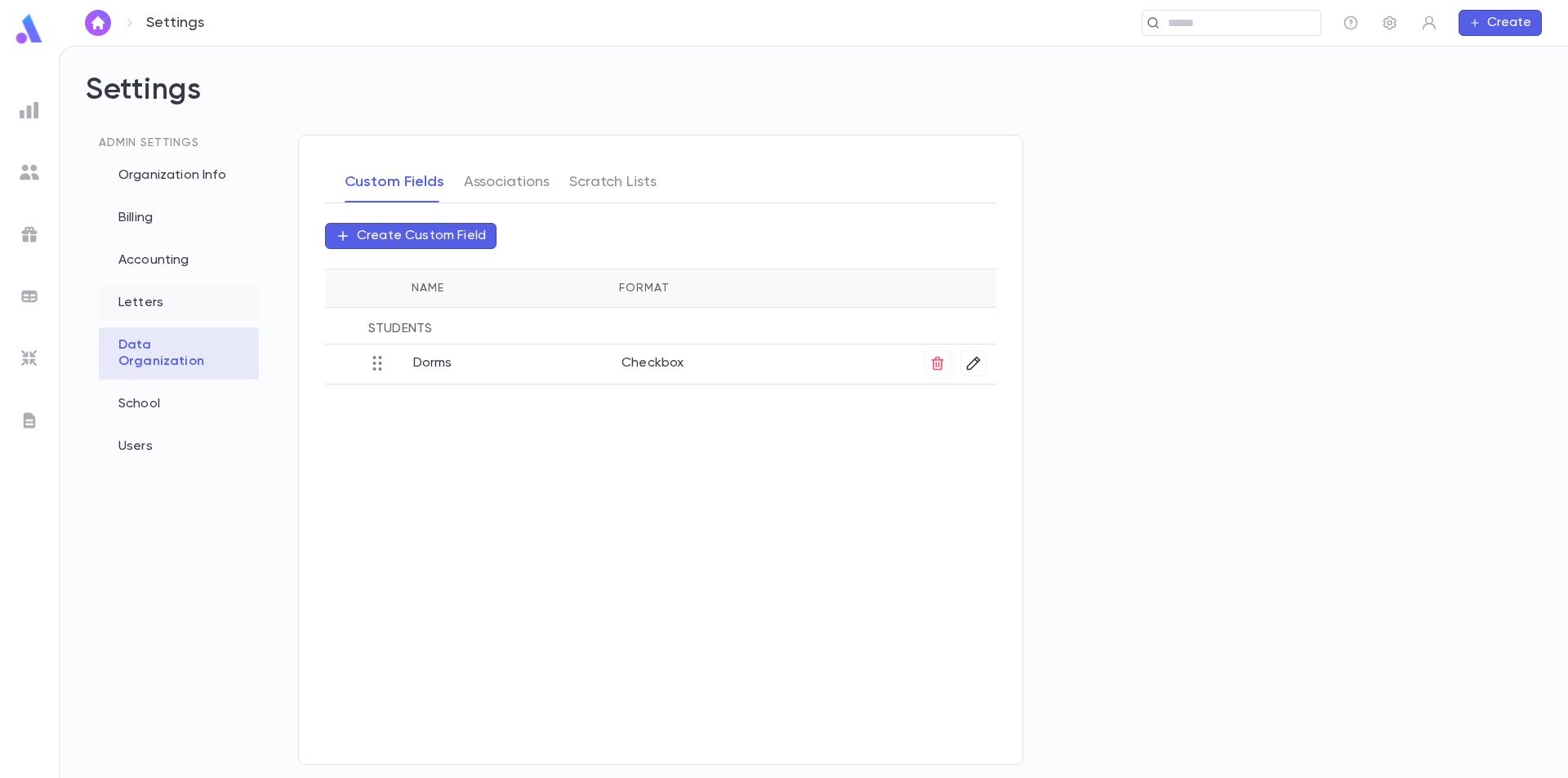
click at [164, 307] on div "Letters" at bounding box center [179, 302] width 160 height 36
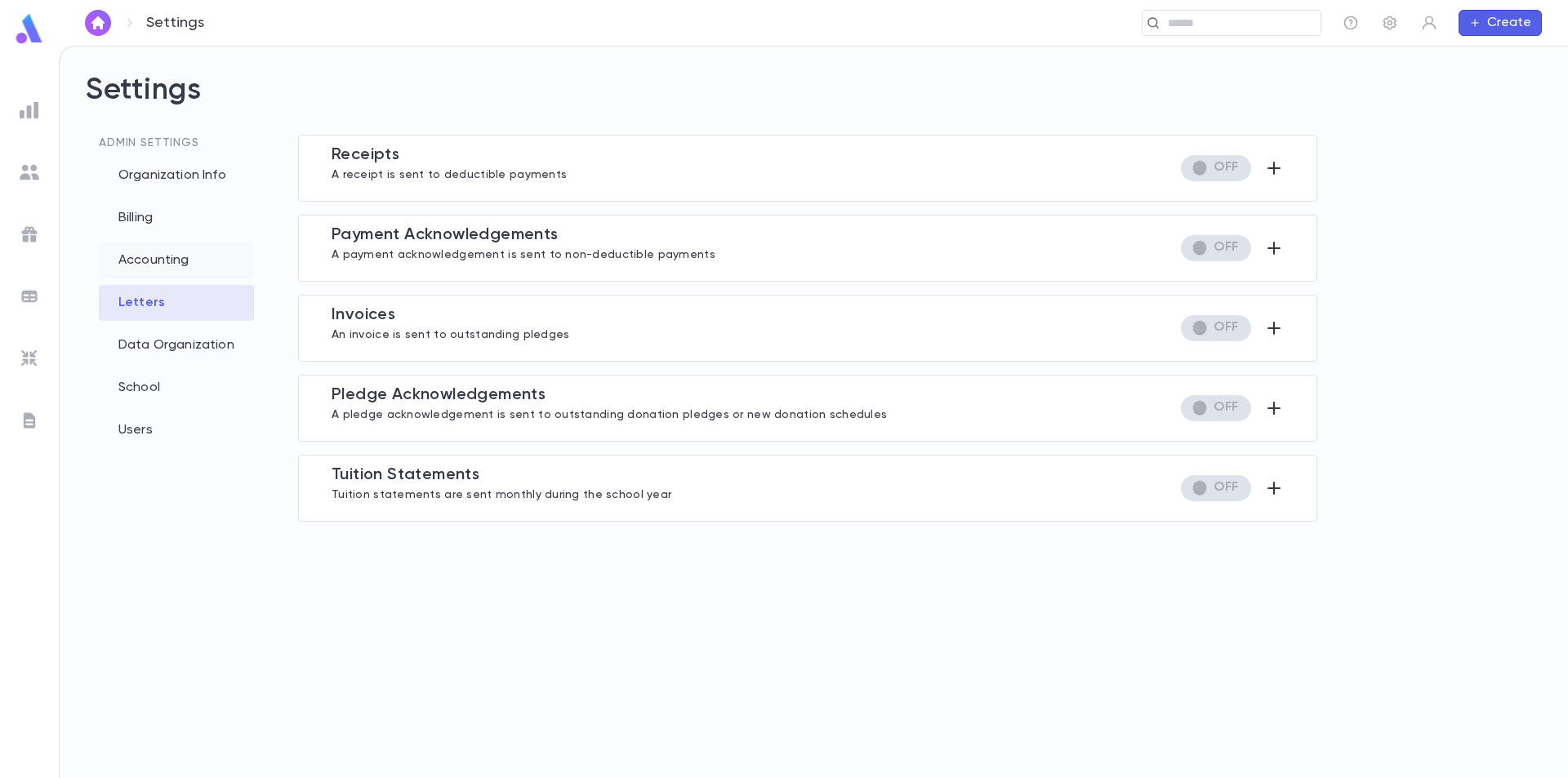
click at [170, 259] on div "Accounting" at bounding box center [176, 260] width 155 height 36
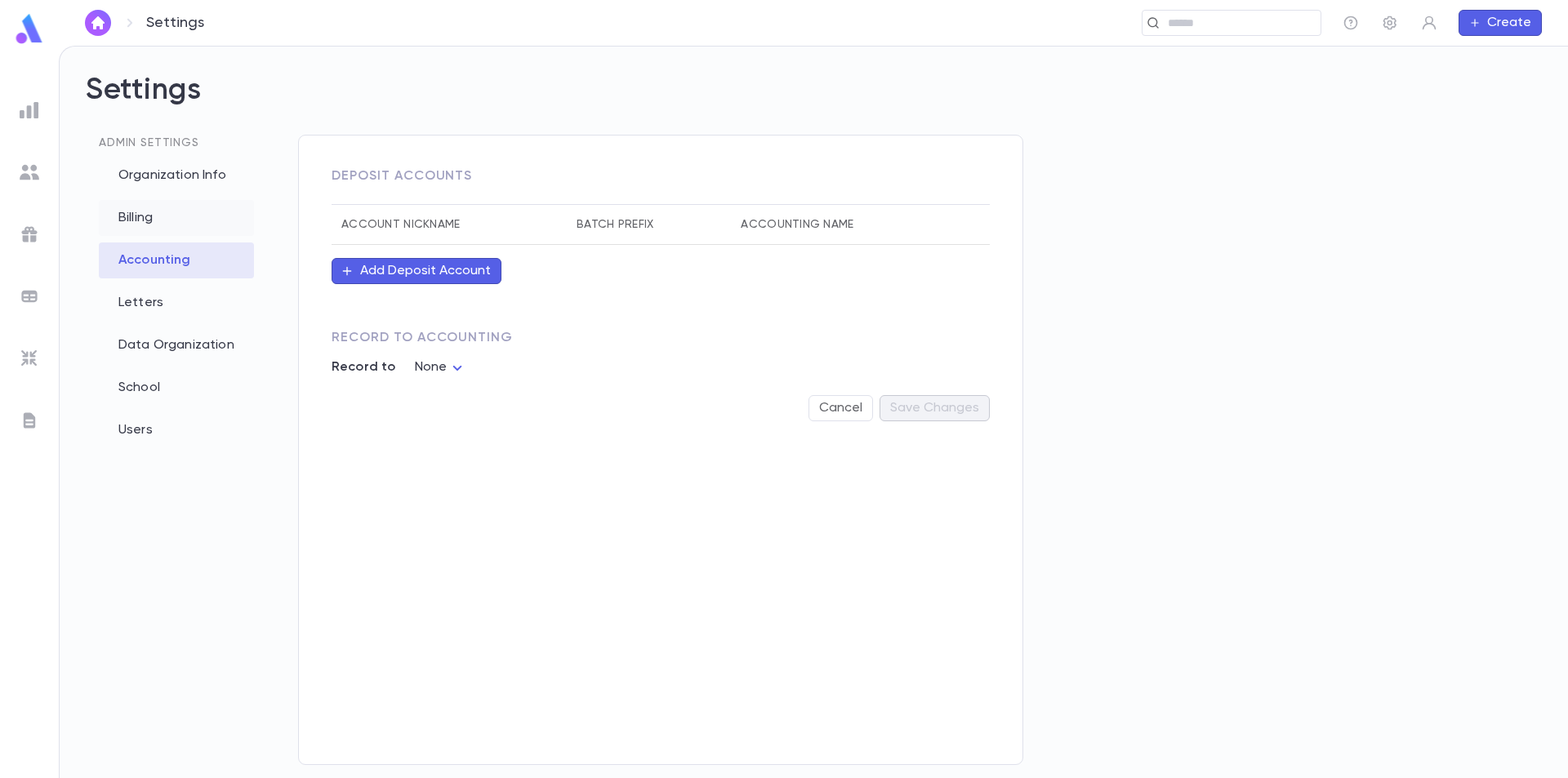
click at [148, 214] on div "Billing" at bounding box center [176, 217] width 155 height 36
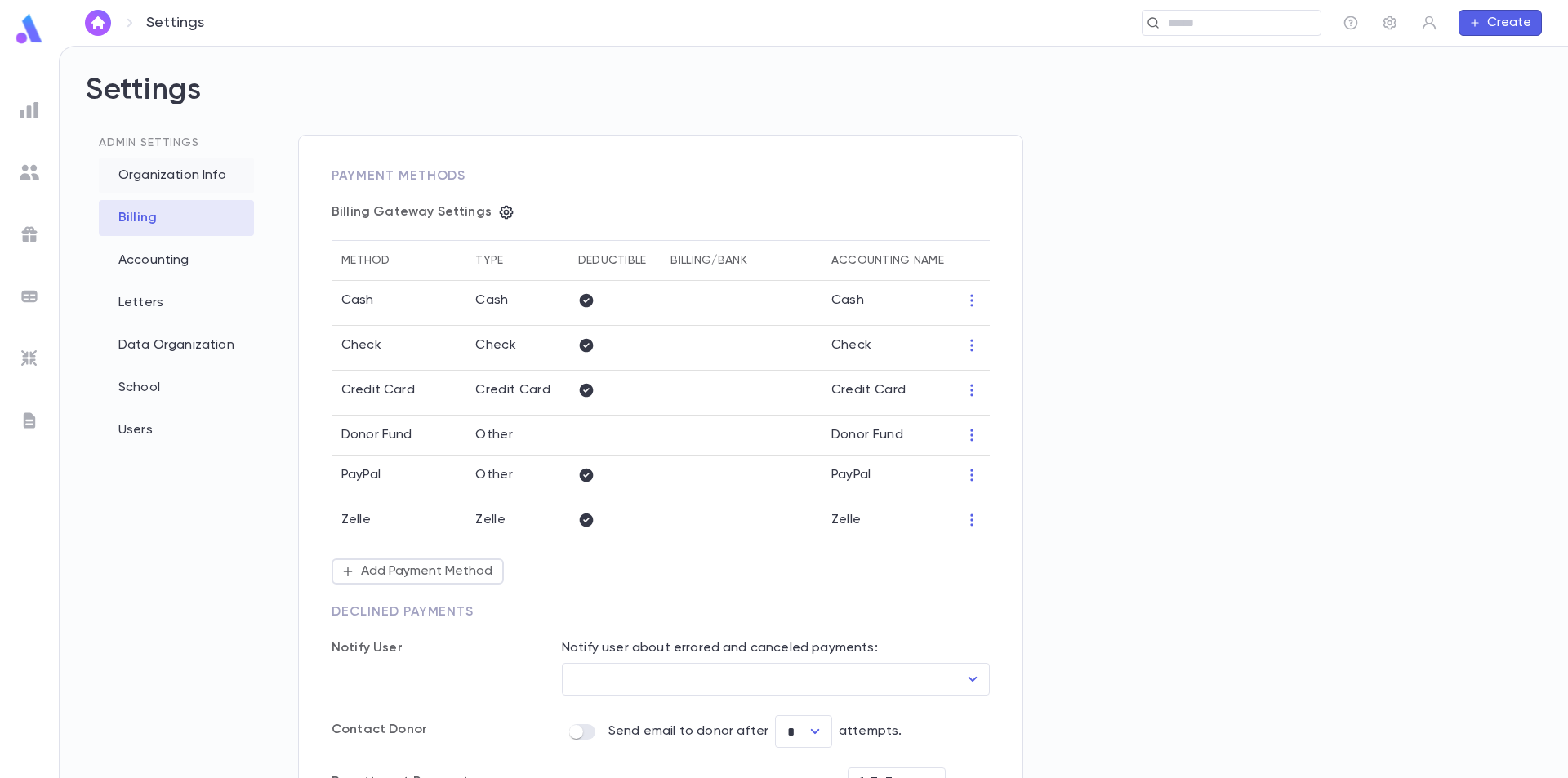
click at [156, 181] on div "Organization Info" at bounding box center [176, 175] width 155 height 36
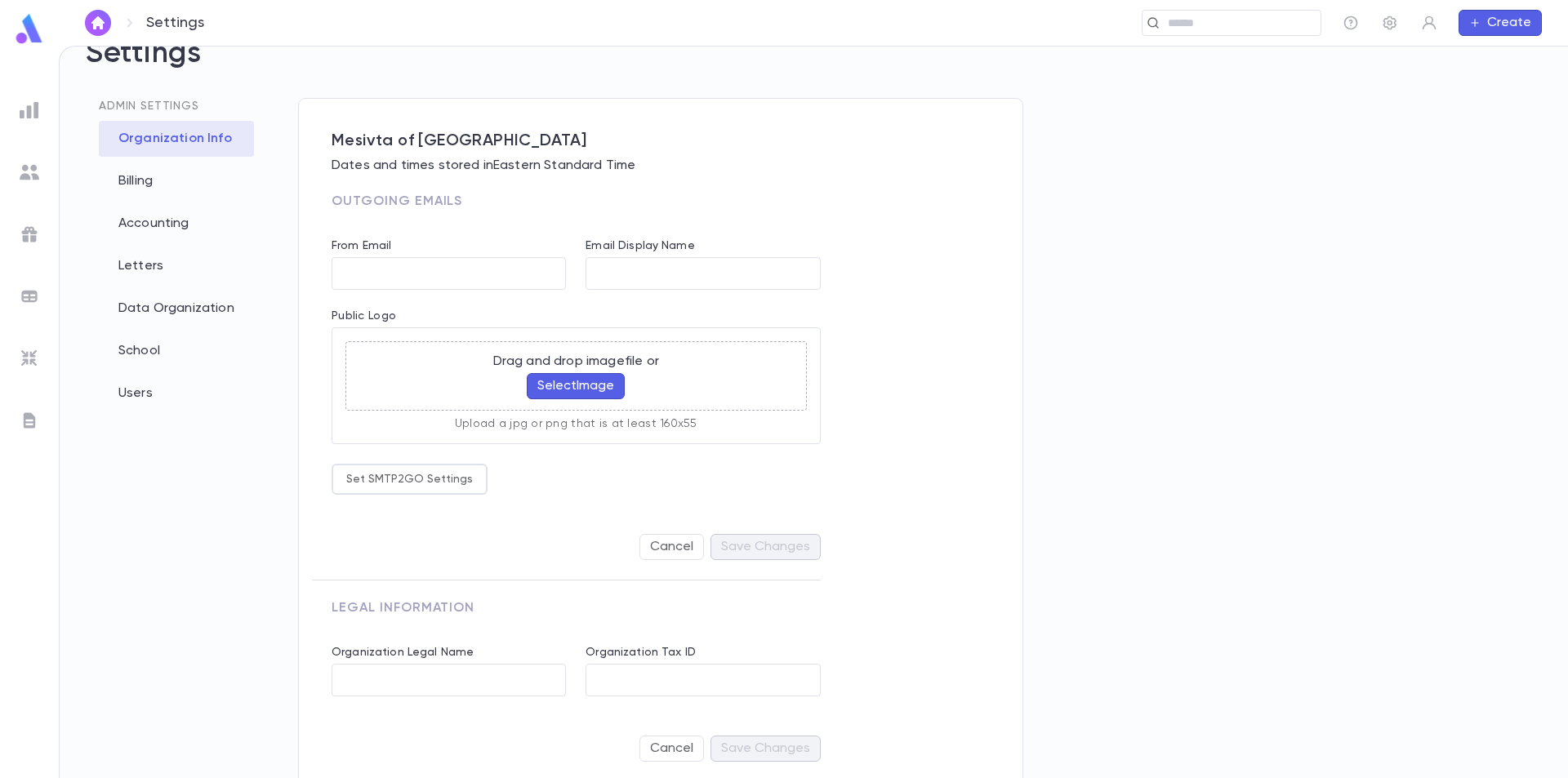
scroll to position [57, 0]
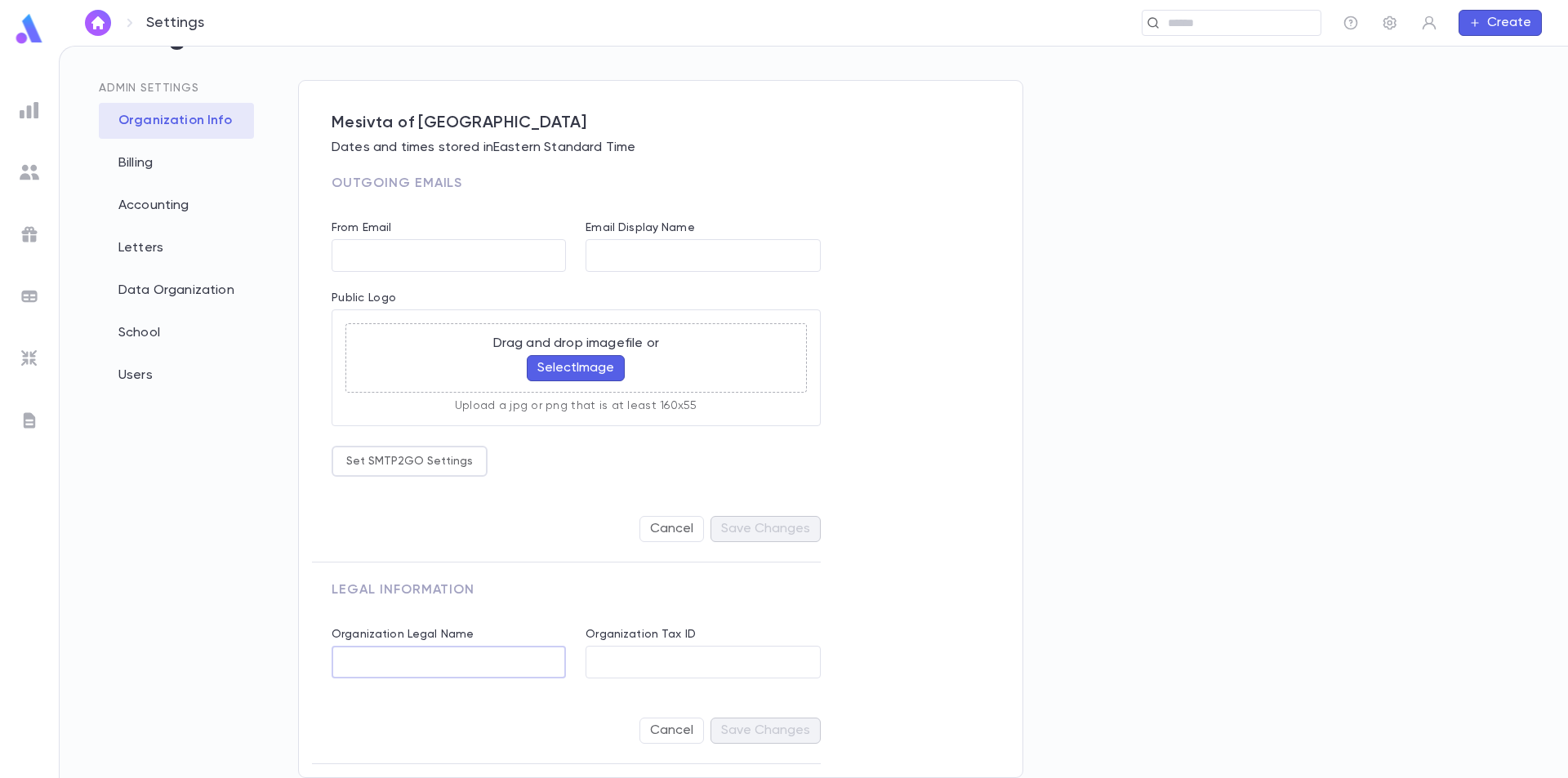
click at [496, 662] on input "Organization Legal Name" at bounding box center [449, 662] width 235 height 32
type input "**********"
click at [680, 664] on input "Organization Tax ID" at bounding box center [703, 662] width 235 height 32
paste input "*********"
type input "*********"
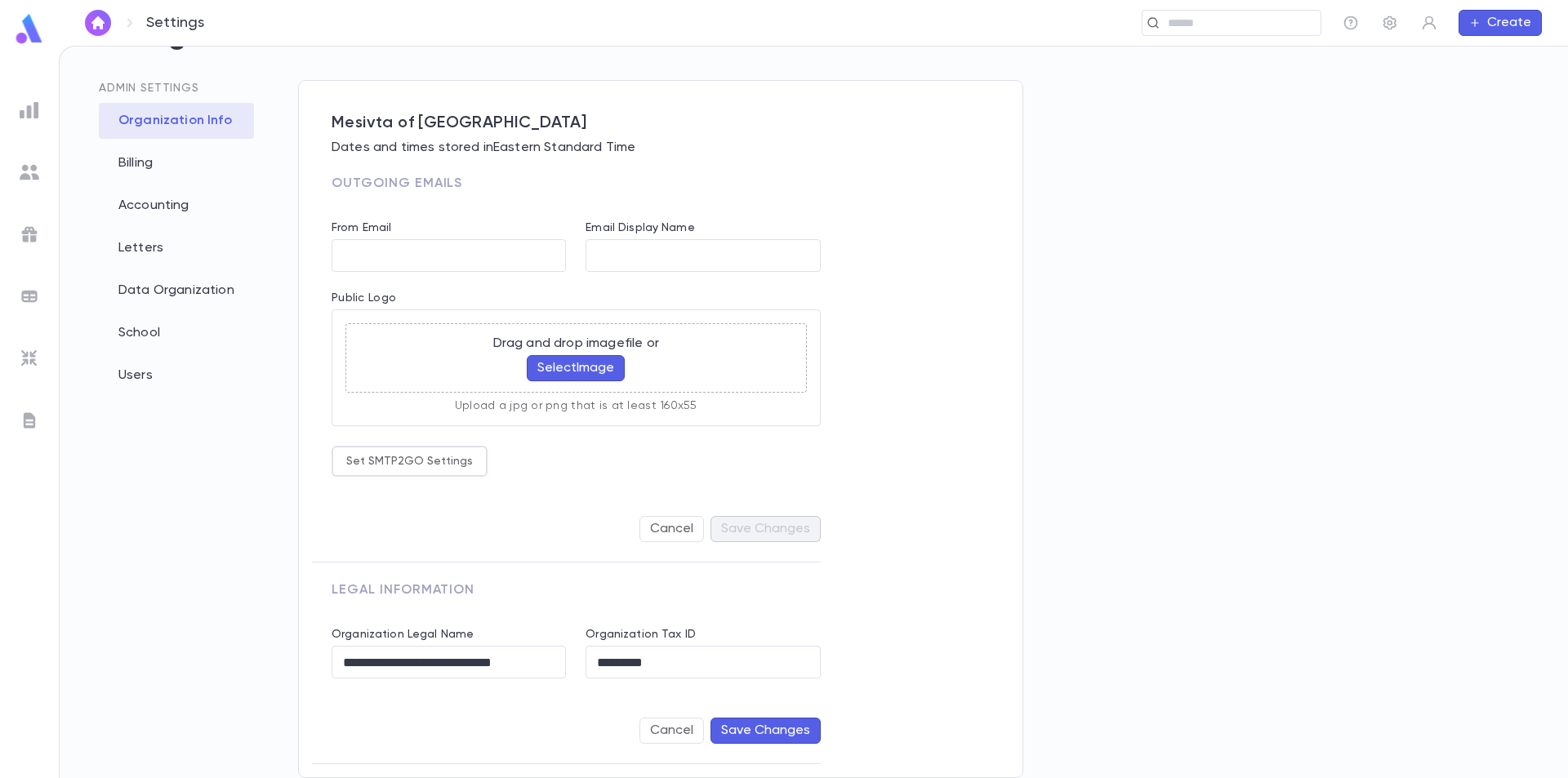
click at [806, 613] on div "Organization Tax ID ********* ​" at bounding box center [693, 642] width 254 height 70
click at [473, 265] on input "From Email" at bounding box center [449, 256] width 235 height 32
type input "*"
type input "**********"
click at [642, 256] on input "Email Display Name" at bounding box center [703, 256] width 235 height 32
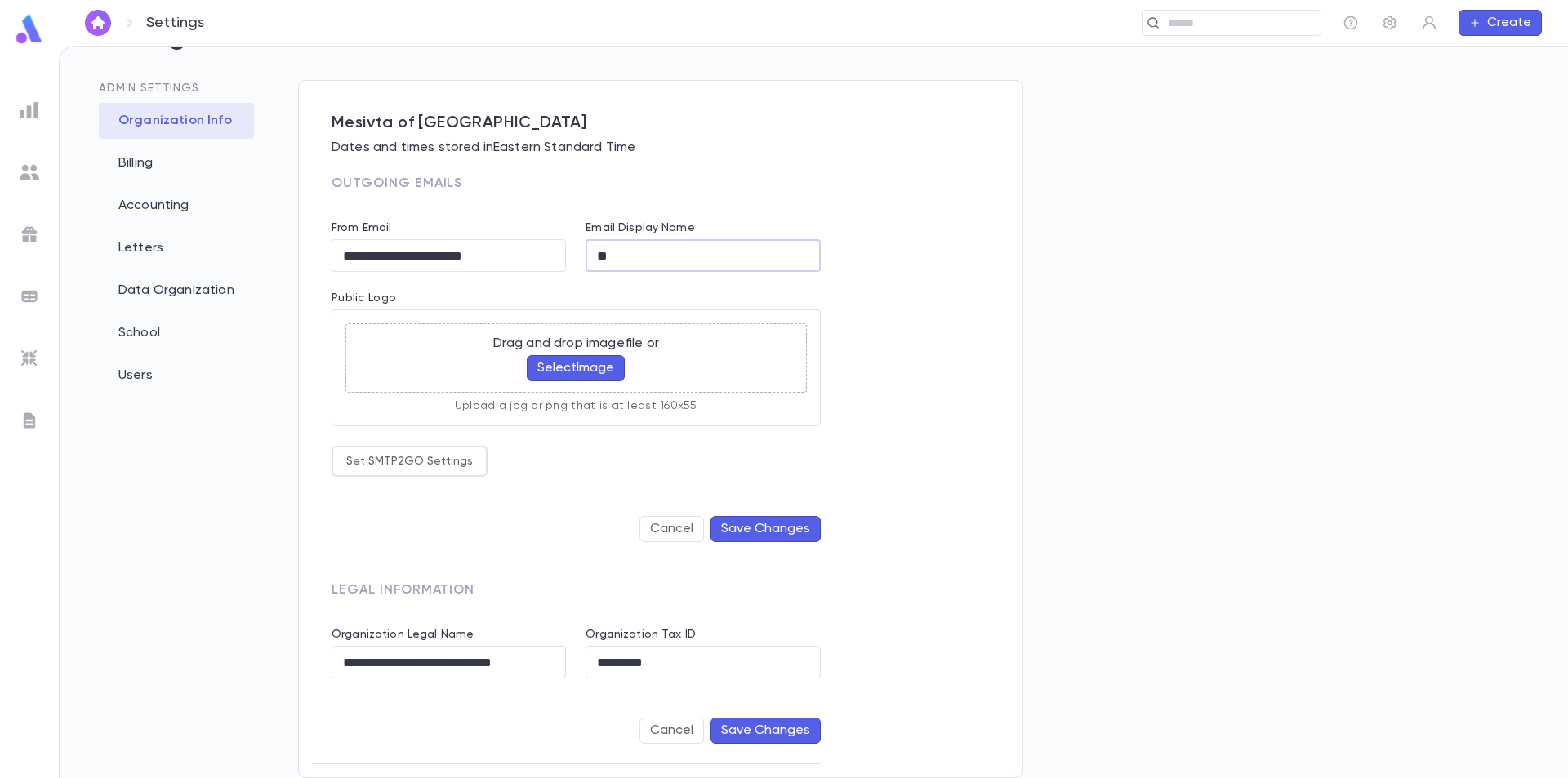
type input "*"
type input "**********"
click at [671, 291] on p "Public Logo" at bounding box center [576, 300] width 490 height 18
click at [744, 534] on button "Save Changes" at bounding box center [766, 529] width 111 height 26
click at [765, 732] on button "Save Changes" at bounding box center [766, 730] width 111 height 26
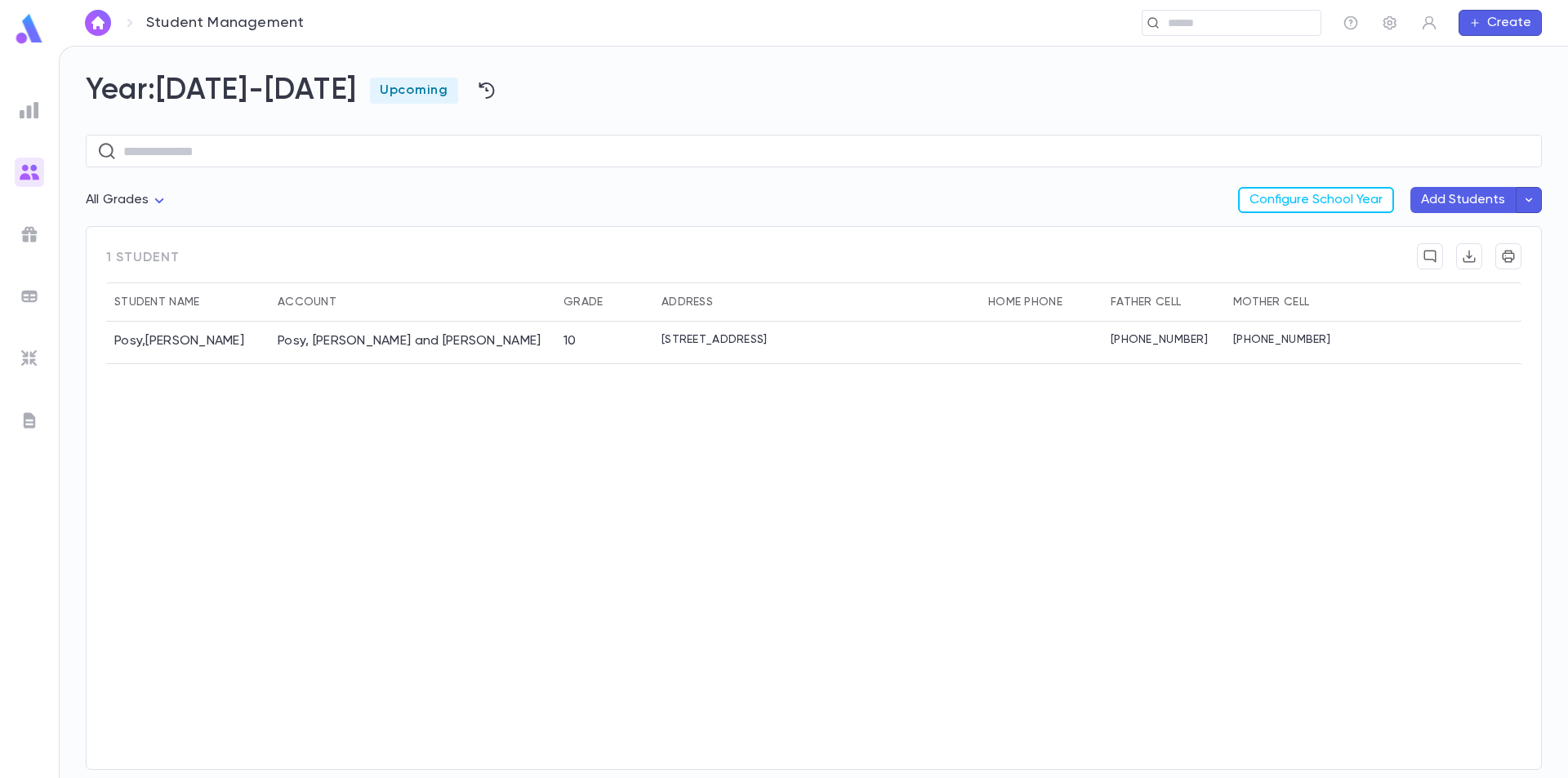
click at [33, 230] on img at bounding box center [29, 234] width 19 height 19
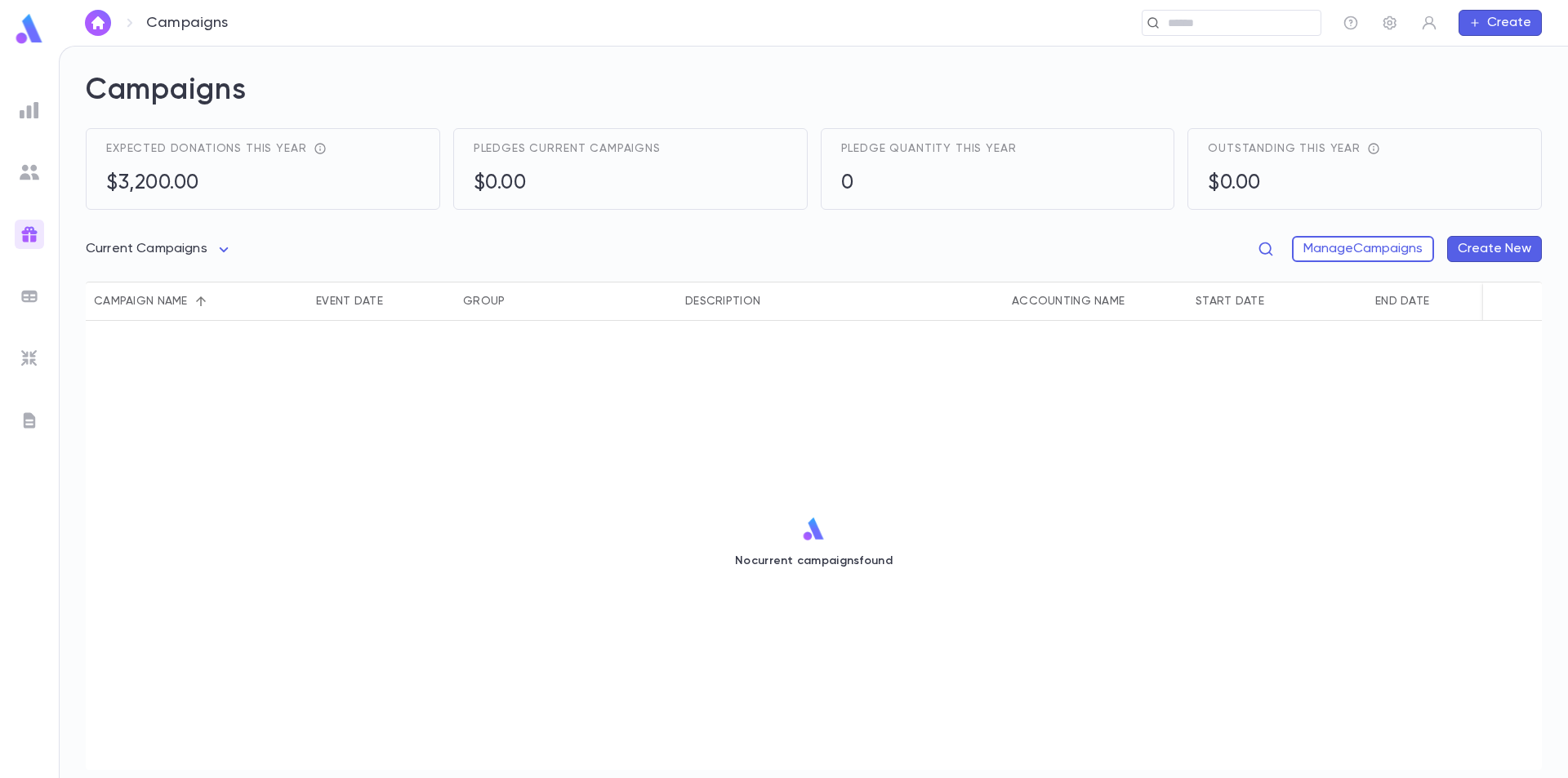
click at [35, 419] on img at bounding box center [29, 420] width 19 height 19
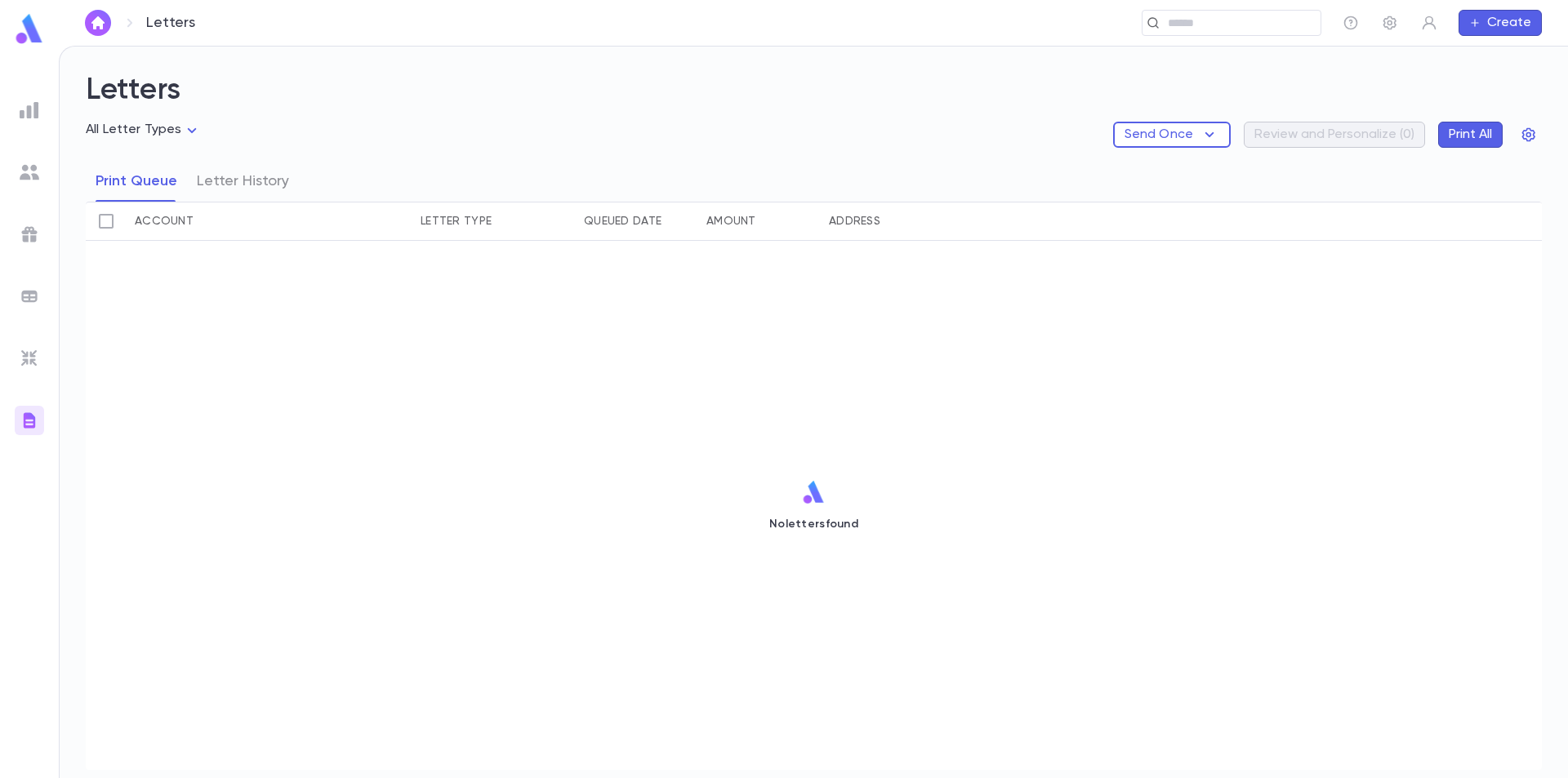
click at [29, 333] on ul at bounding box center [29, 434] width 59 height 690
click at [25, 357] on img at bounding box center [29, 358] width 19 height 19
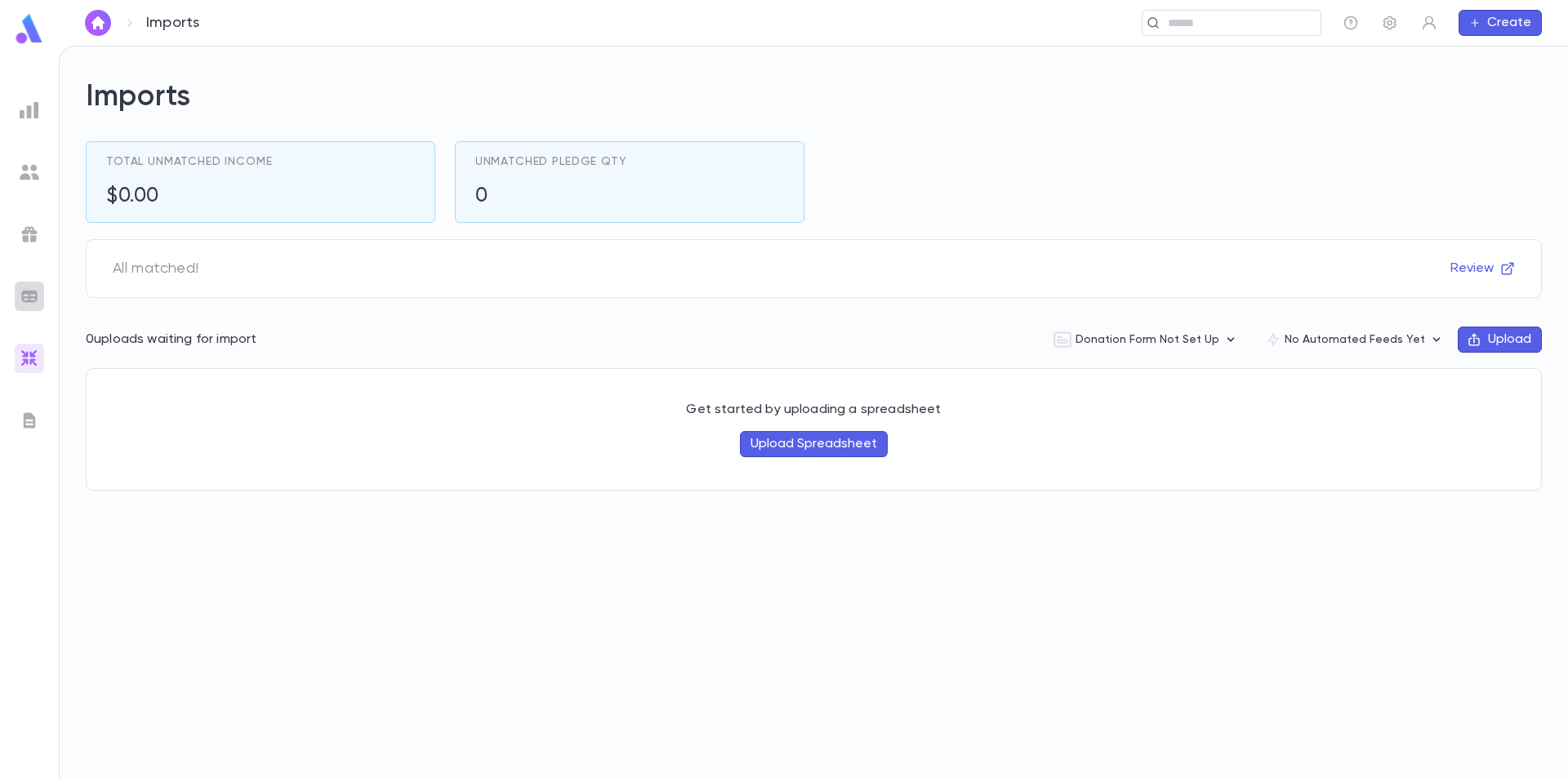
click at [24, 287] on img at bounding box center [29, 296] width 19 height 19
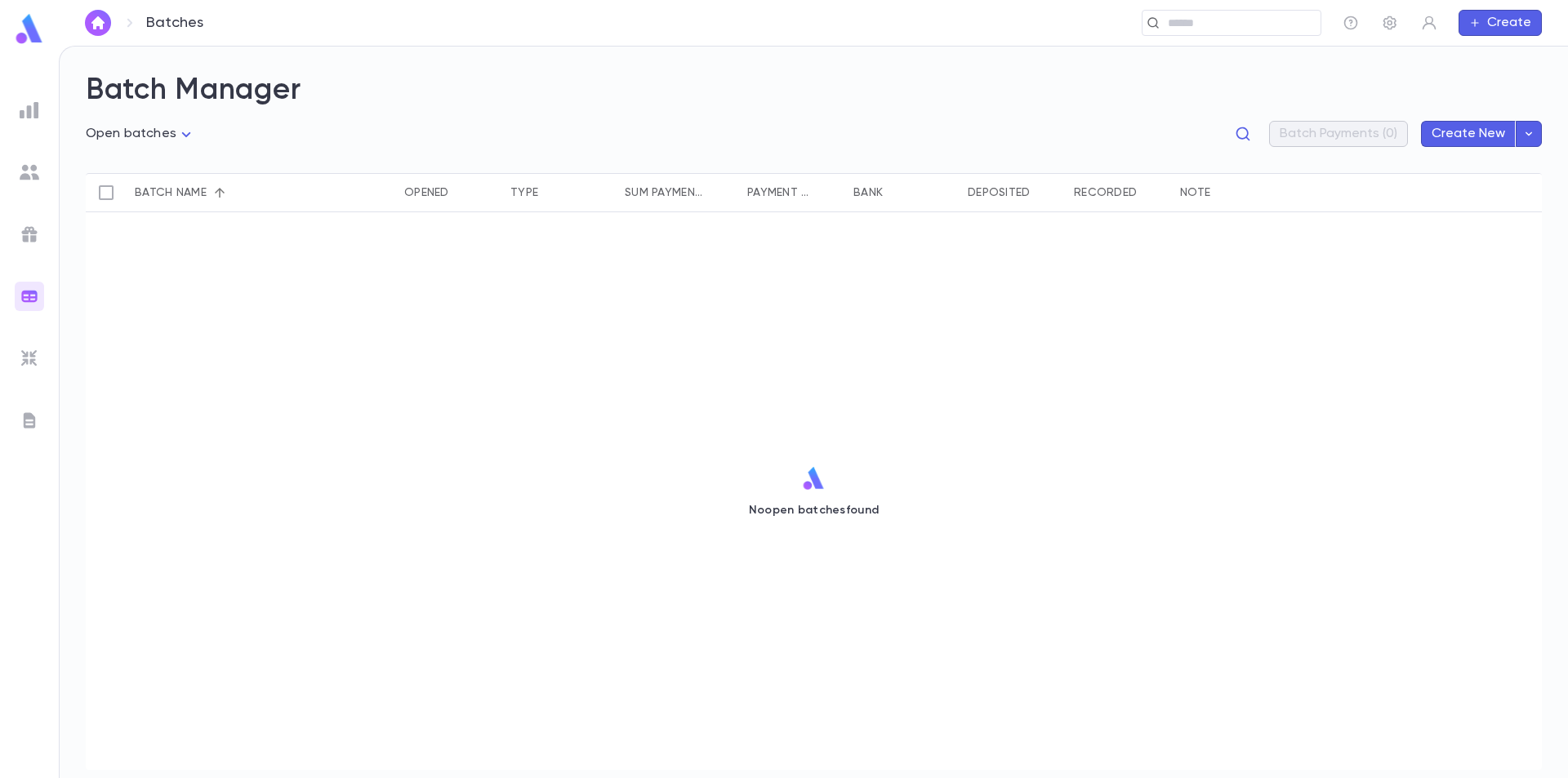
click at [30, 236] on img at bounding box center [29, 234] width 19 height 19
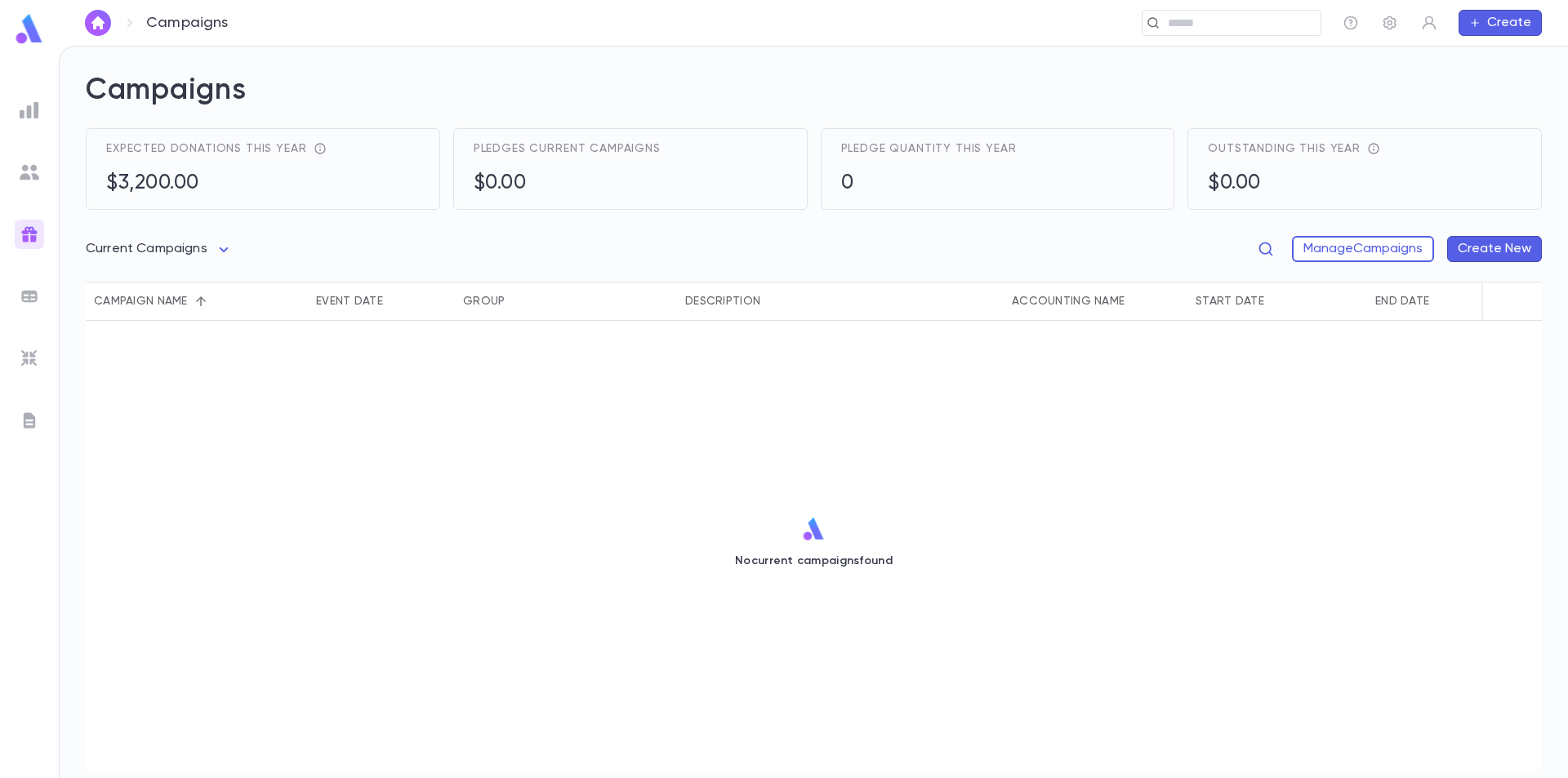
click at [36, 156] on ul at bounding box center [29, 434] width 59 height 690
click at [35, 163] on img at bounding box center [29, 172] width 19 height 19
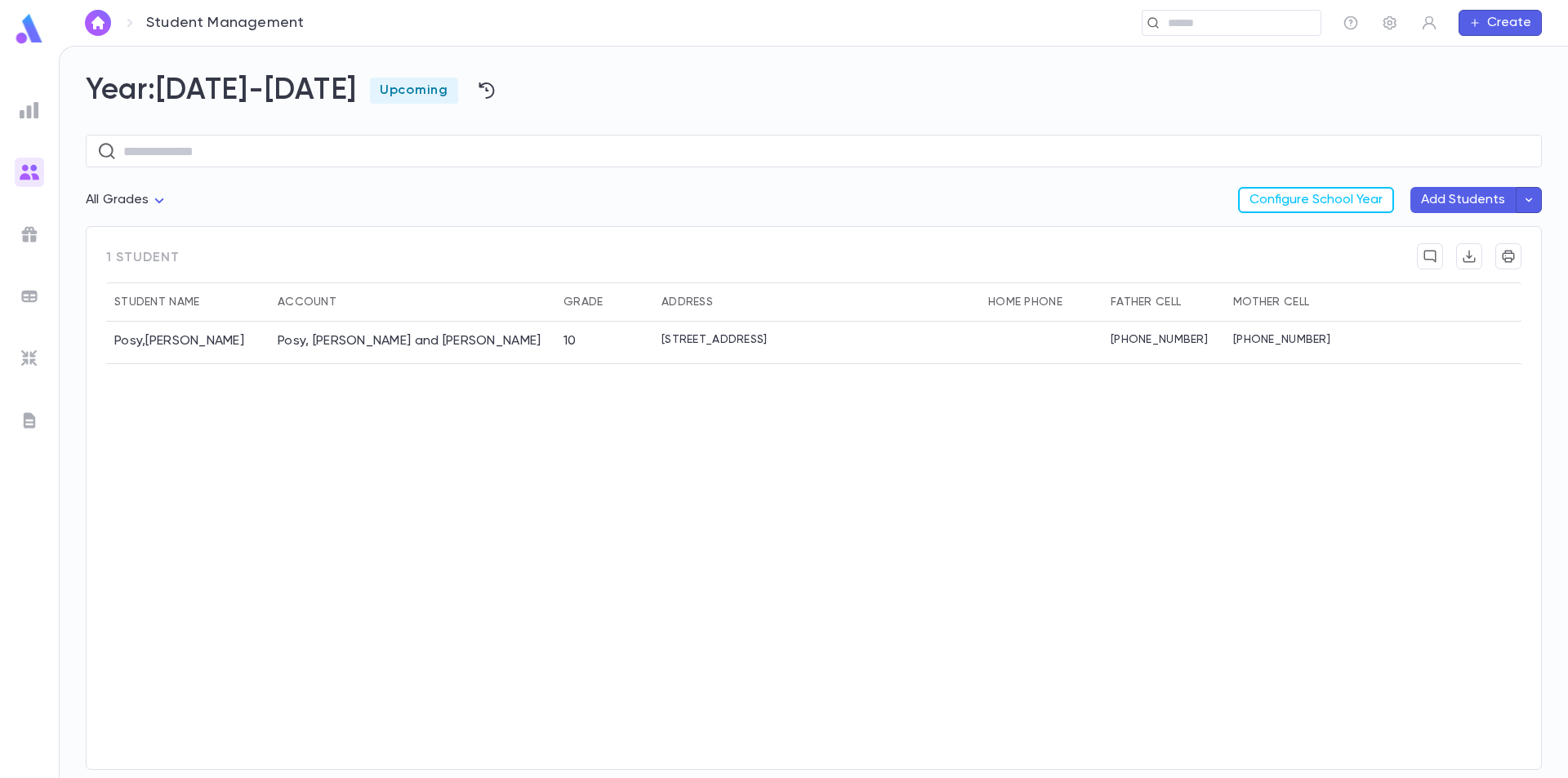
click at [33, 124] on ul at bounding box center [29, 434] width 59 height 690
click at [32, 111] on img at bounding box center [29, 110] width 19 height 19
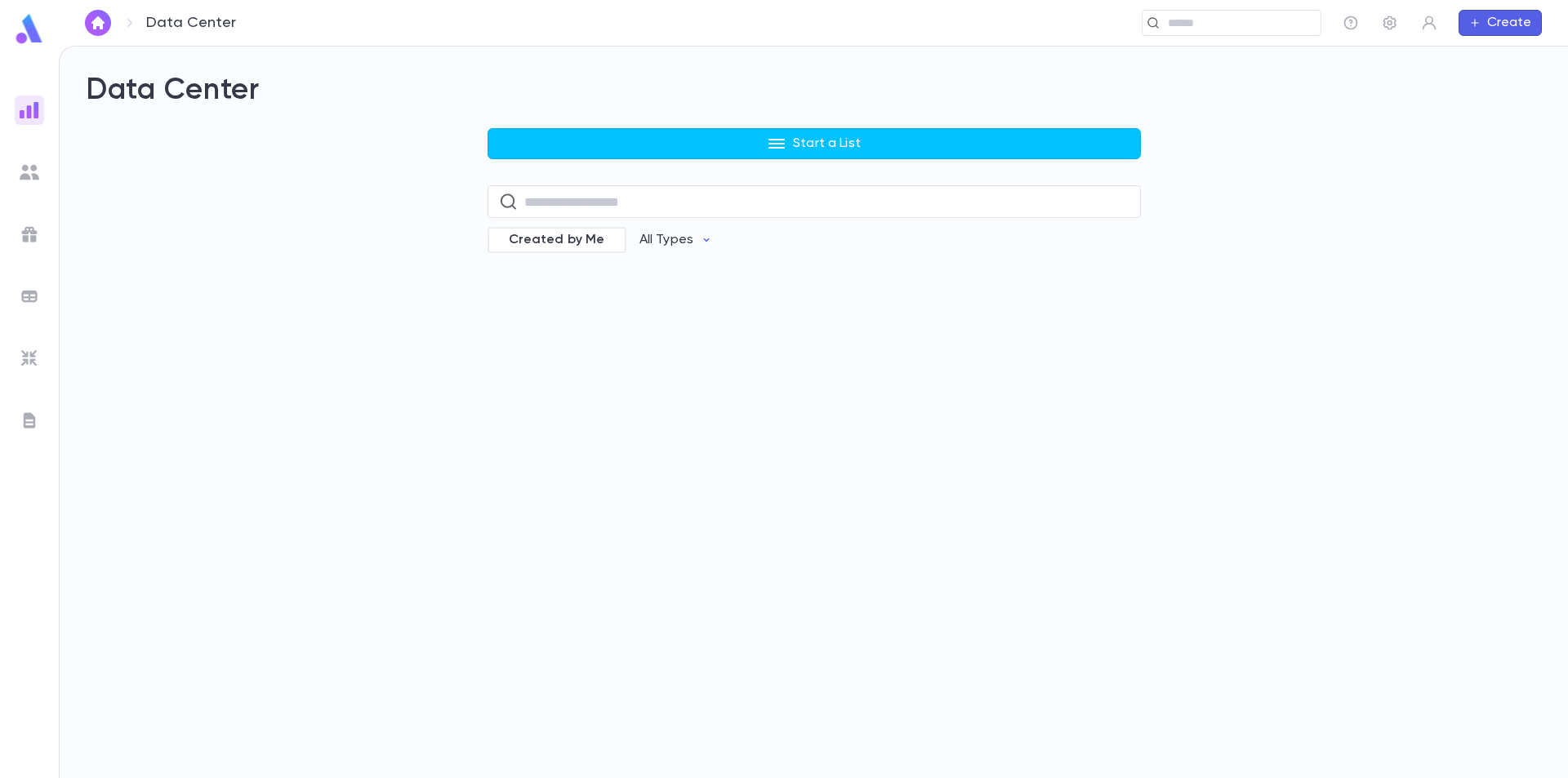
click at [35, 427] on img at bounding box center [29, 420] width 19 height 19
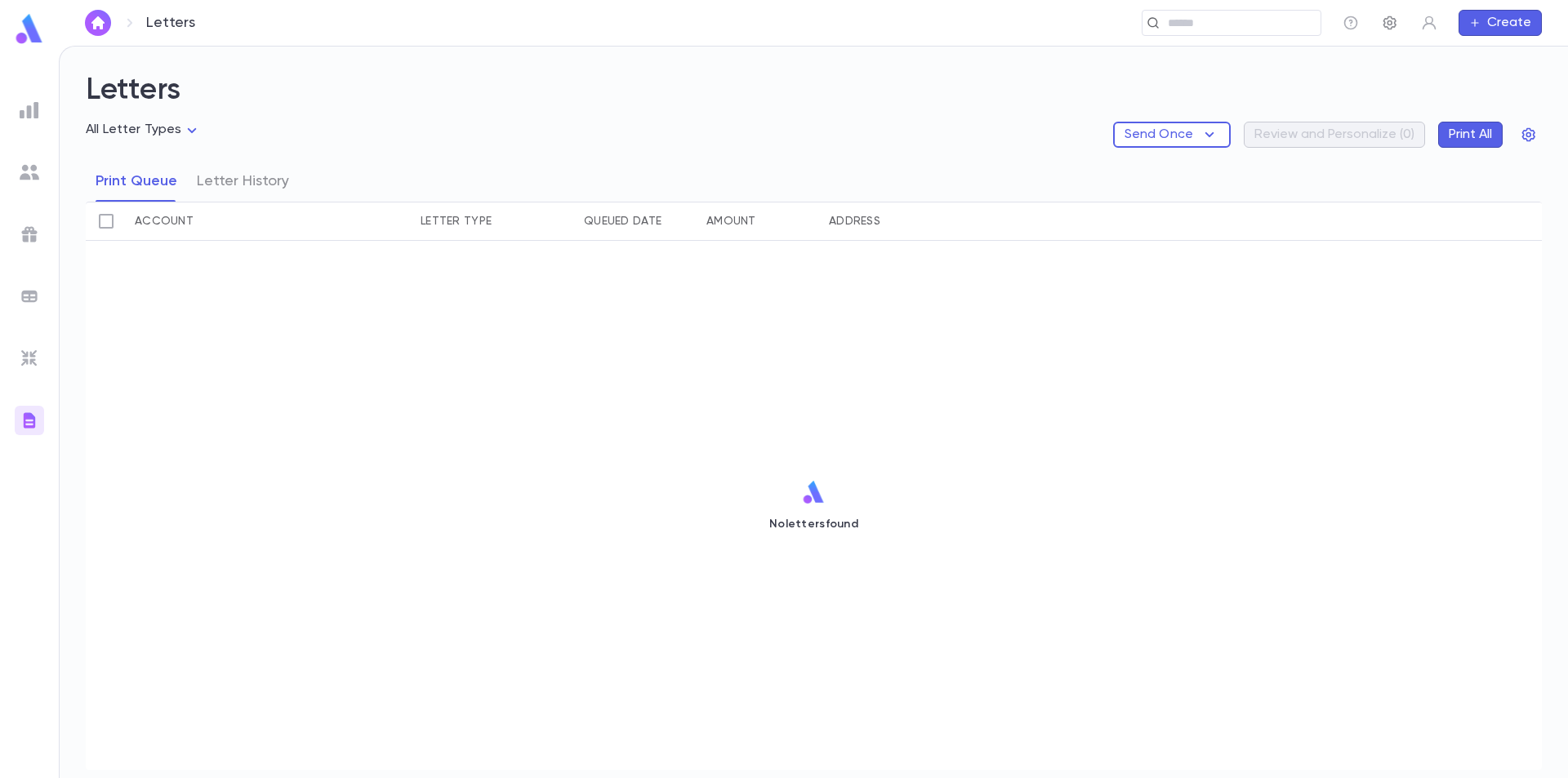
click at [1387, 23] on icon "button" at bounding box center [1390, 23] width 13 height 13
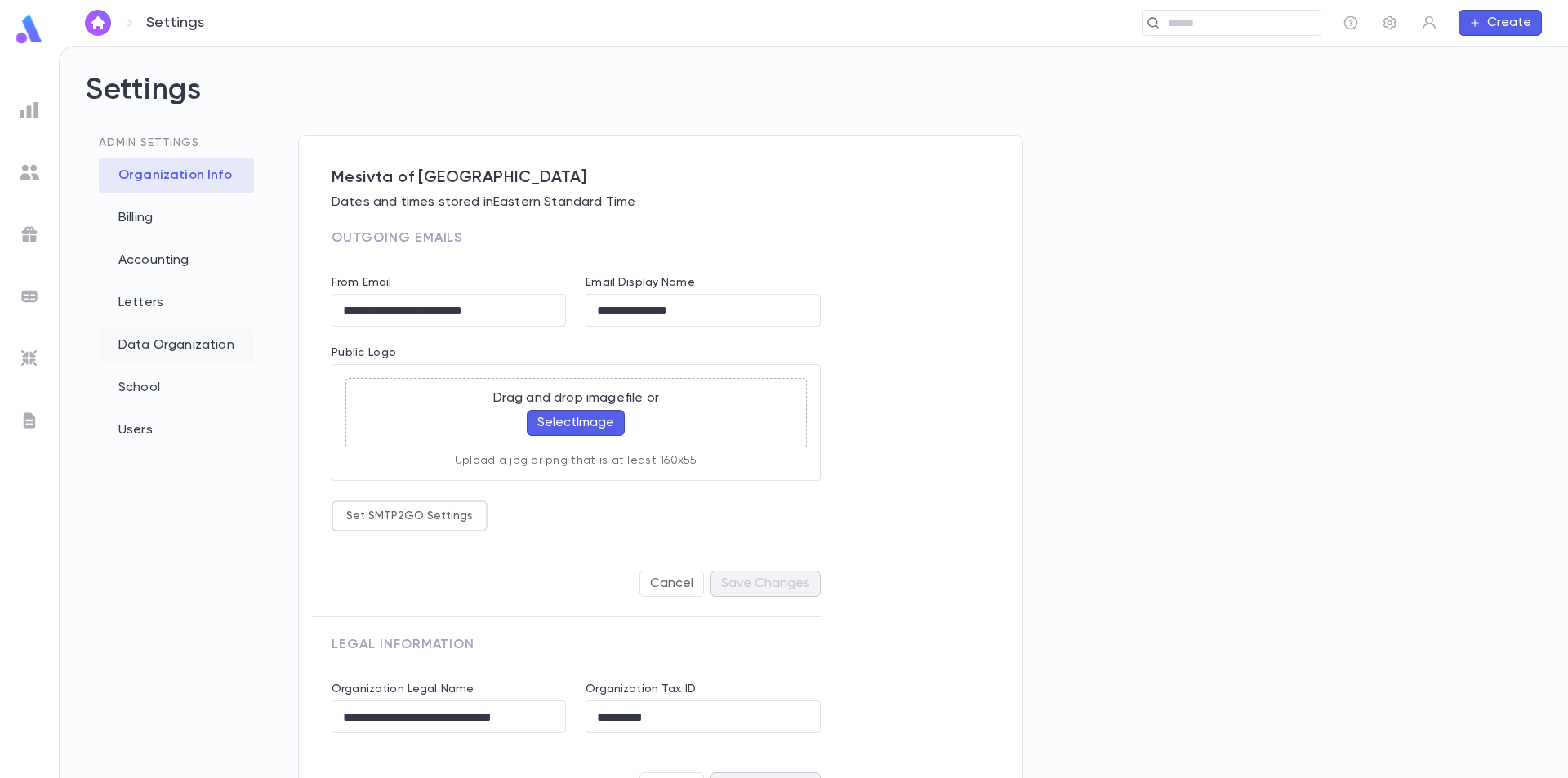
click at [169, 342] on div "Data Organization" at bounding box center [176, 344] width 155 height 36
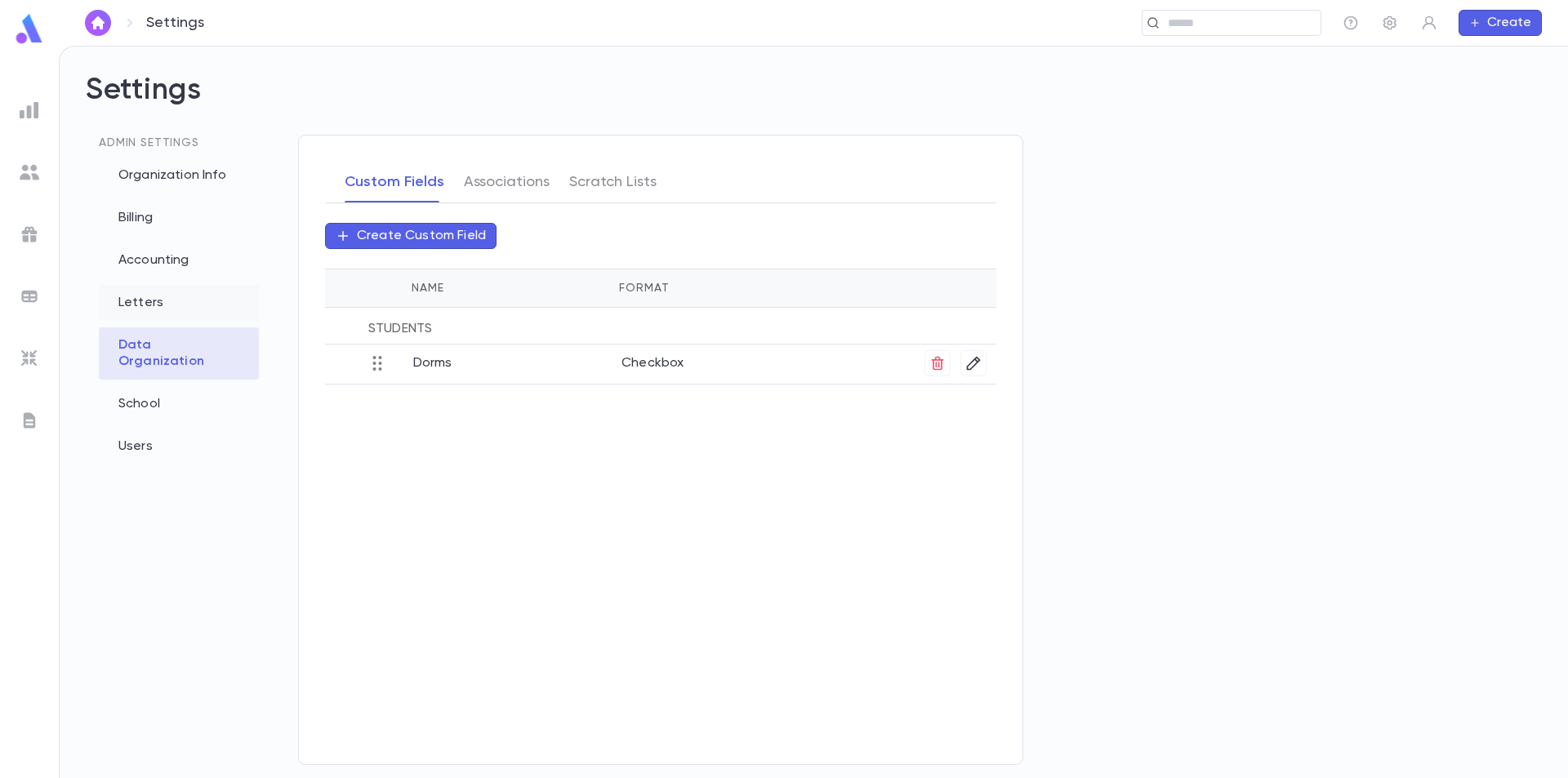
click at [175, 303] on div "Letters" at bounding box center [179, 302] width 160 height 36
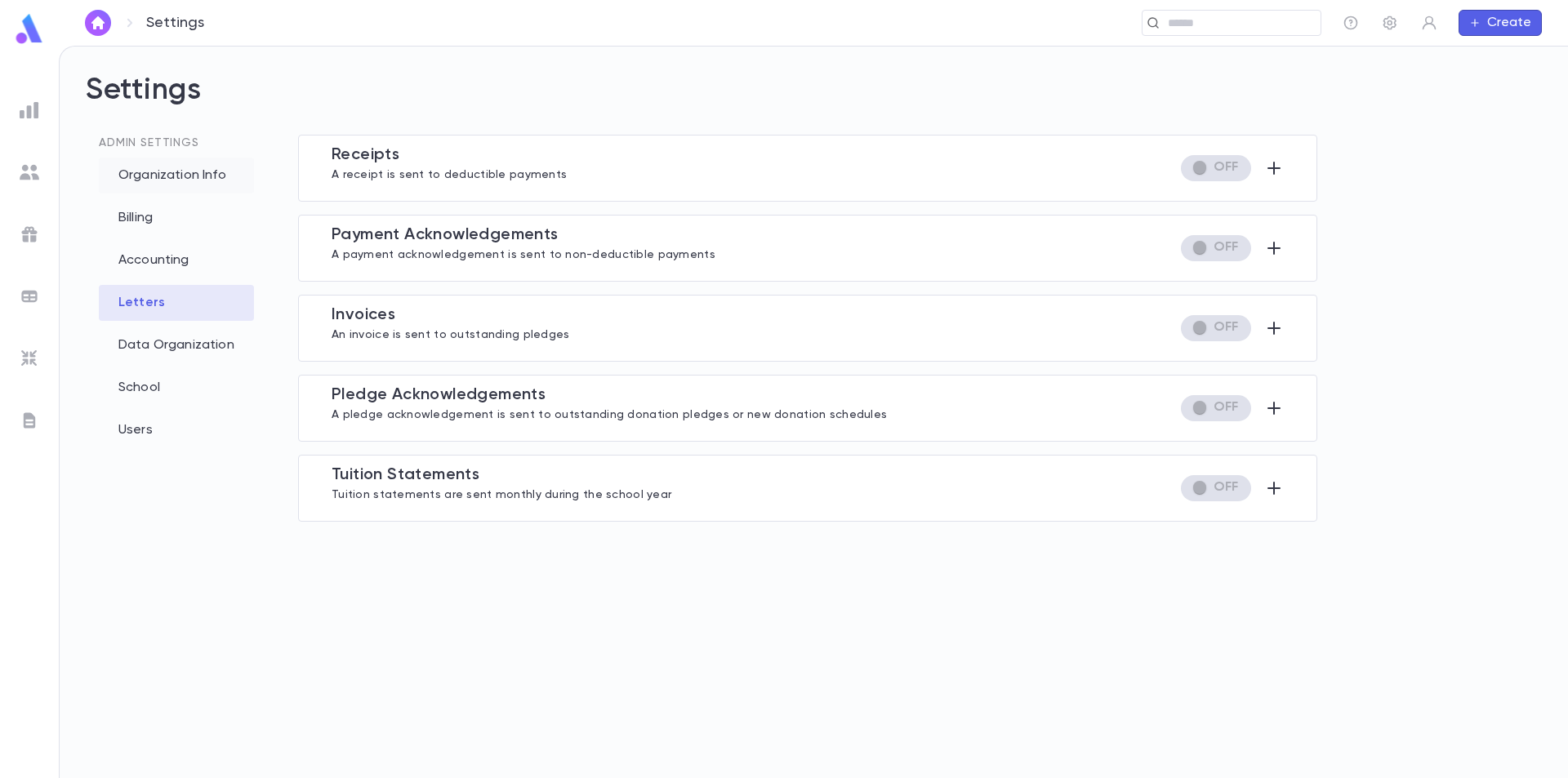
click at [164, 182] on div "Organization Info" at bounding box center [176, 175] width 155 height 36
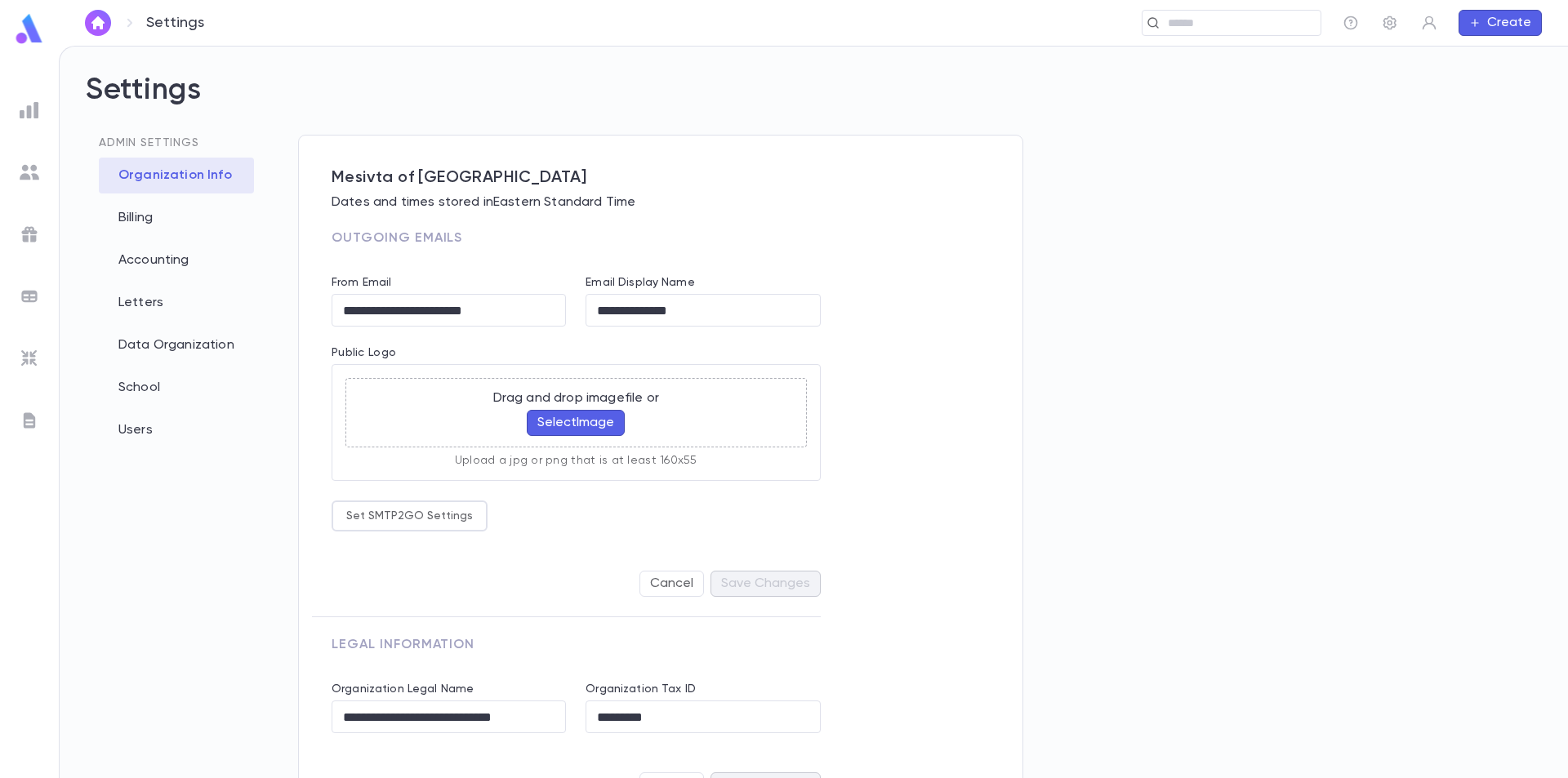
scroll to position [57, 0]
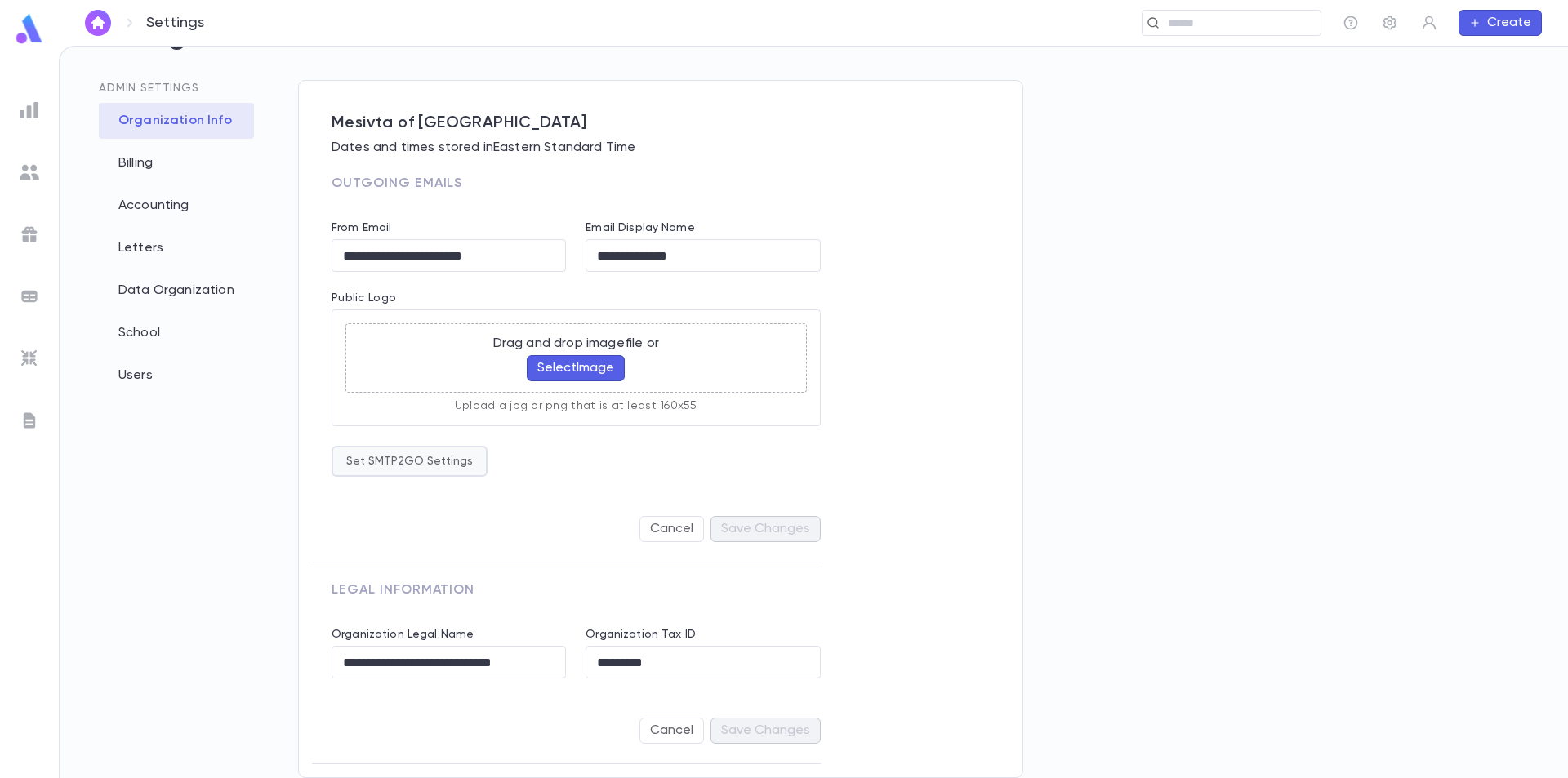
click at [427, 457] on button "Set SMTP2GO Settings" at bounding box center [410, 462] width 156 height 31
type input "**********"
click at [711, 465] on div at bounding box center [784, 389] width 1568 height 778
click at [172, 344] on div "School" at bounding box center [176, 333] width 155 height 36
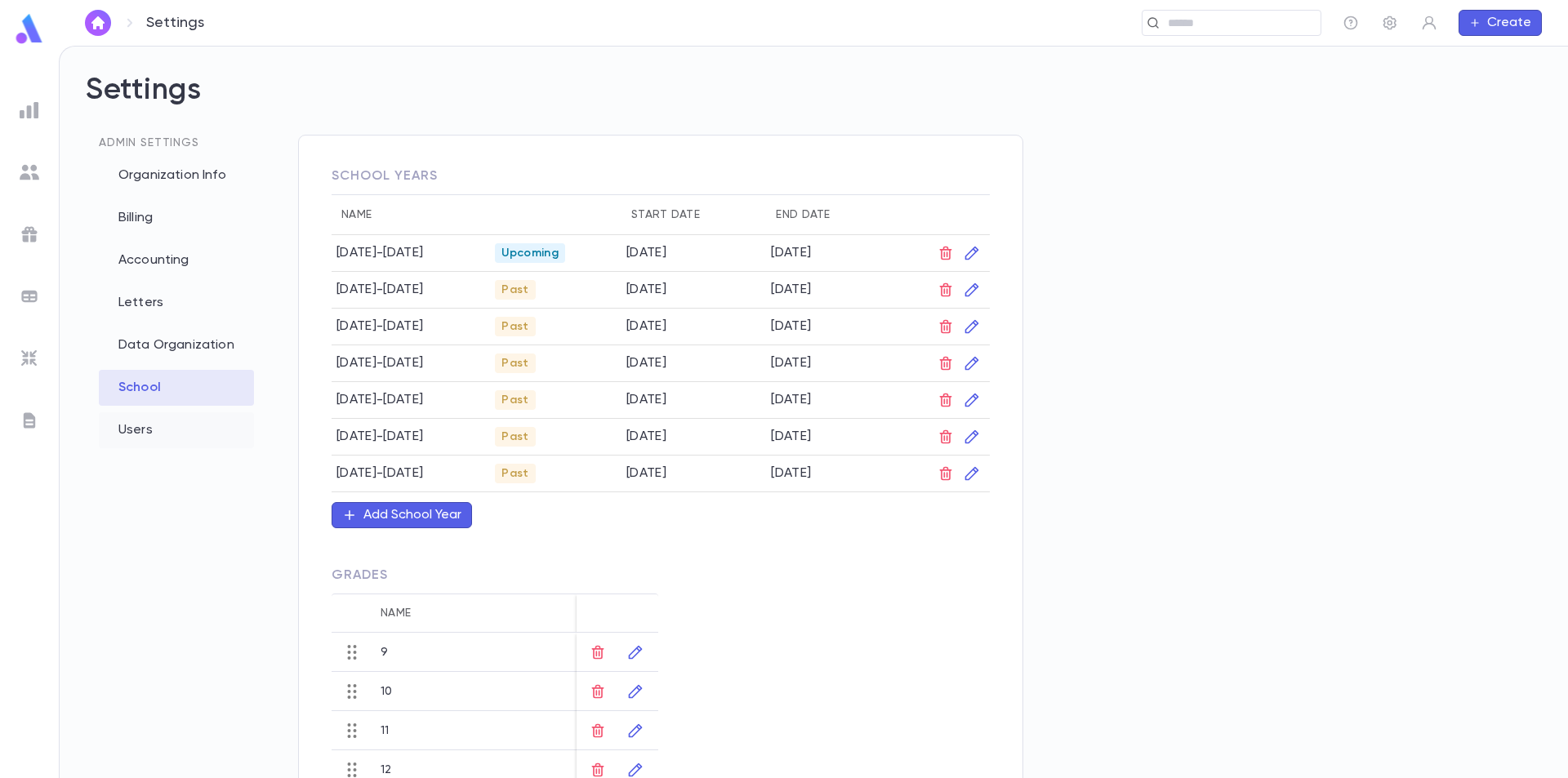
click at [191, 435] on div "Users" at bounding box center [176, 430] width 155 height 36
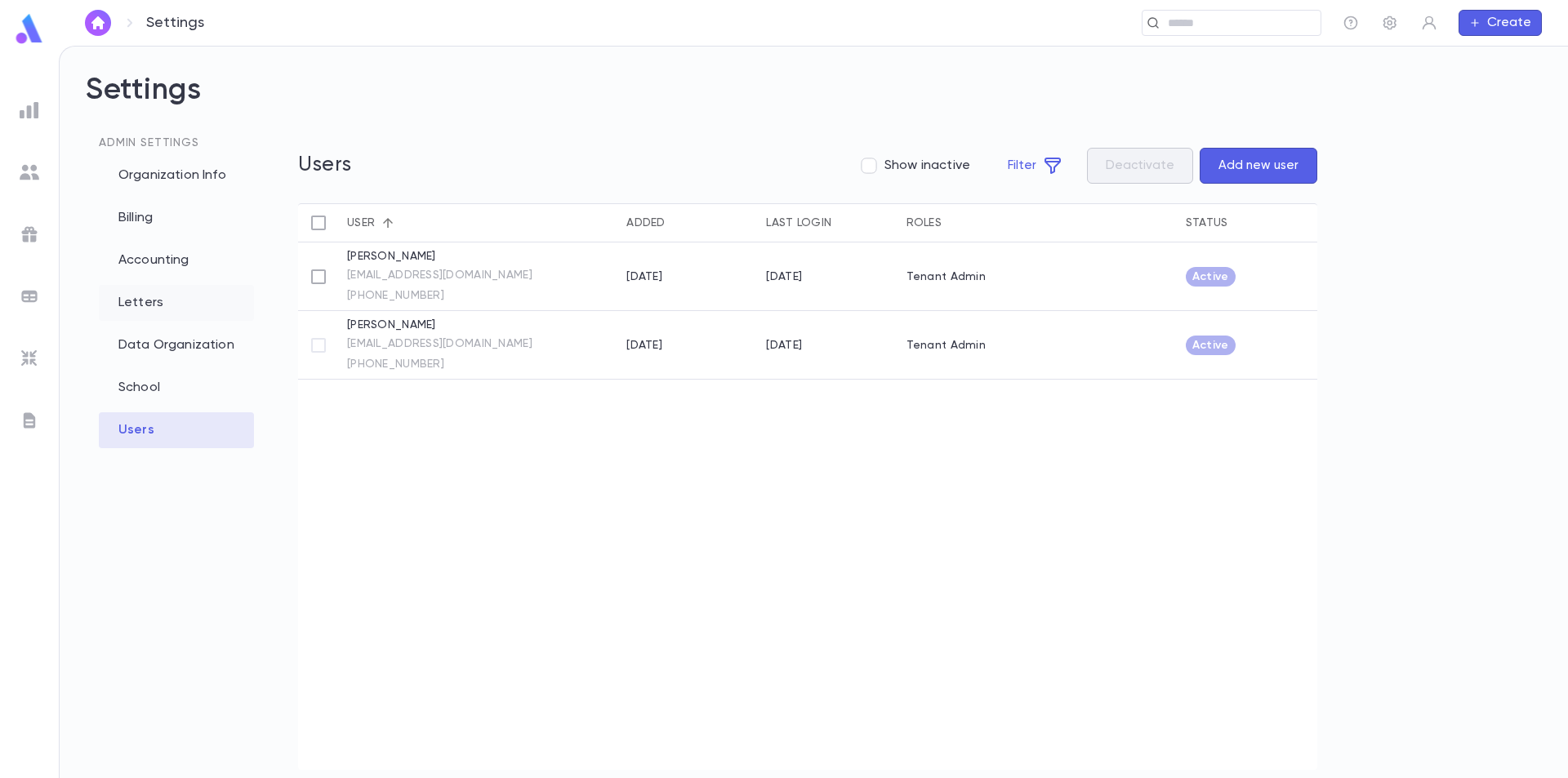
click at [208, 311] on div "Letters" at bounding box center [176, 302] width 155 height 36
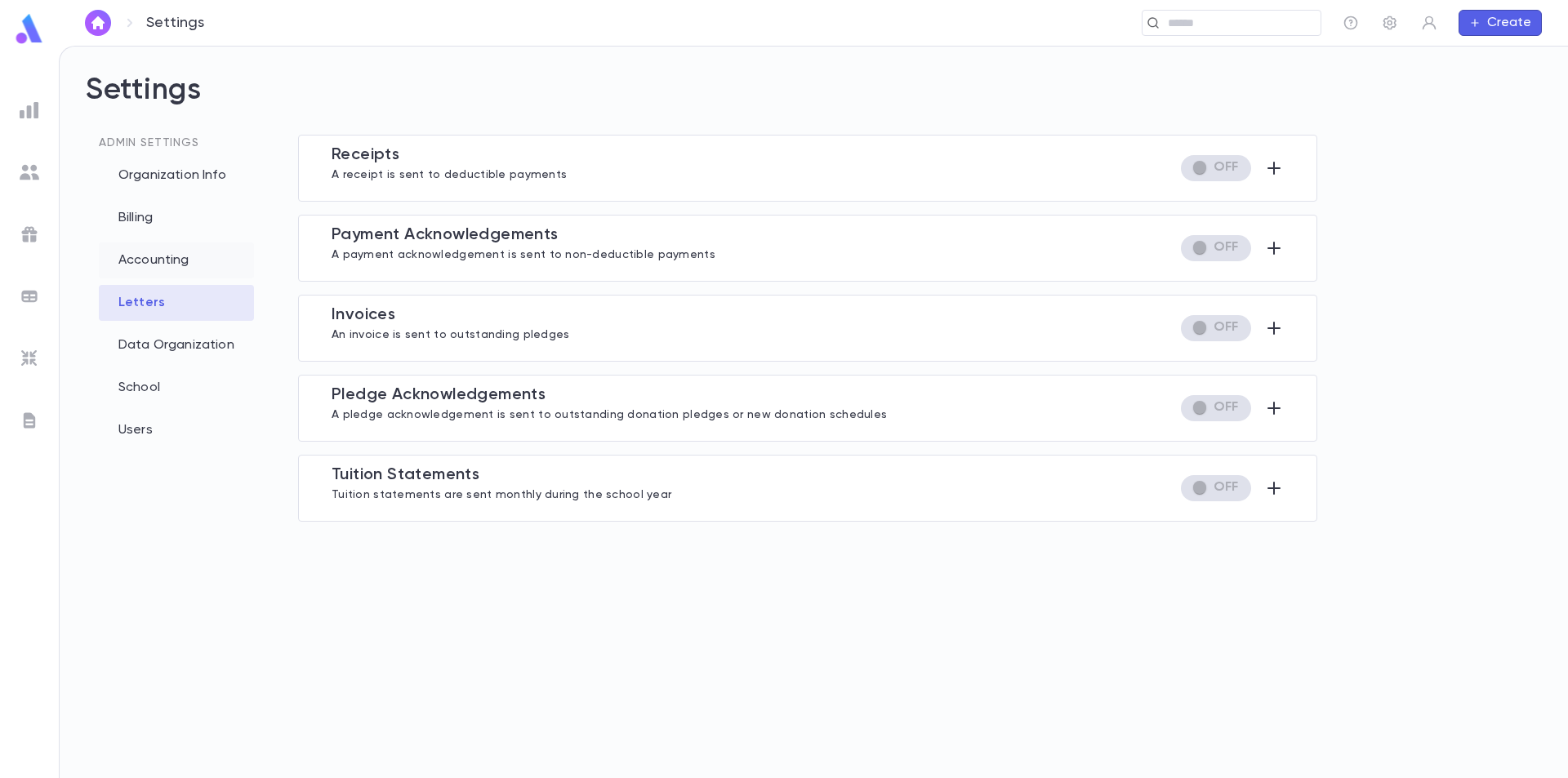
click at [205, 258] on div "Accounting" at bounding box center [176, 260] width 155 height 36
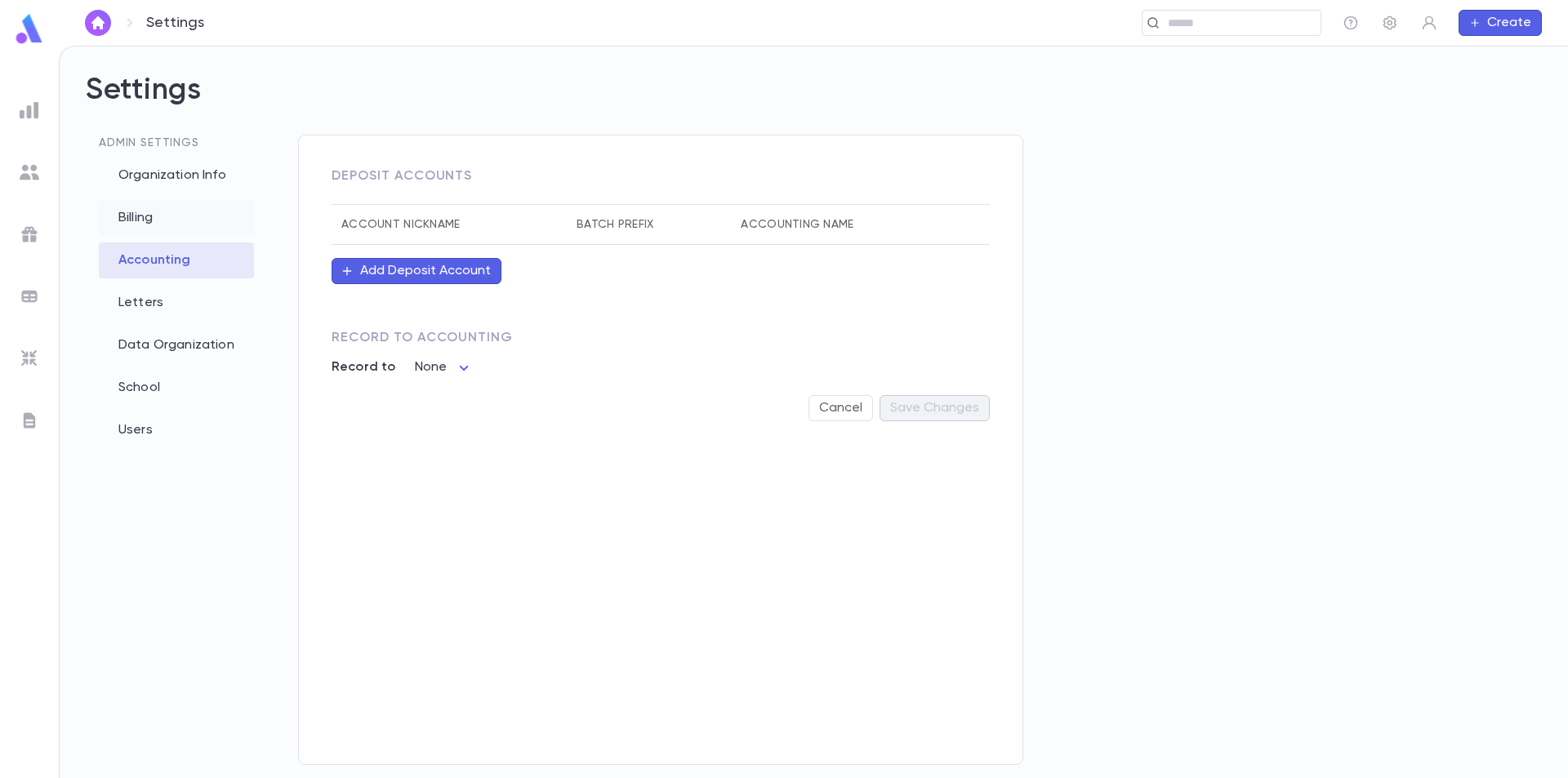
click at [190, 210] on div "Billing" at bounding box center [176, 217] width 155 height 36
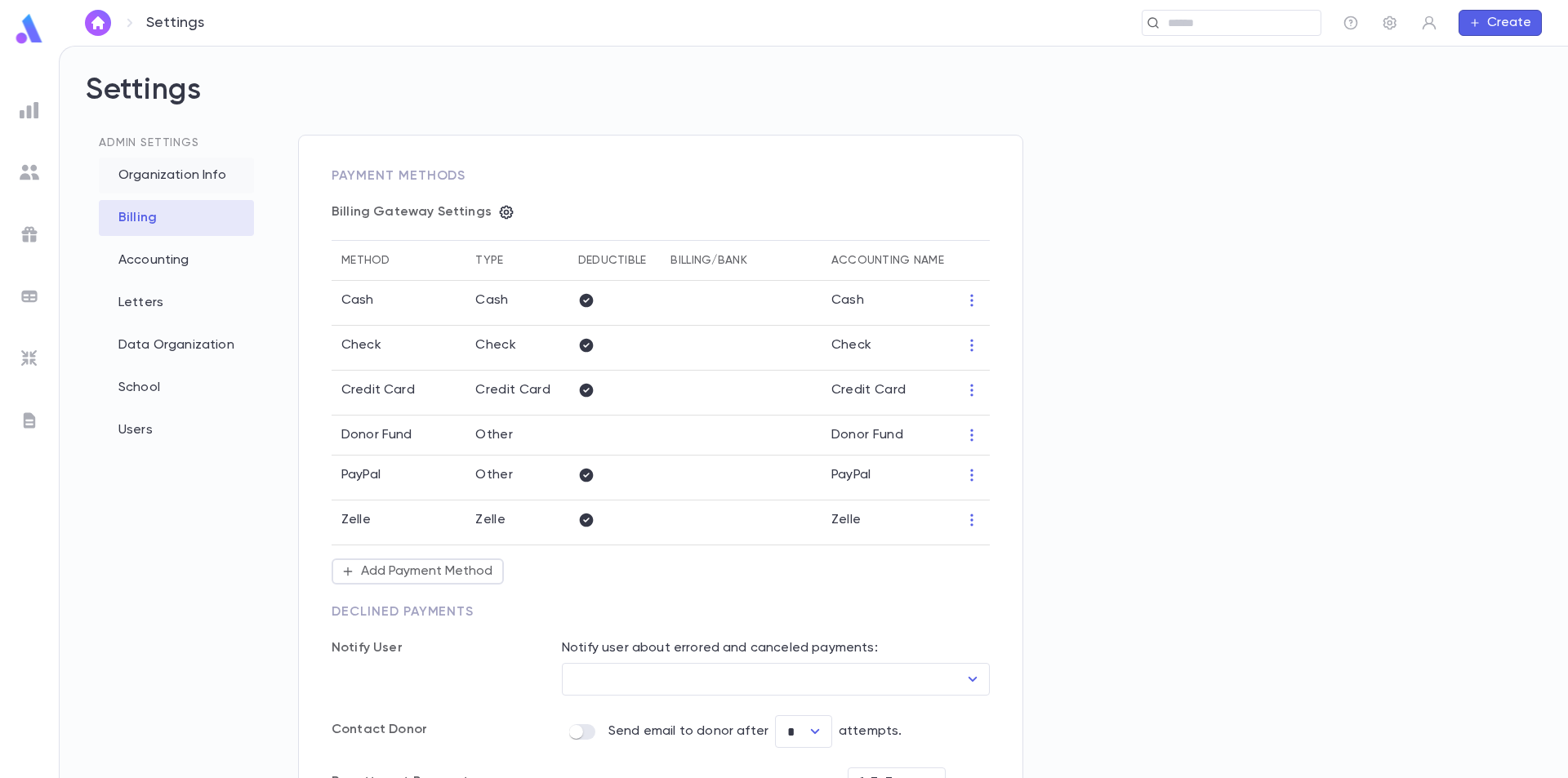
click at [190, 190] on div "Organization Info" at bounding box center [176, 175] width 155 height 36
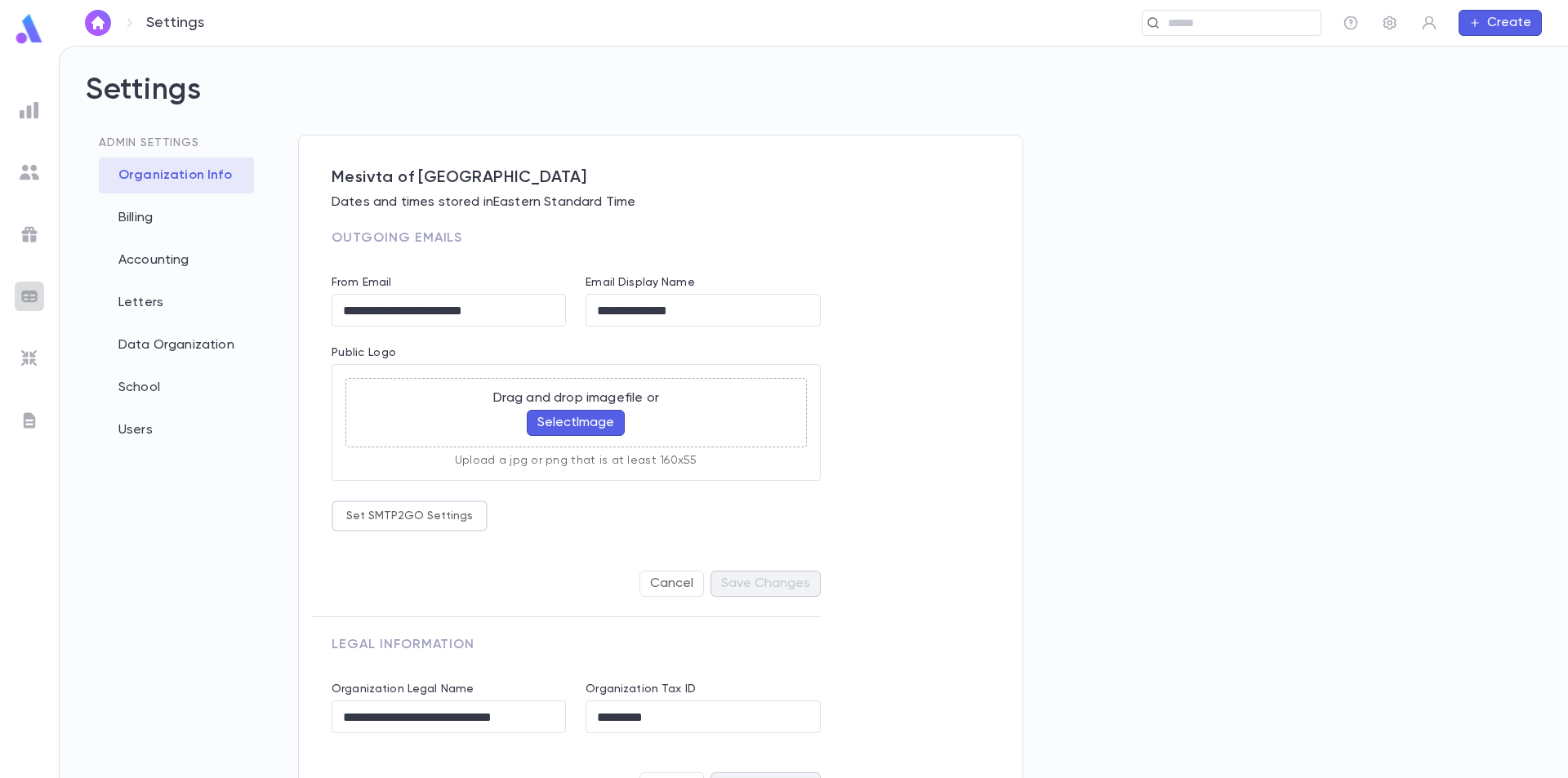
click at [39, 298] on div at bounding box center [29, 296] width 30 height 30
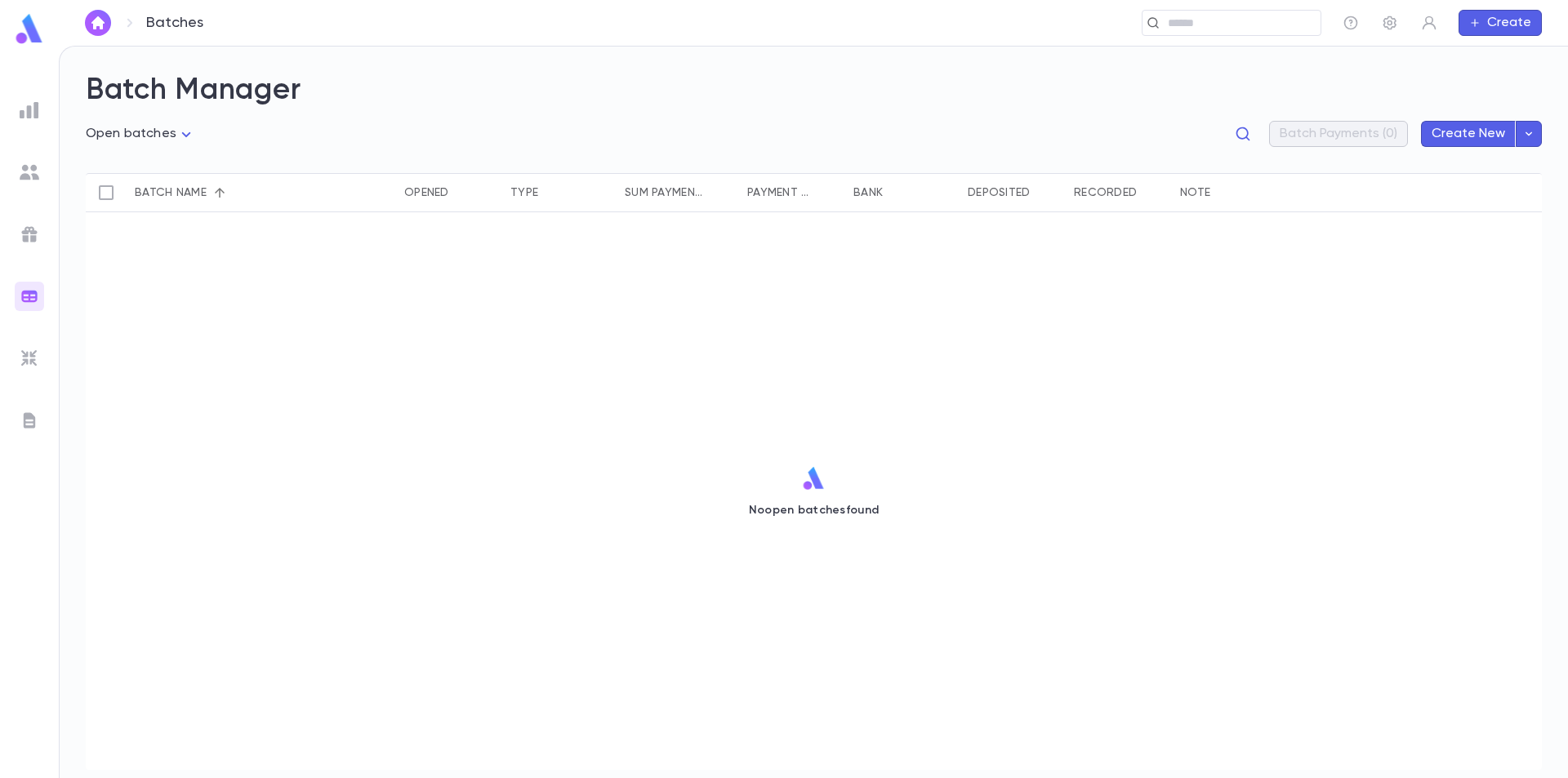
click at [38, 247] on div at bounding box center [29, 234] width 30 height 30
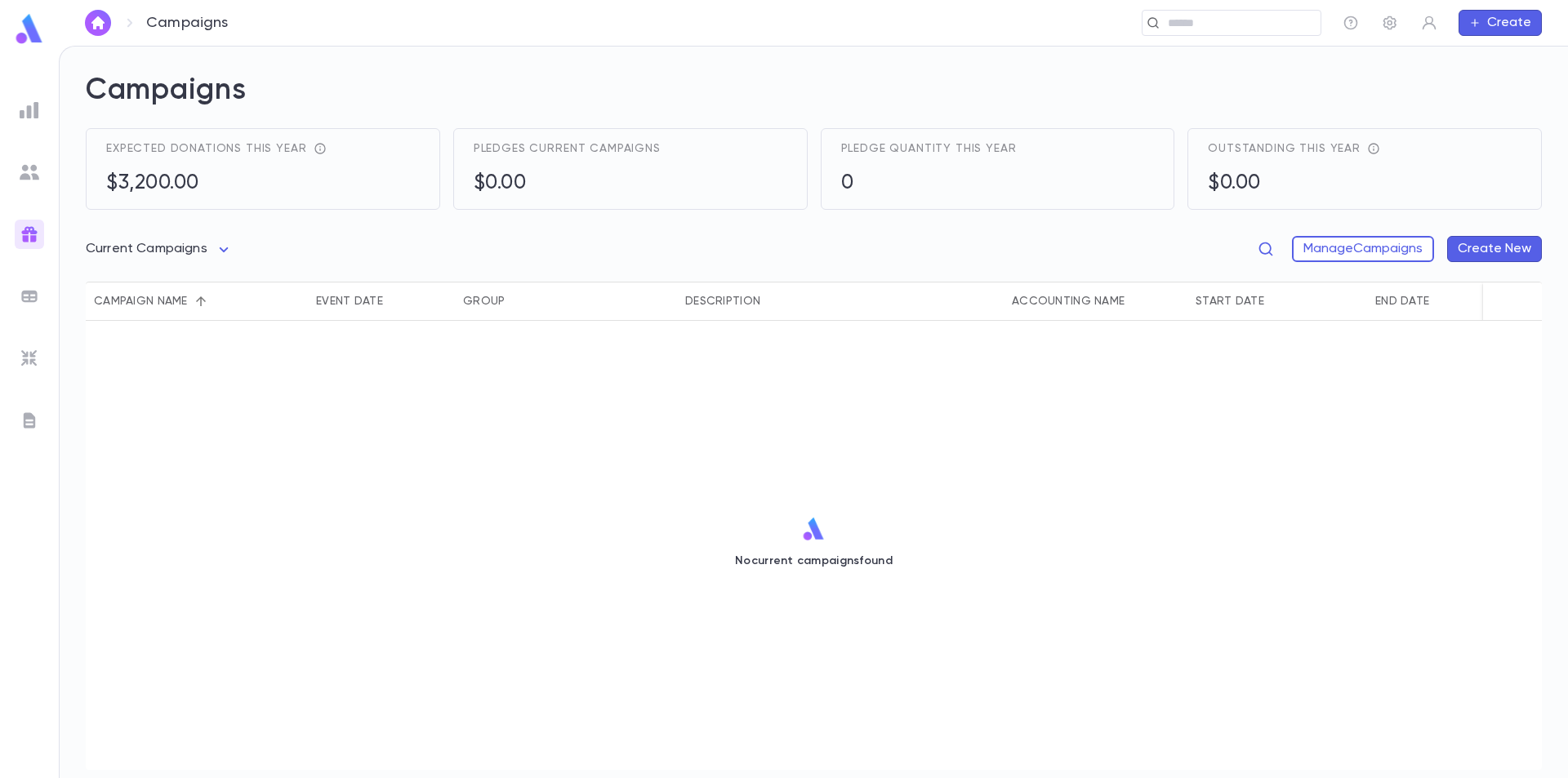
click at [32, 181] on div at bounding box center [29, 172] width 30 height 30
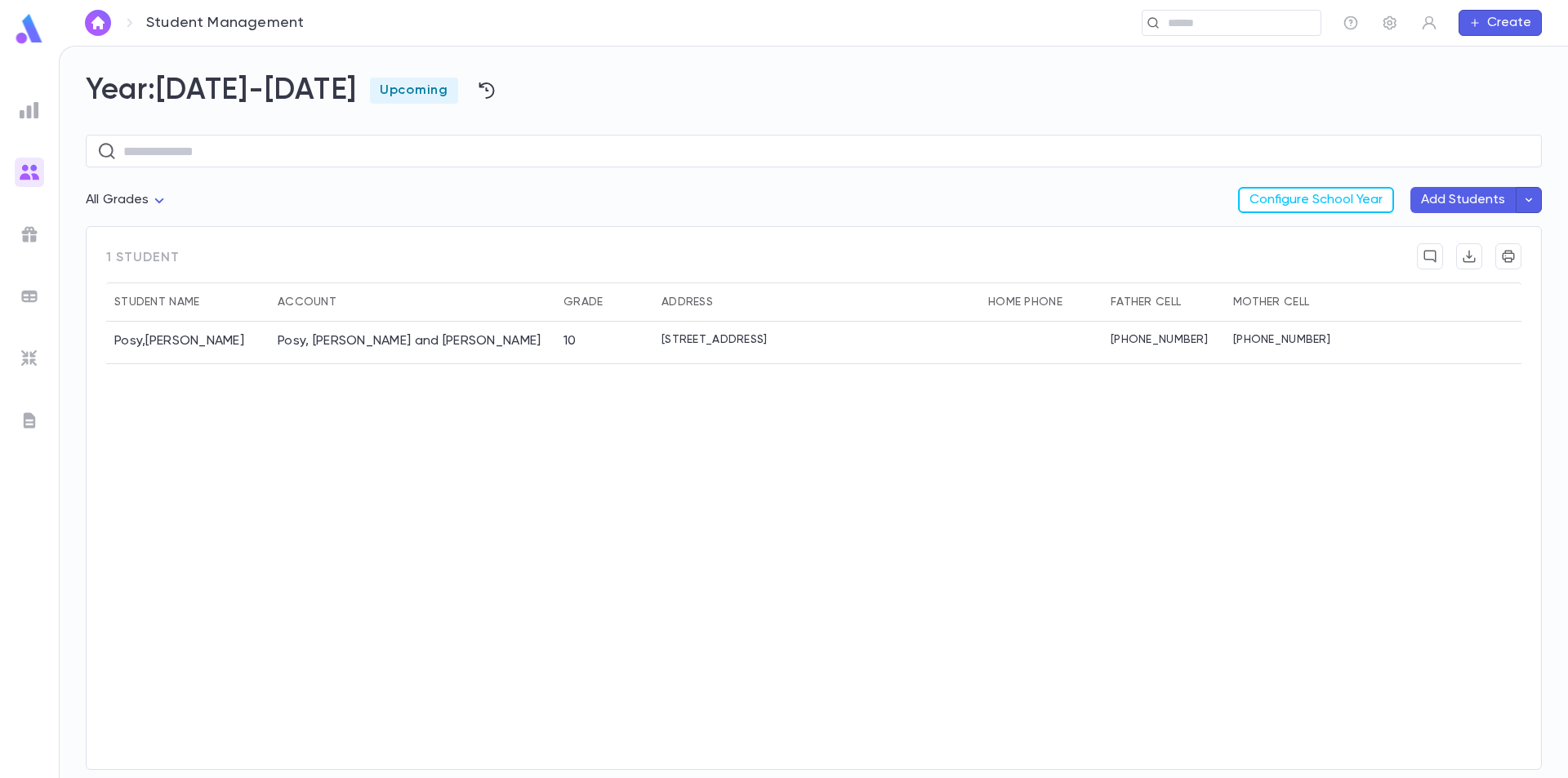
click at [34, 127] on ul at bounding box center [29, 434] width 59 height 690
click at [40, 114] on div at bounding box center [29, 110] width 30 height 30
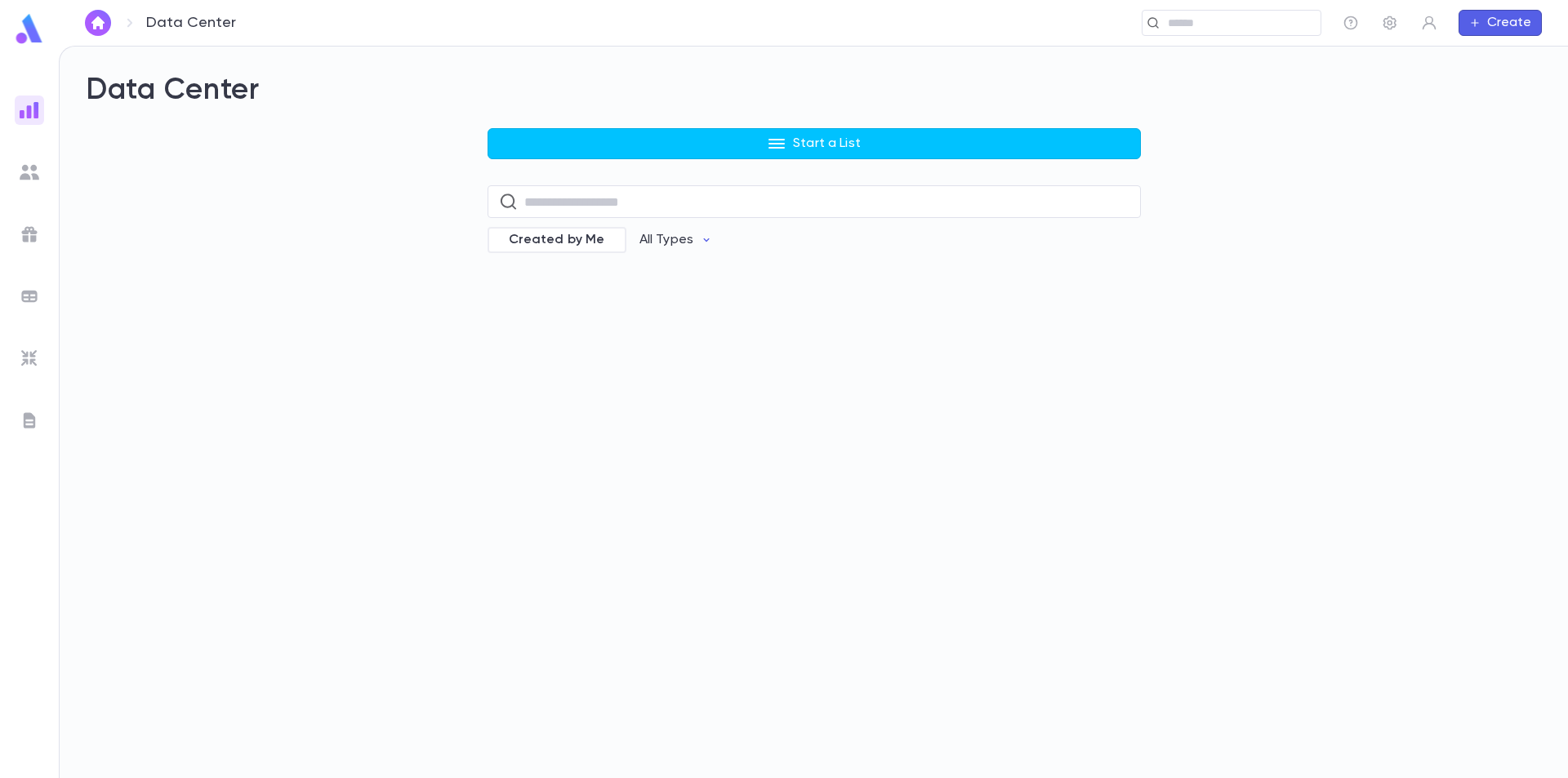
click at [793, 165] on div "Start a List ​ Created by Me All Types" at bounding box center [814, 201] width 653 height 147
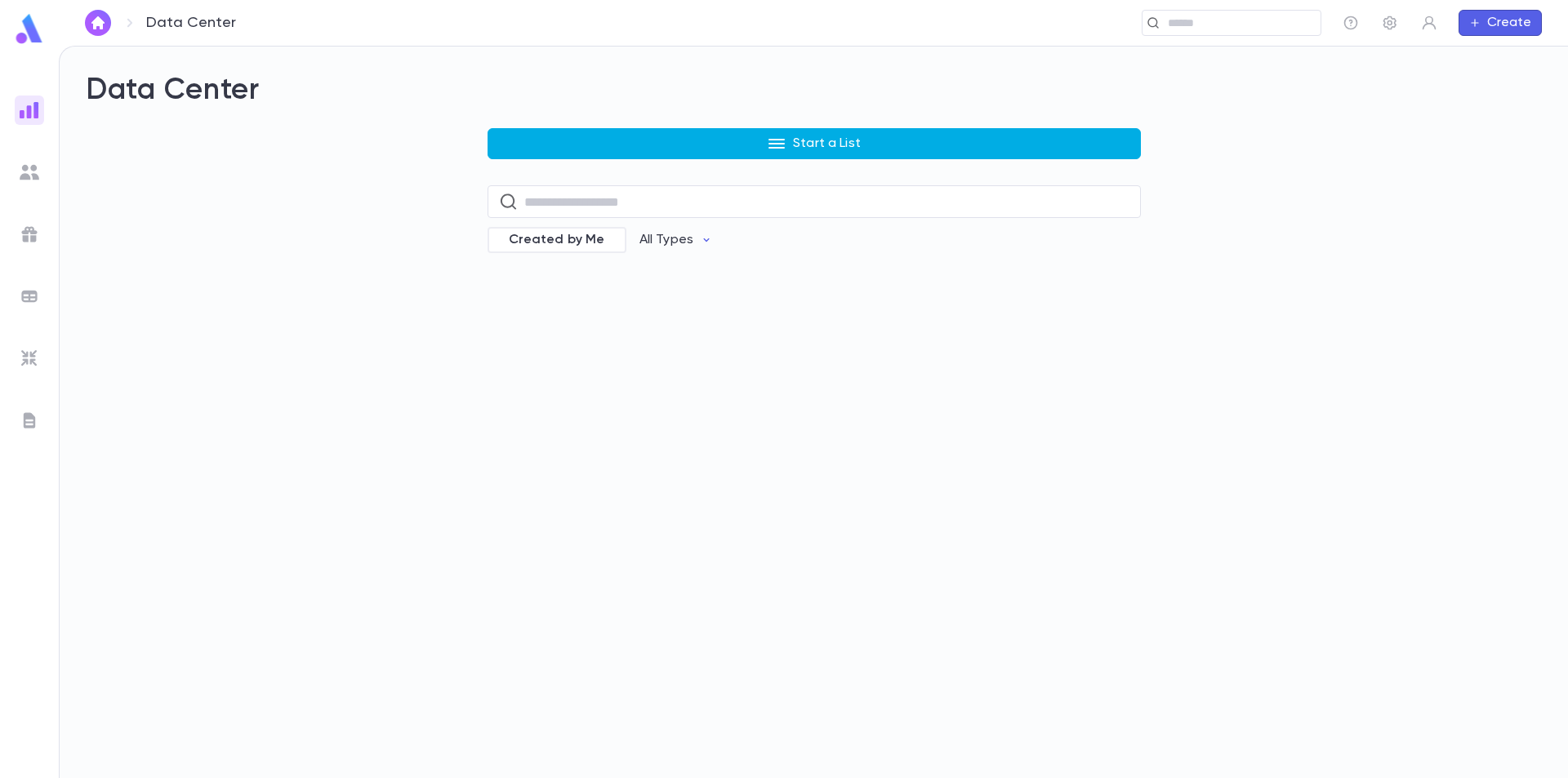
click at [796, 150] on p "Start a List" at bounding box center [826, 143] width 67 height 16
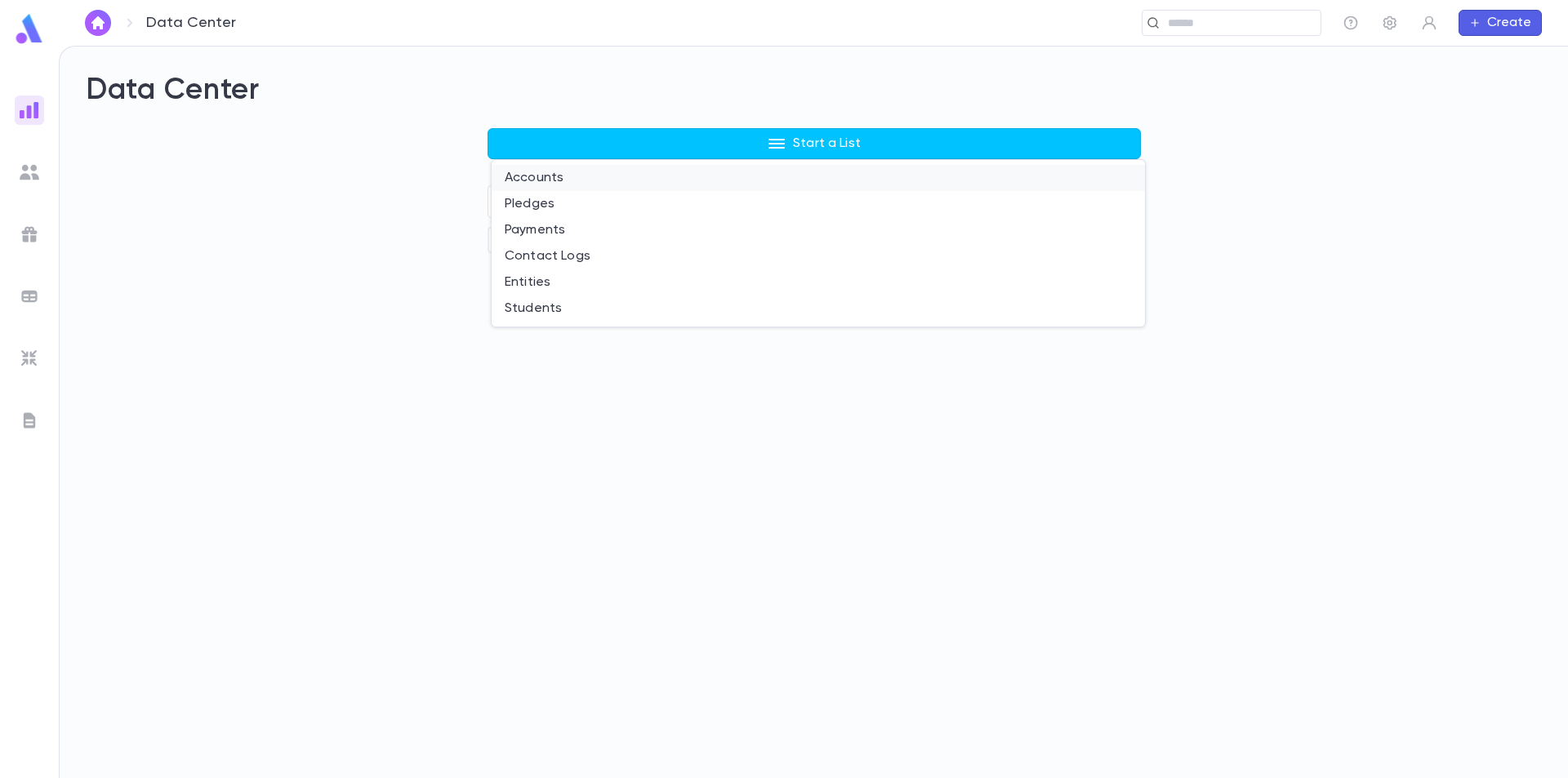
click at [568, 186] on li "Accounts" at bounding box center [818, 177] width 653 height 26
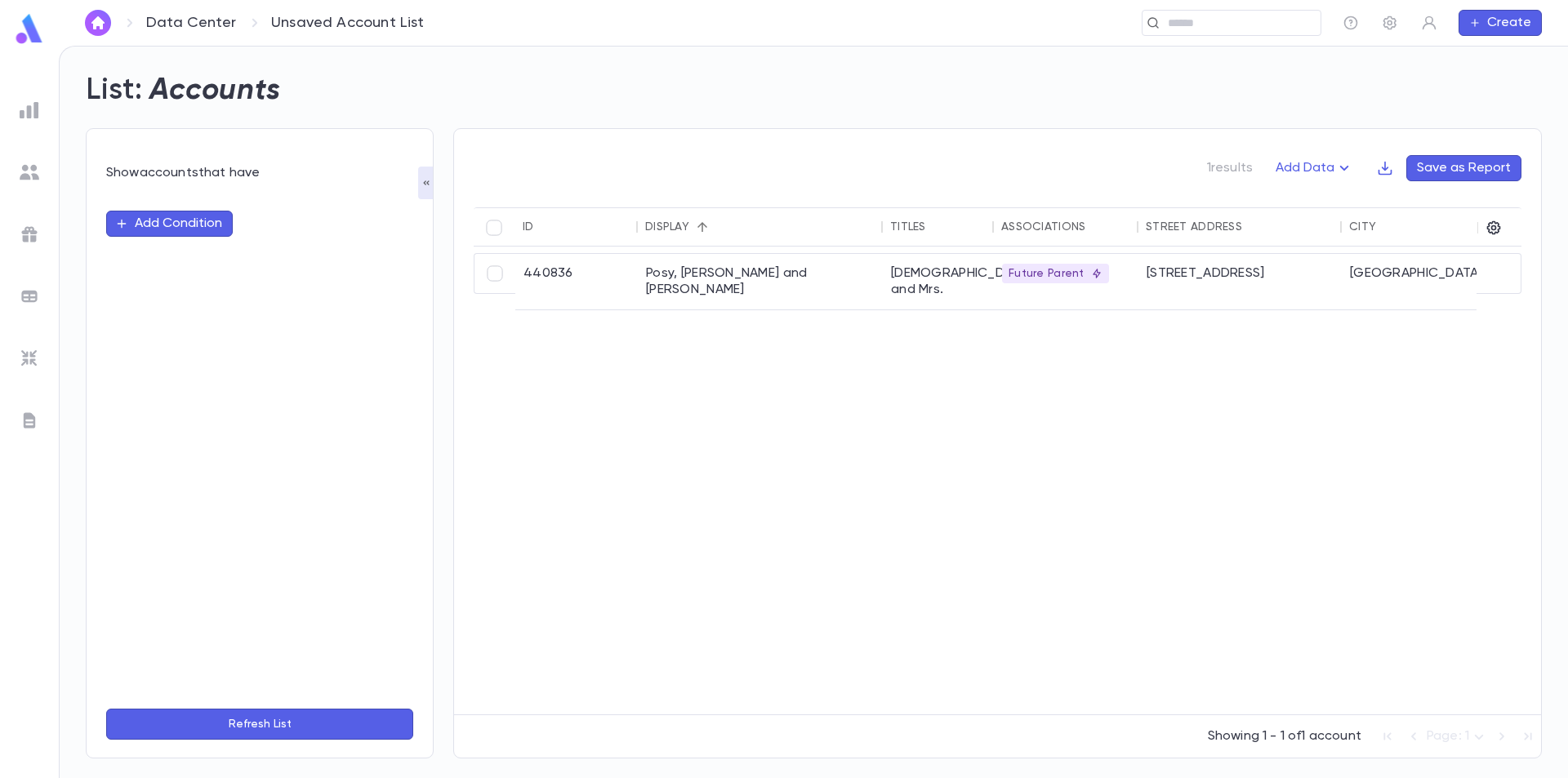
click at [195, 231] on button "Add Condition" at bounding box center [169, 223] width 127 height 26
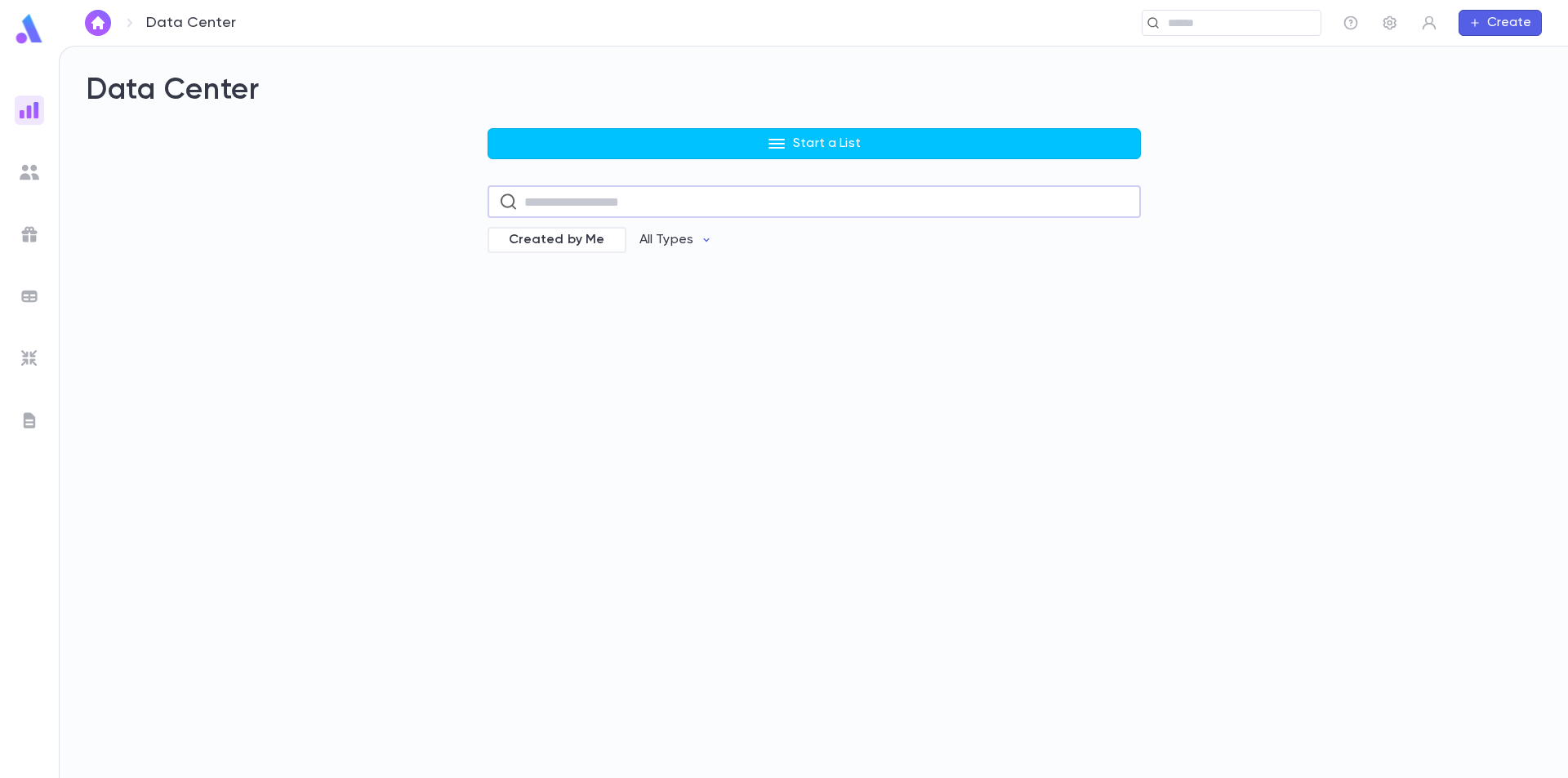
click at [598, 201] on input "text" at bounding box center [826, 202] width 605 height 32
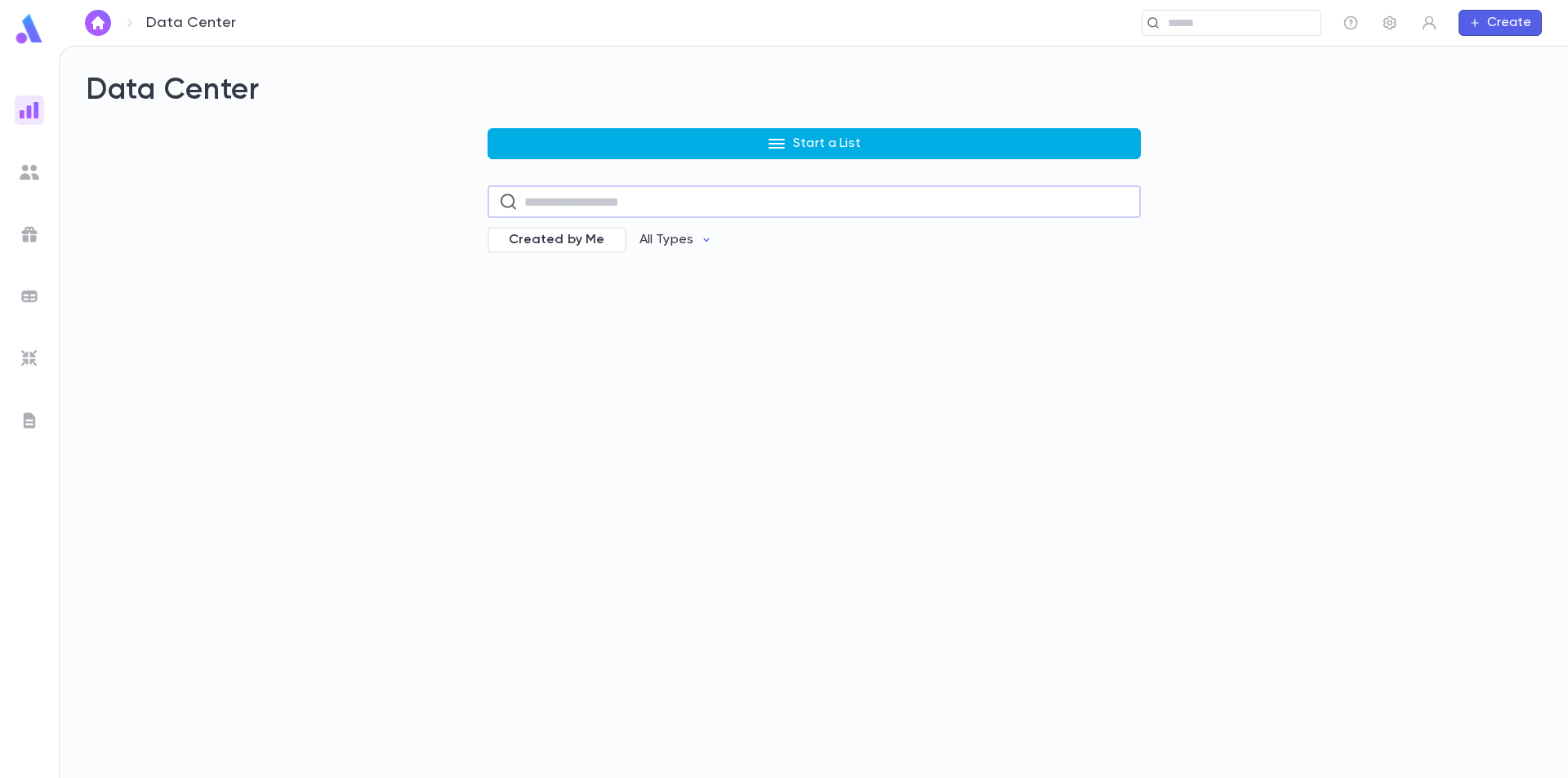
click at [719, 138] on button "Start a List" at bounding box center [814, 143] width 653 height 31
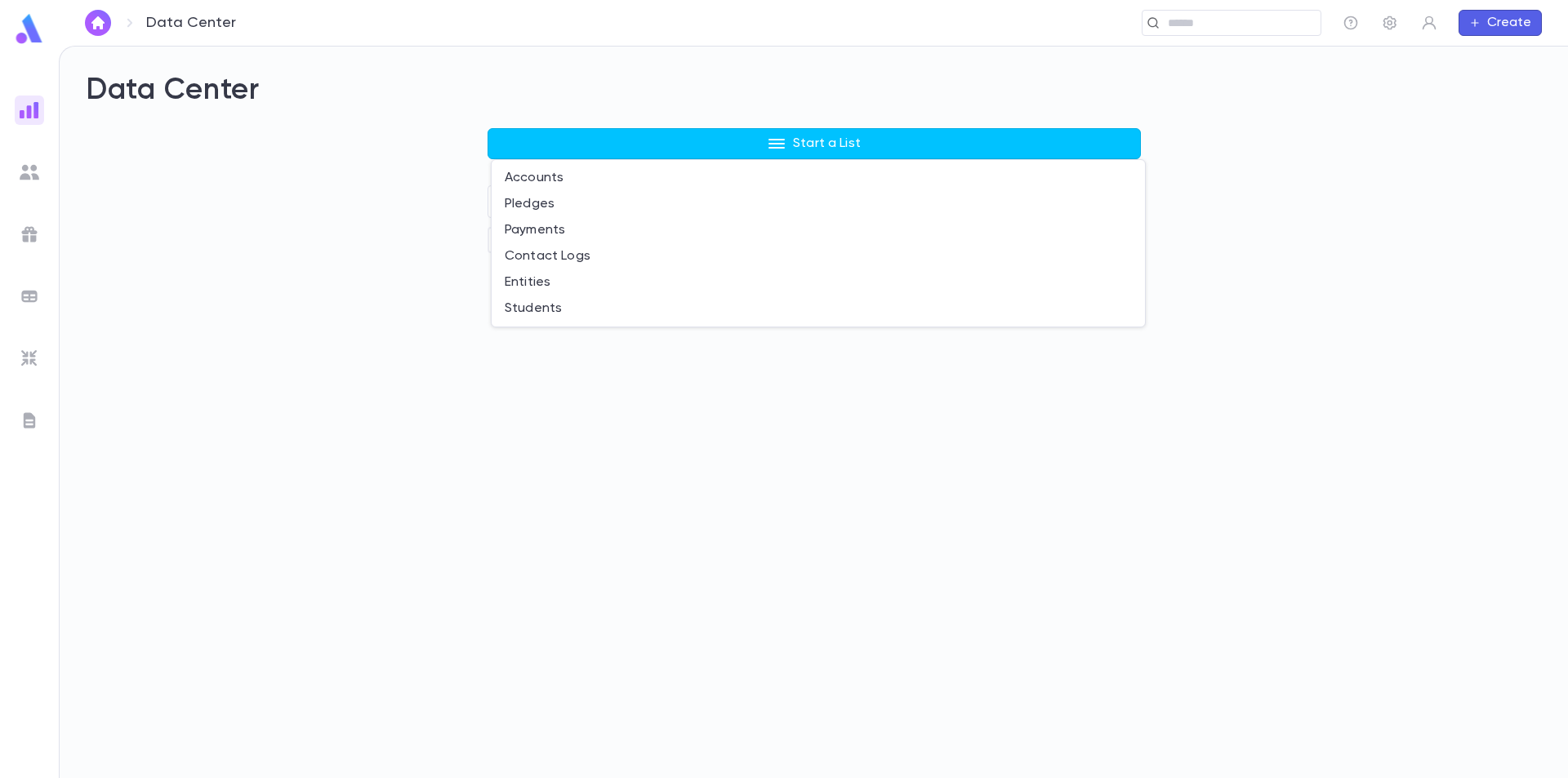
drag, startPoint x: 299, startPoint y: 204, endPoint x: 108, endPoint y: 196, distance: 191.2
click at [284, 204] on div at bounding box center [784, 389] width 1568 height 778
click at [24, 174] on img at bounding box center [29, 172] width 19 height 19
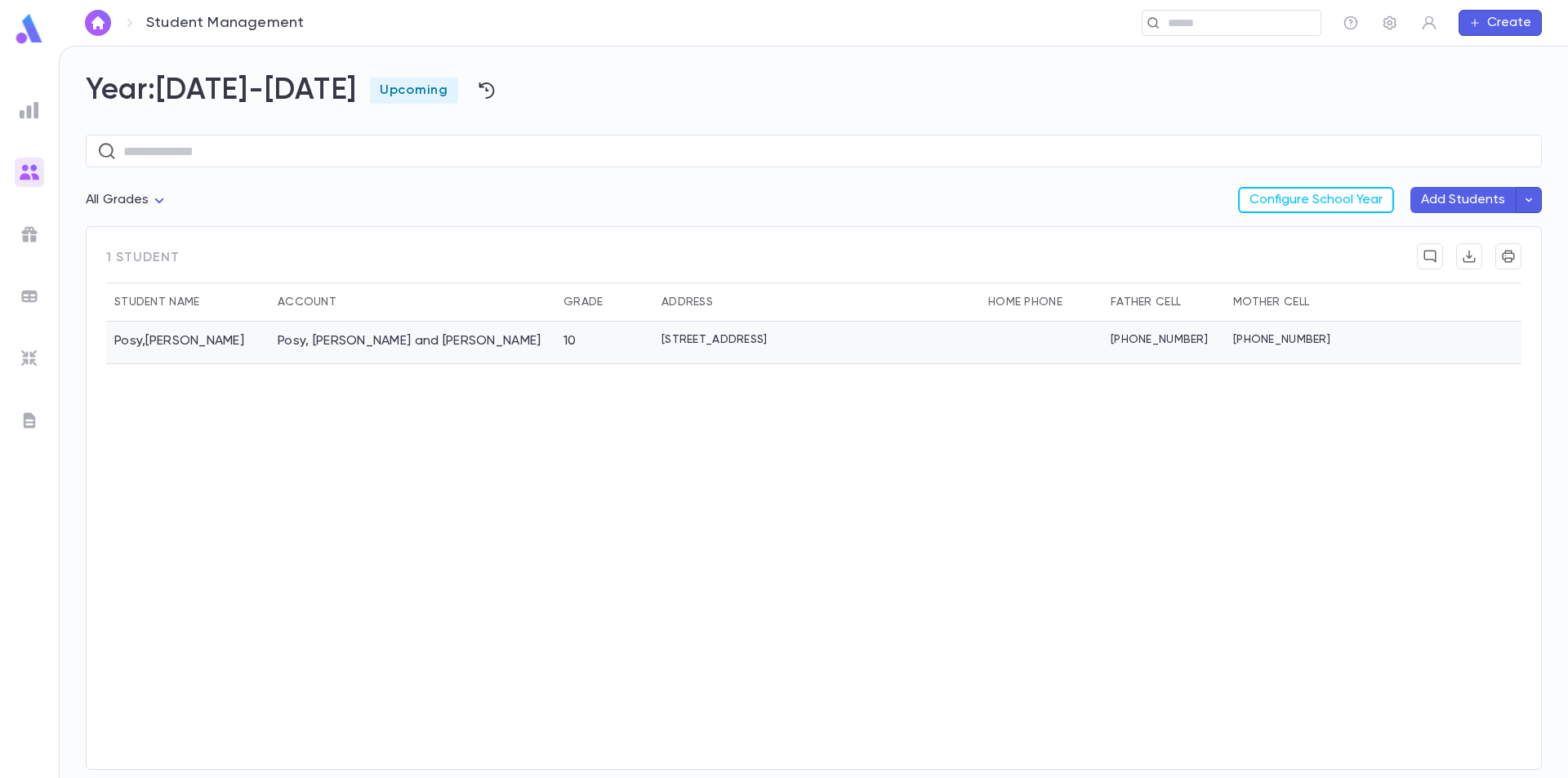
click at [327, 352] on div "Posy, [PERSON_NAME] and [PERSON_NAME]" at bounding box center [412, 342] width 286 height 42
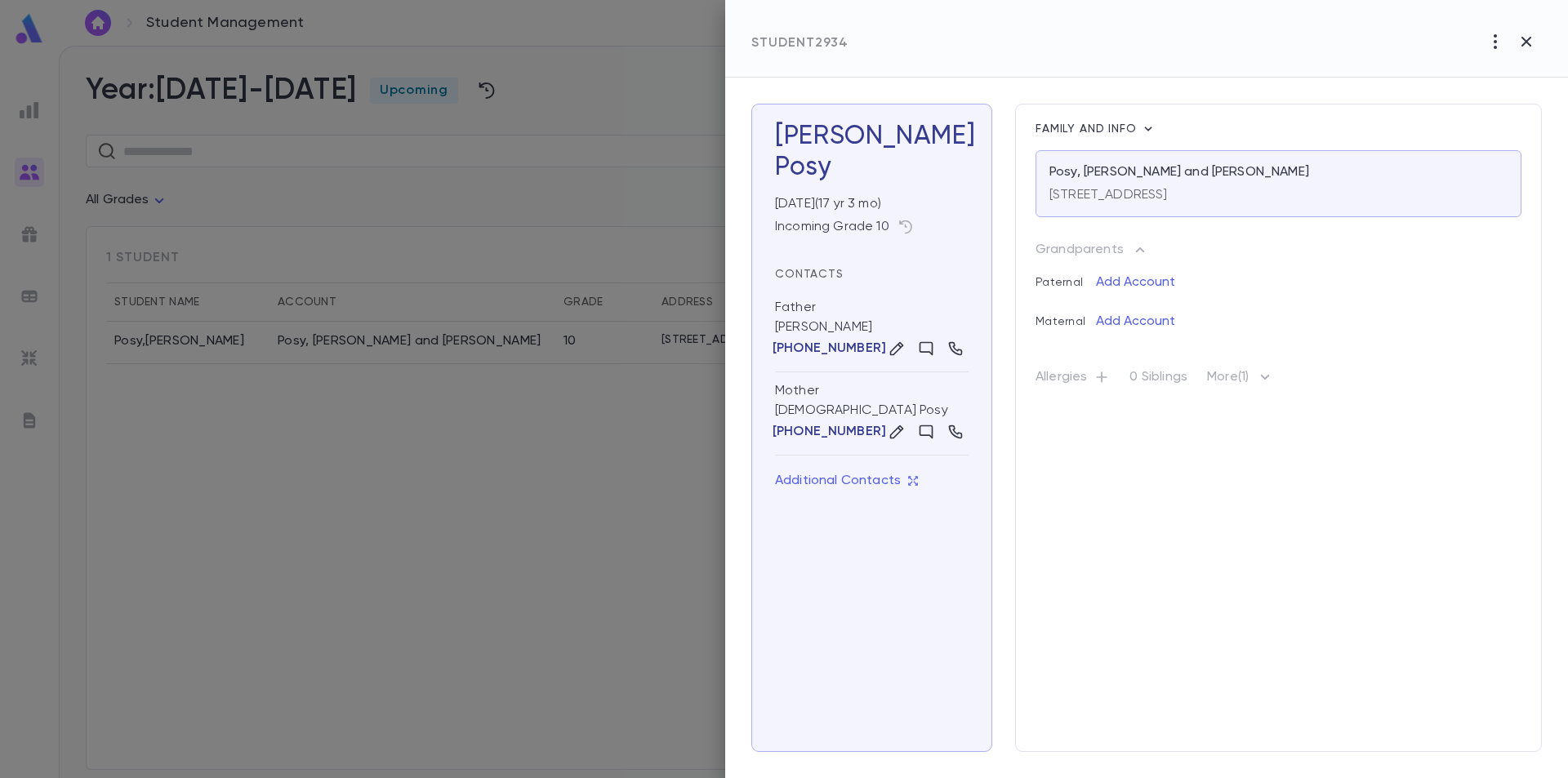
click at [60, 241] on div at bounding box center [784, 389] width 1568 height 778
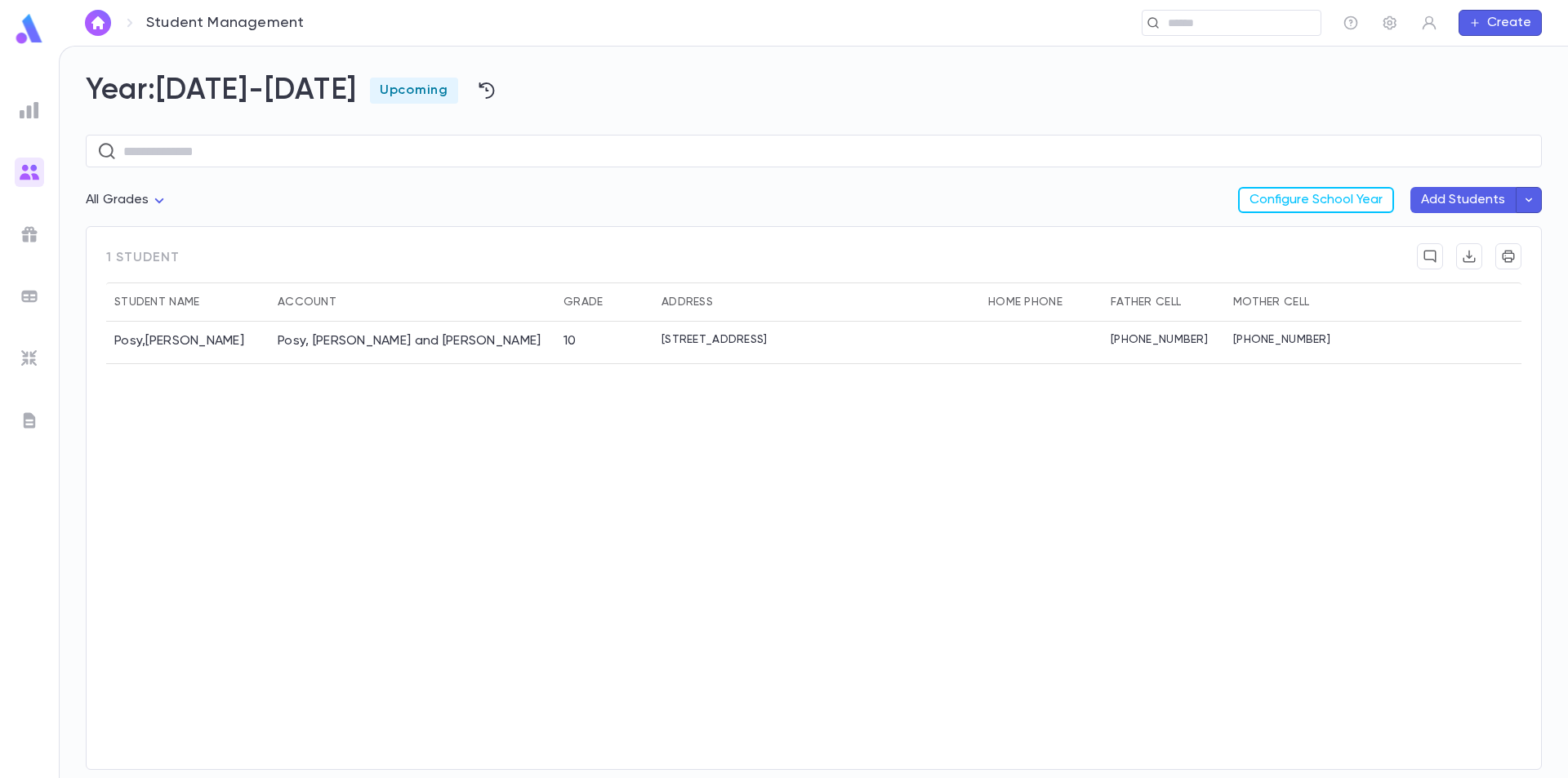
click at [33, 240] on img at bounding box center [29, 234] width 19 height 19
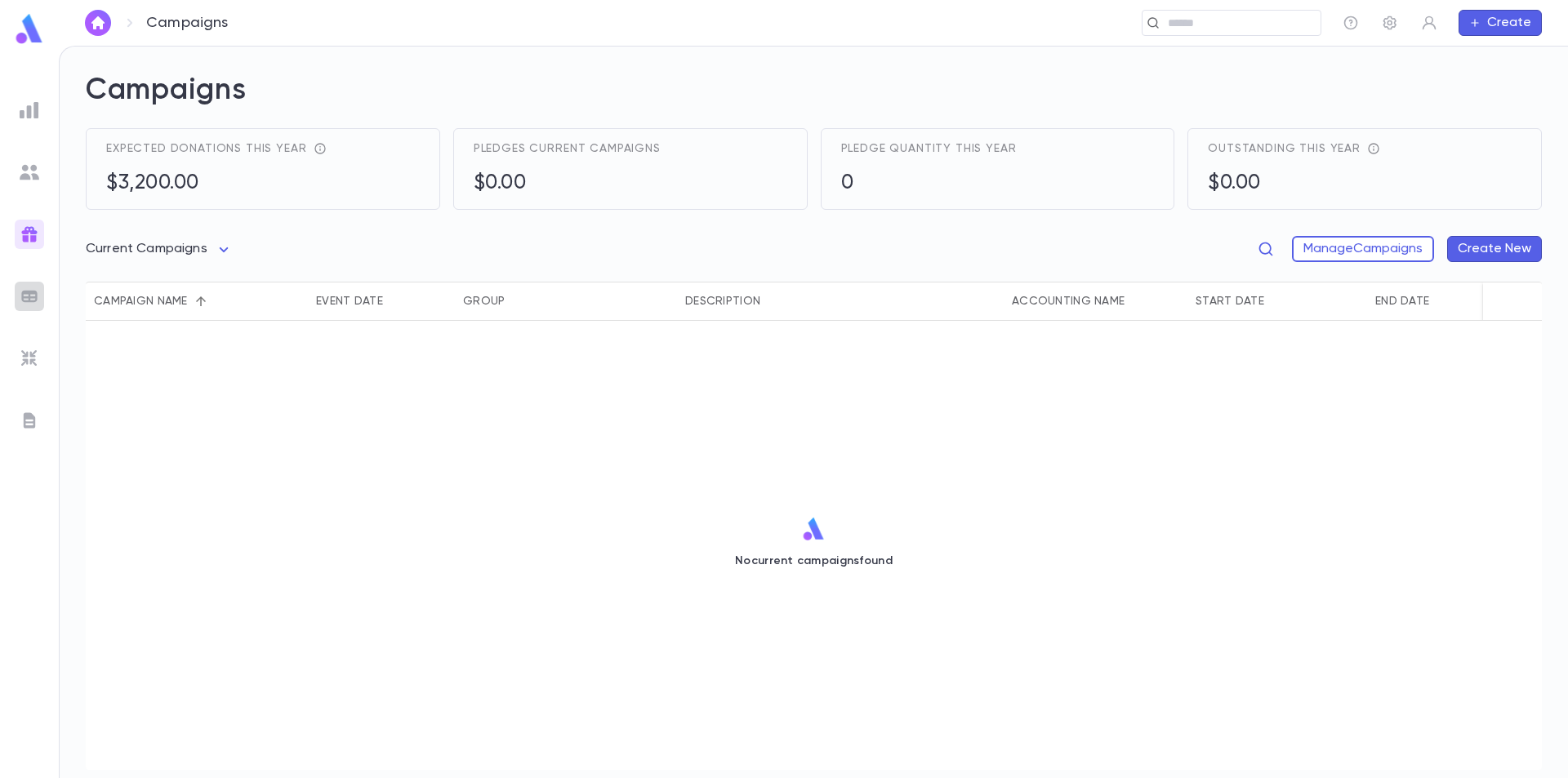
click at [28, 299] on img at bounding box center [29, 296] width 19 height 19
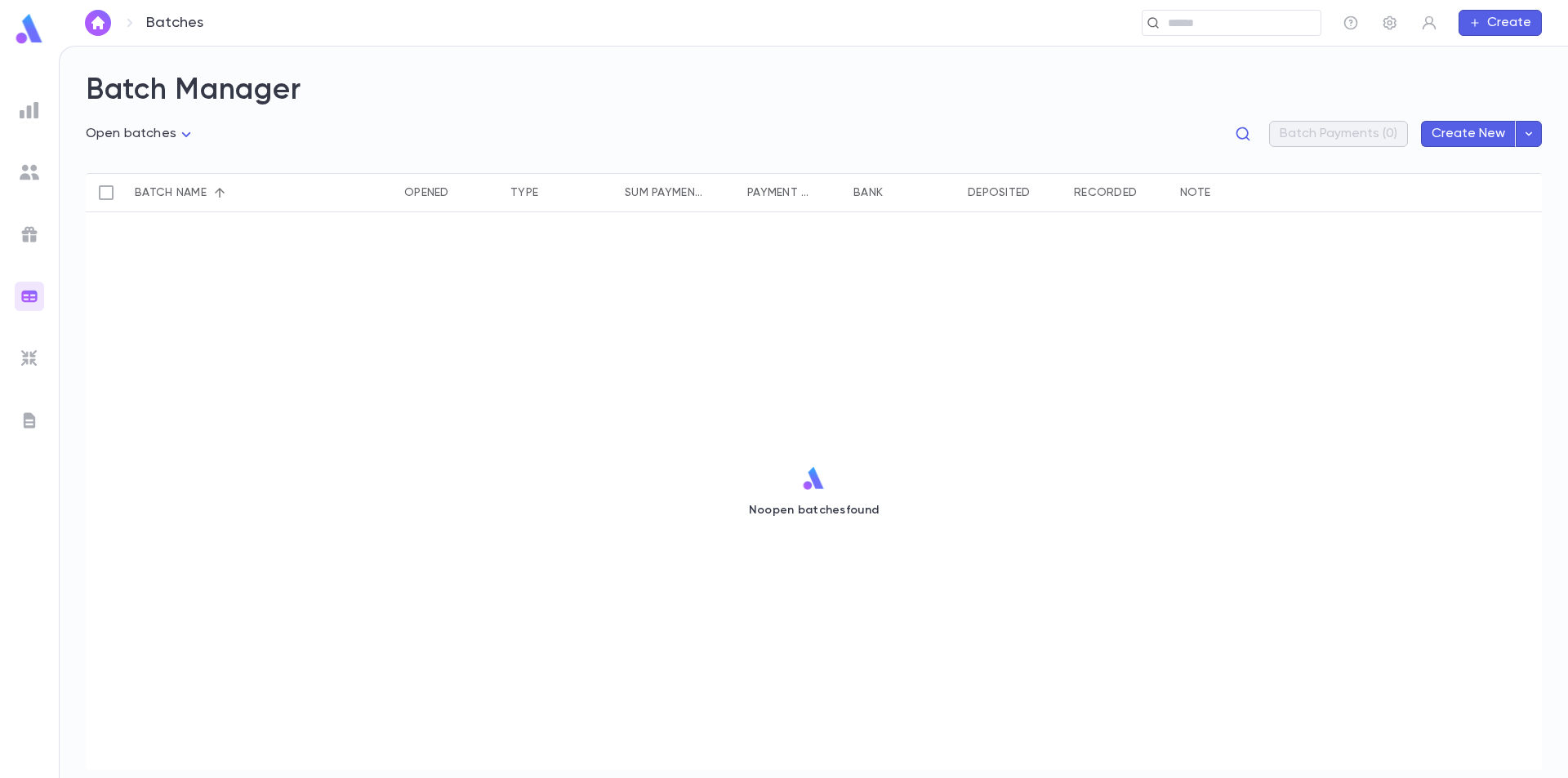
click at [38, 115] on img at bounding box center [29, 110] width 19 height 19
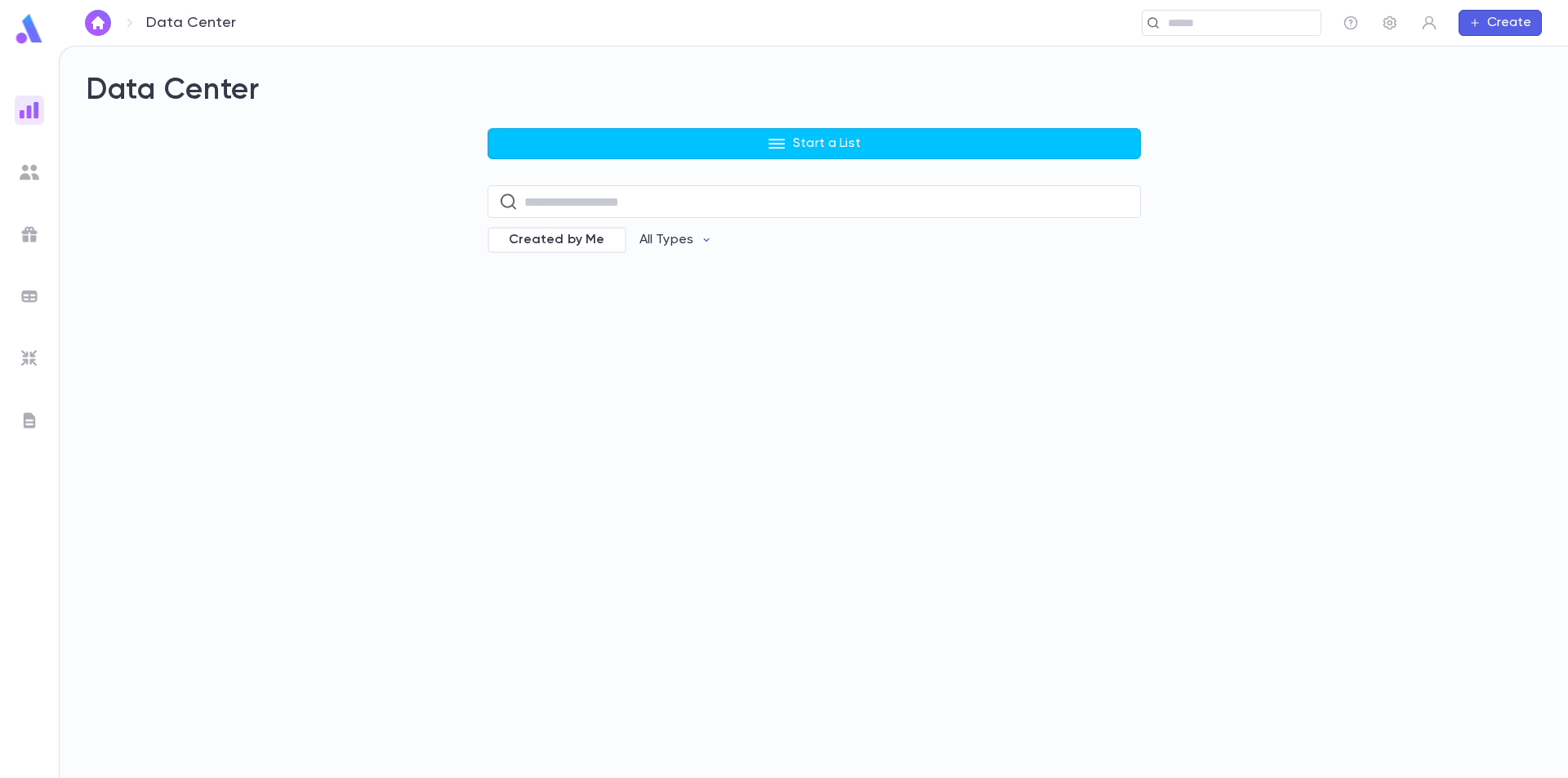
click at [28, 356] on img at bounding box center [29, 358] width 19 height 19
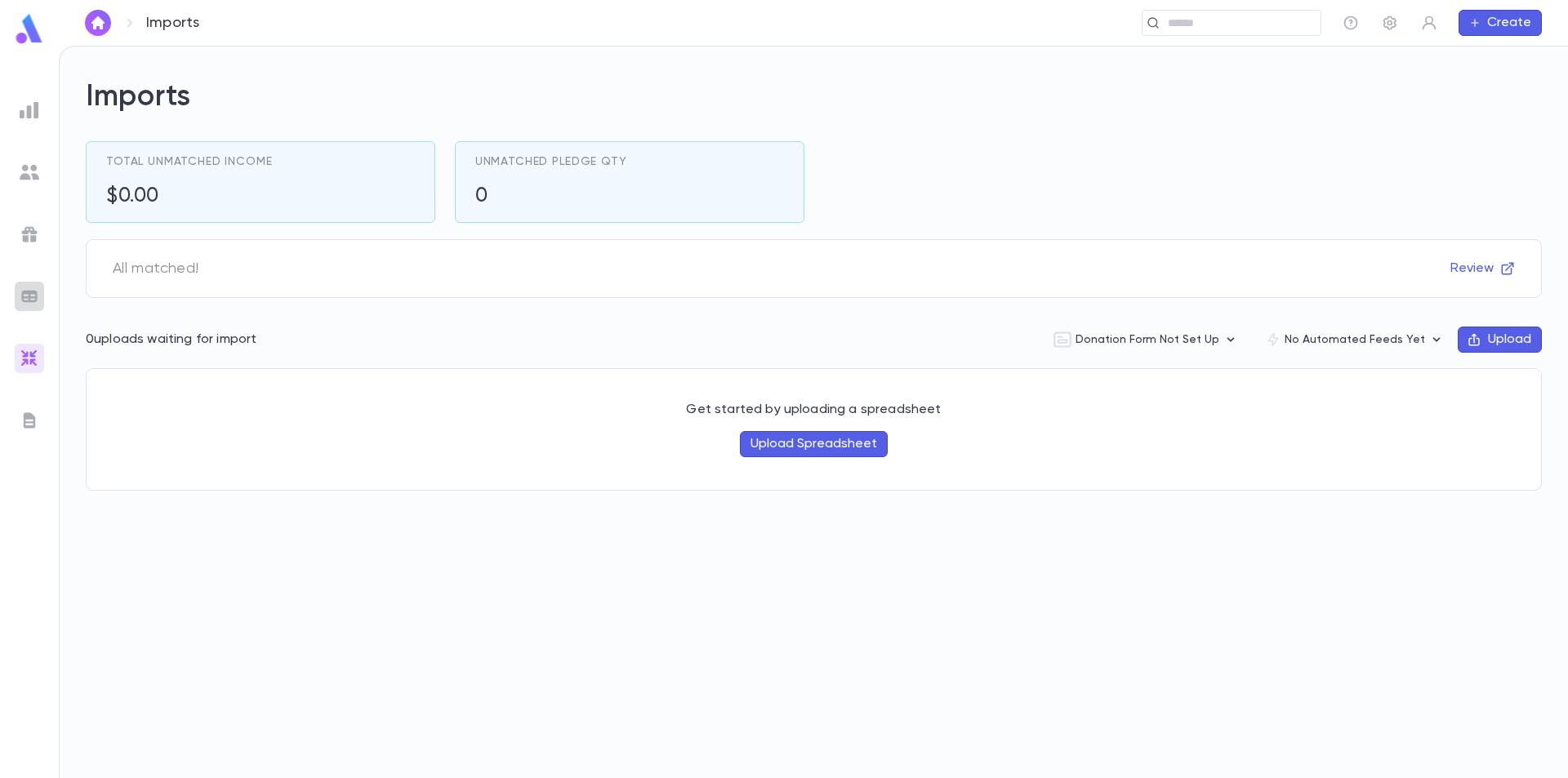
click at [14, 292] on div at bounding box center [29, 296] width 30 height 30
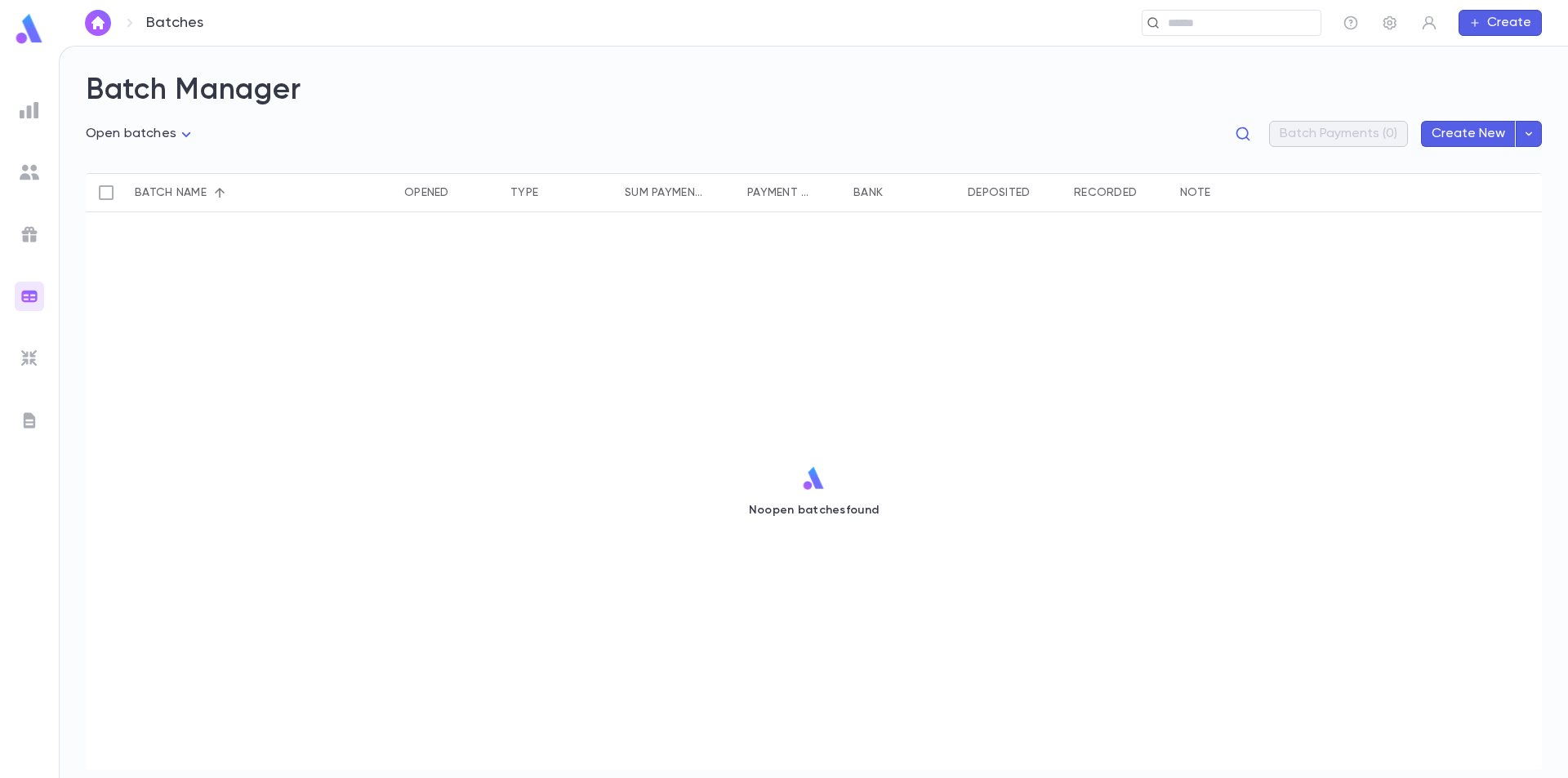
click at [30, 224] on img at bounding box center [29, 234] width 19 height 19
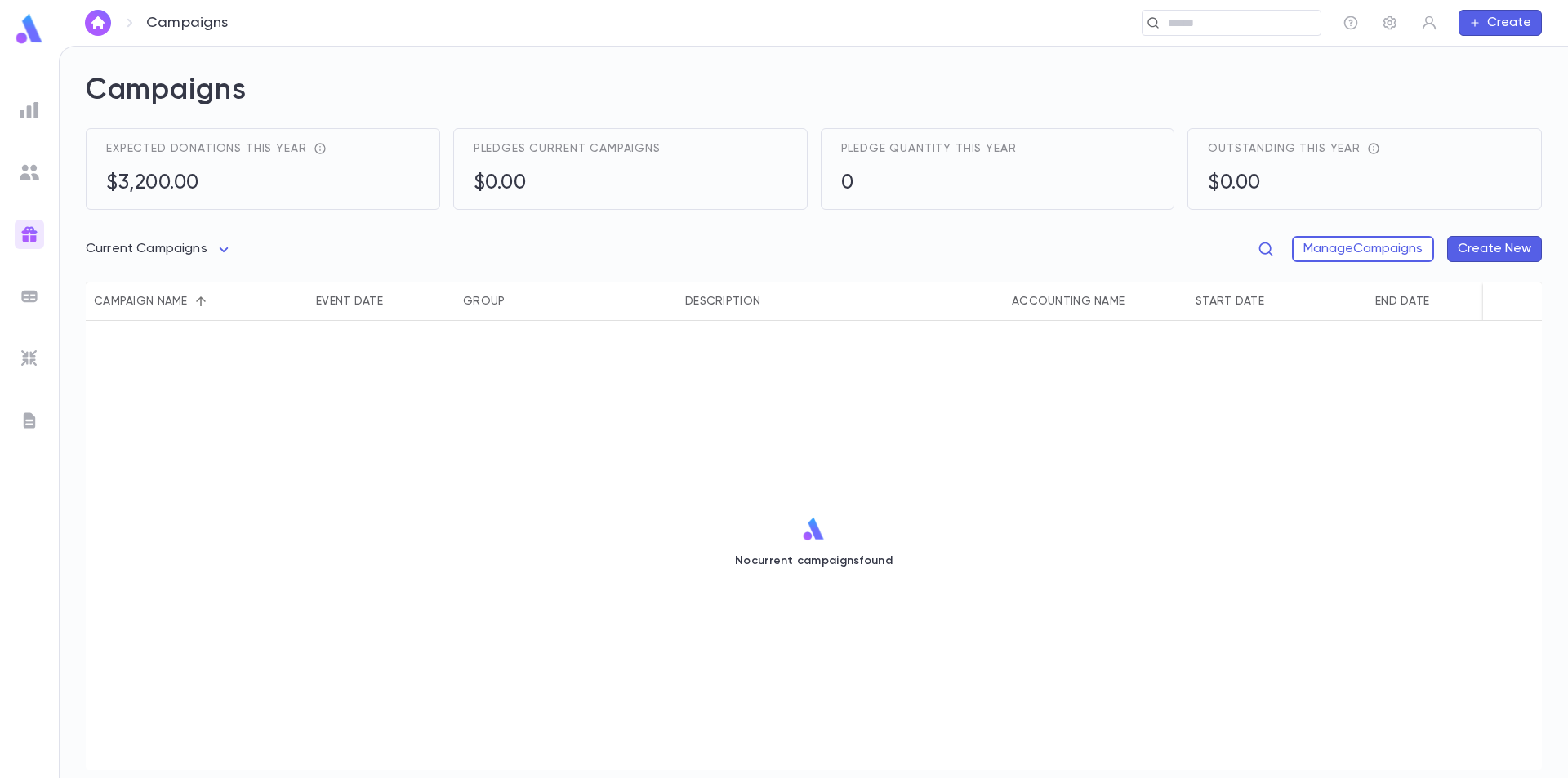
click at [34, 175] on img at bounding box center [29, 172] width 19 height 19
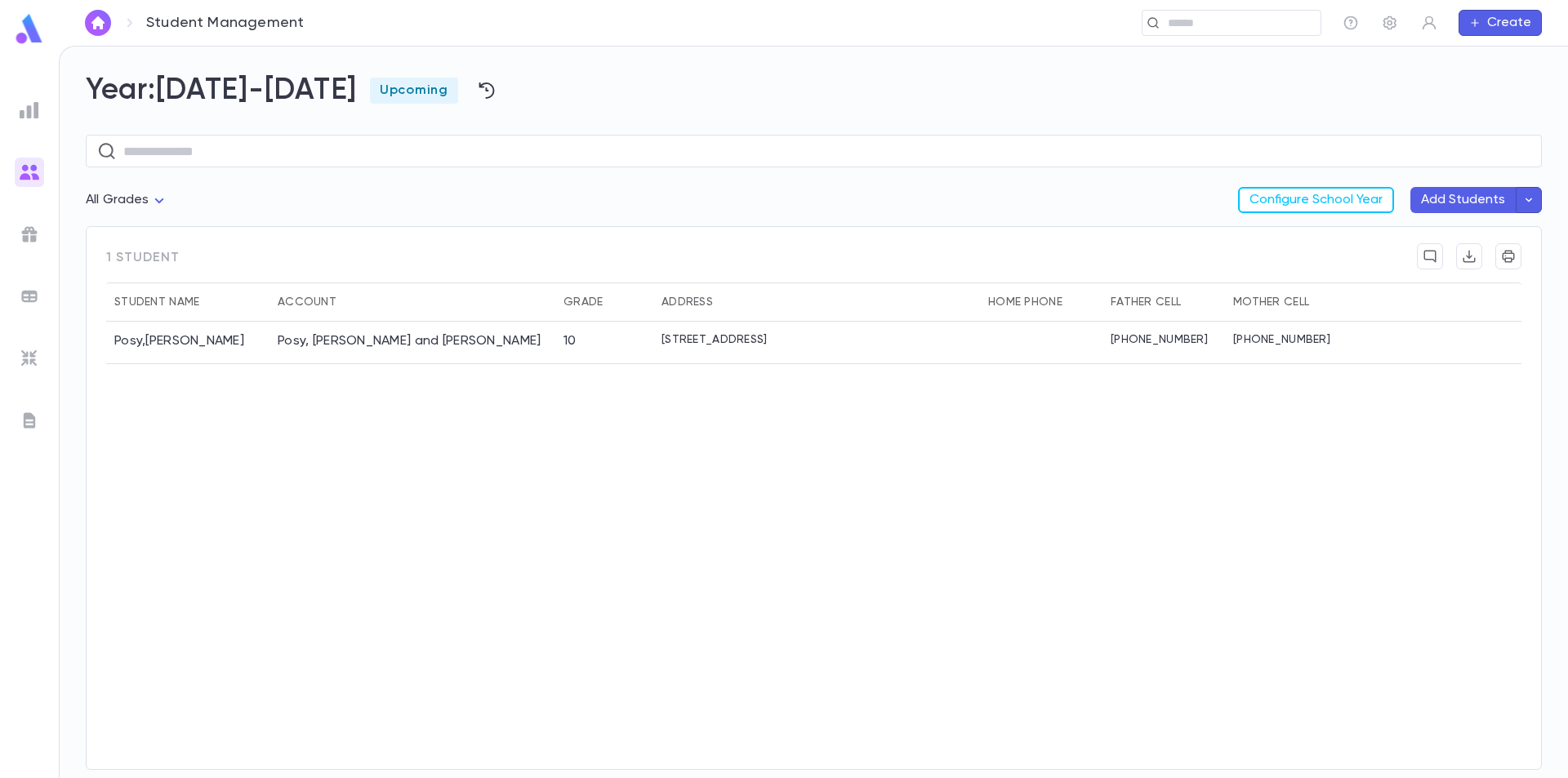
click at [32, 126] on ul at bounding box center [29, 434] width 59 height 690
click at [35, 112] on img at bounding box center [29, 110] width 19 height 19
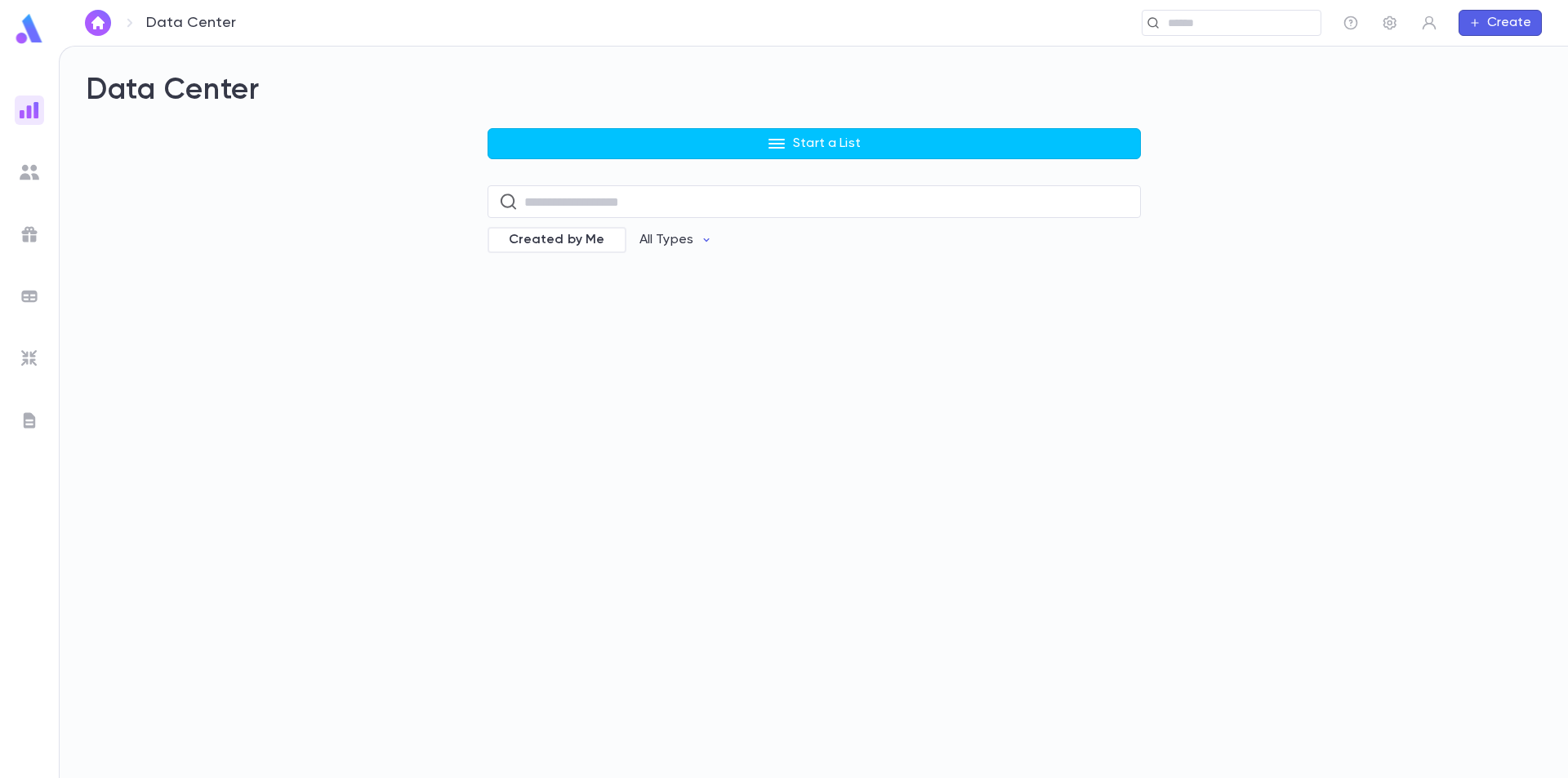
click at [25, 39] on img at bounding box center [30, 29] width 33 height 32
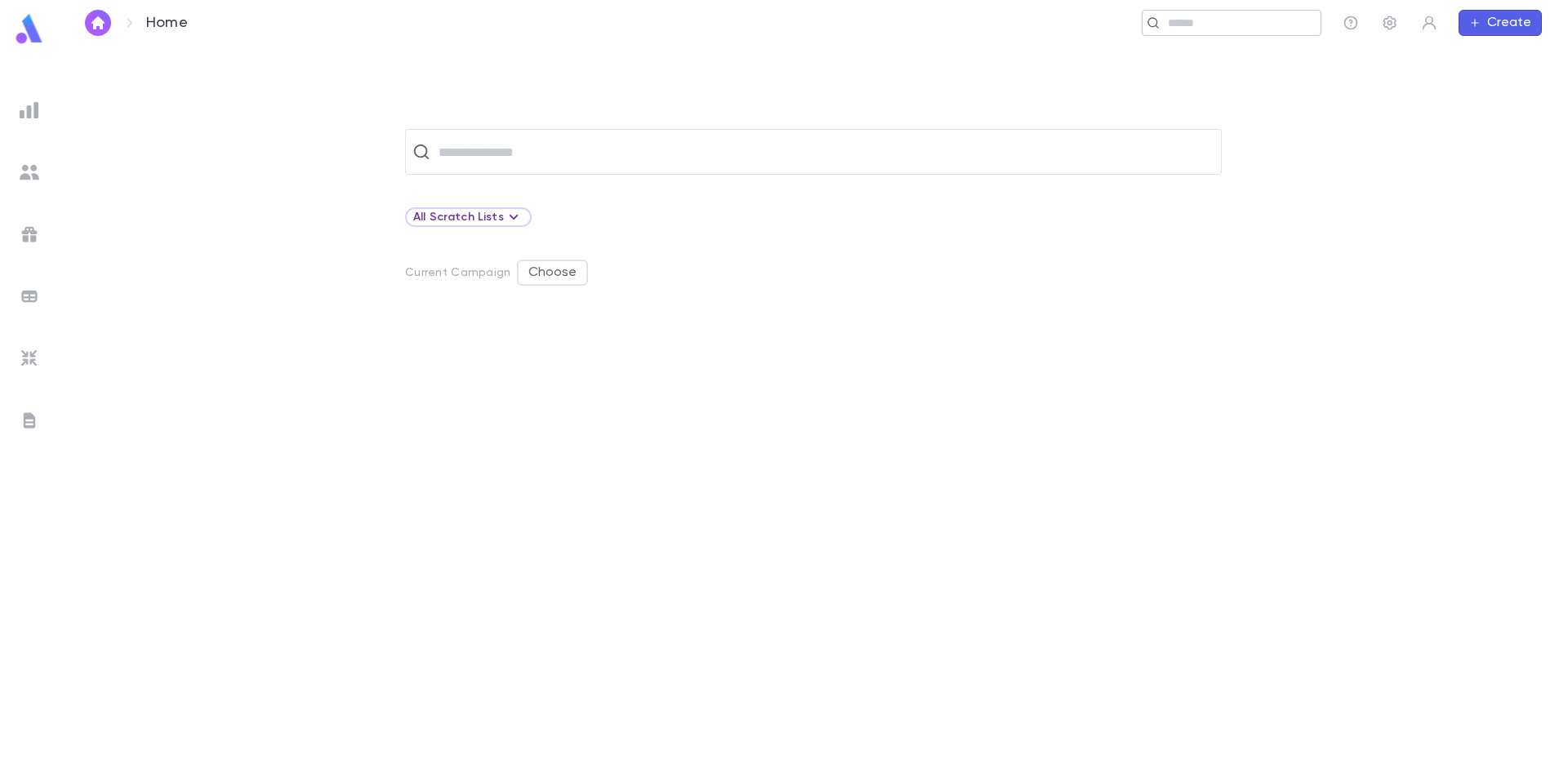
click at [1221, 24] on input "text" at bounding box center [1238, 23] width 151 height 15
type input "****"
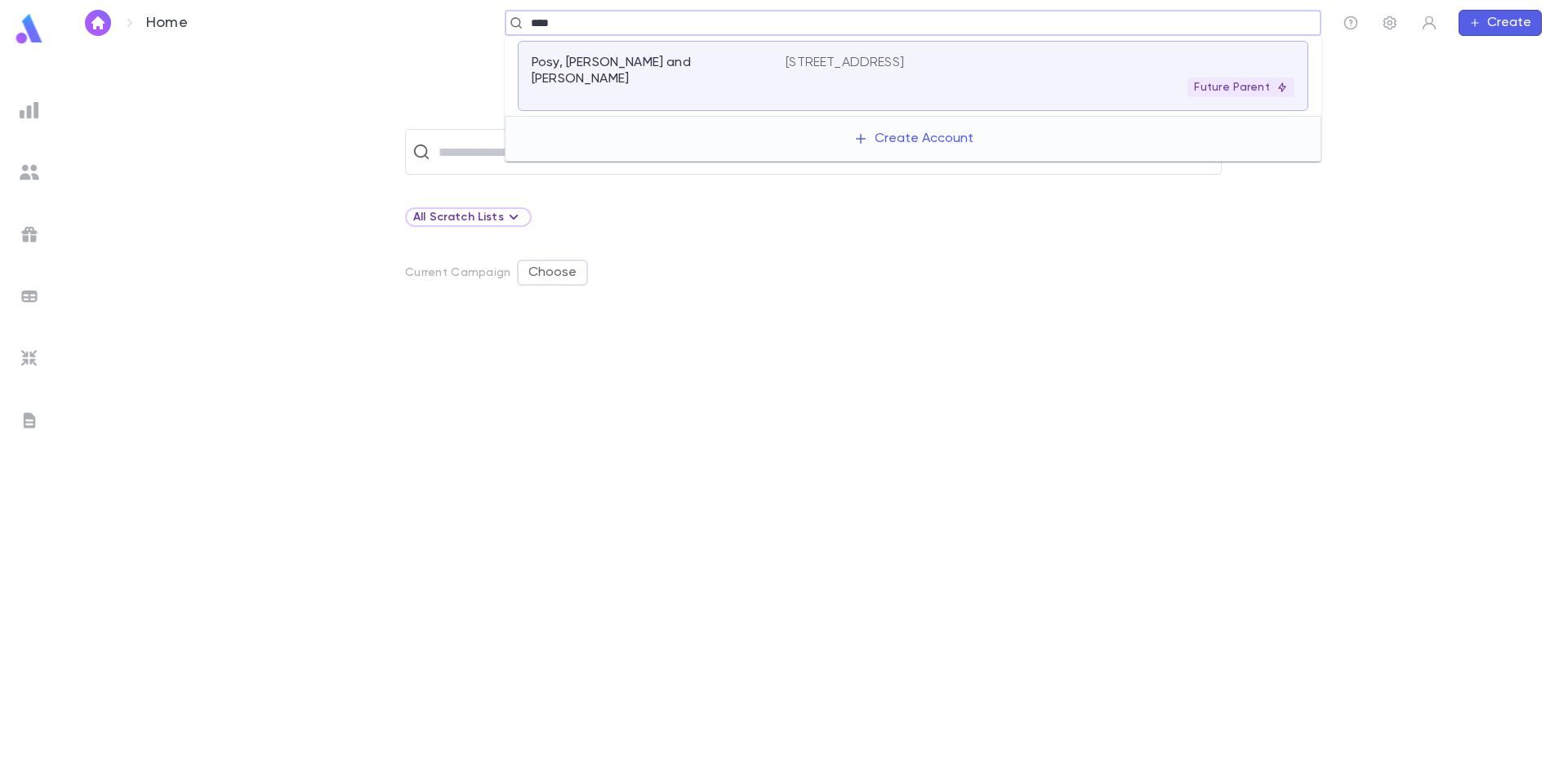
click at [695, 78] on div "Posy, [PERSON_NAME] and [PERSON_NAME]" at bounding box center [659, 76] width 254 height 42
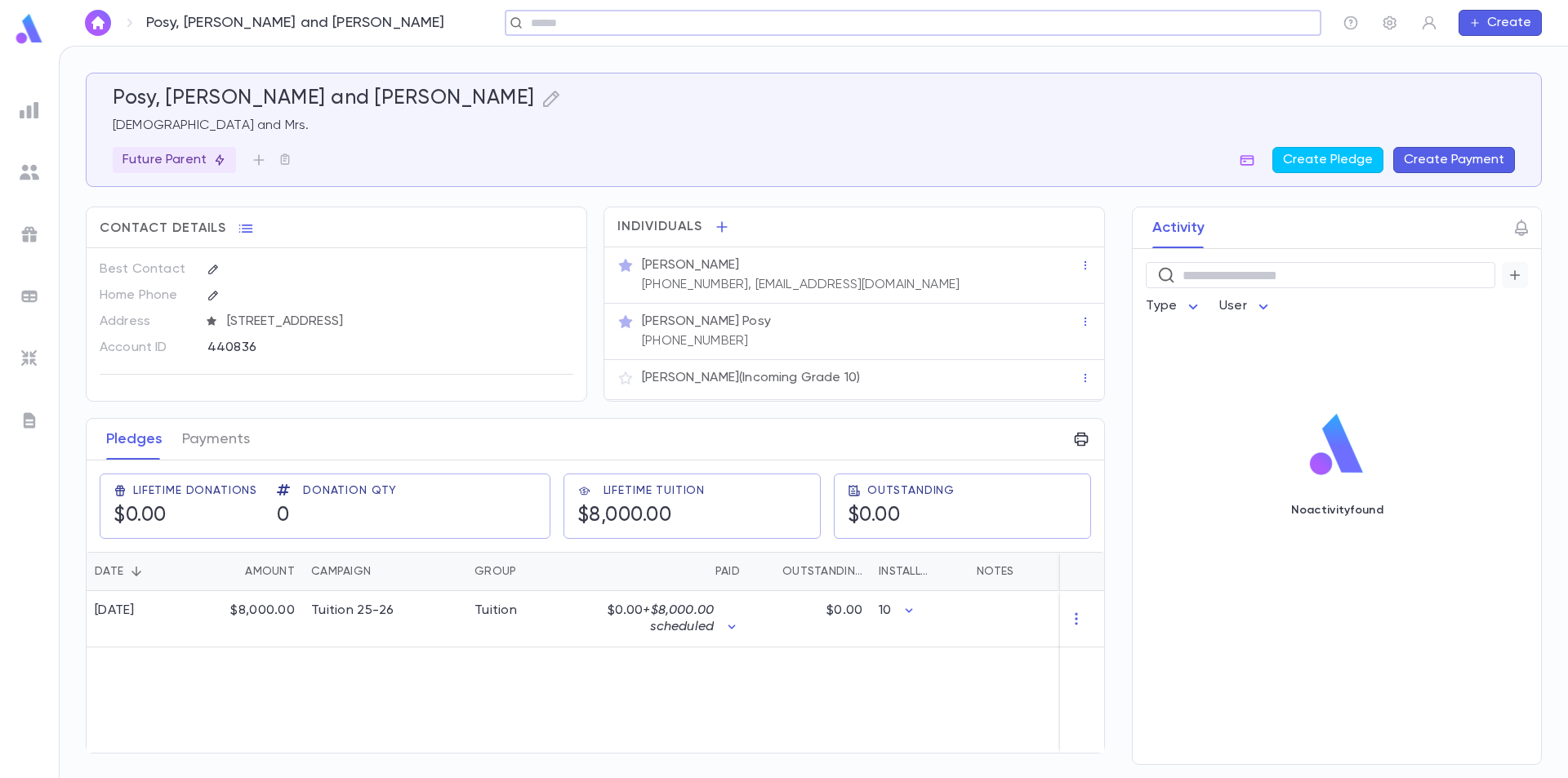
click at [1506, 278] on button "button" at bounding box center [1514, 275] width 26 height 26
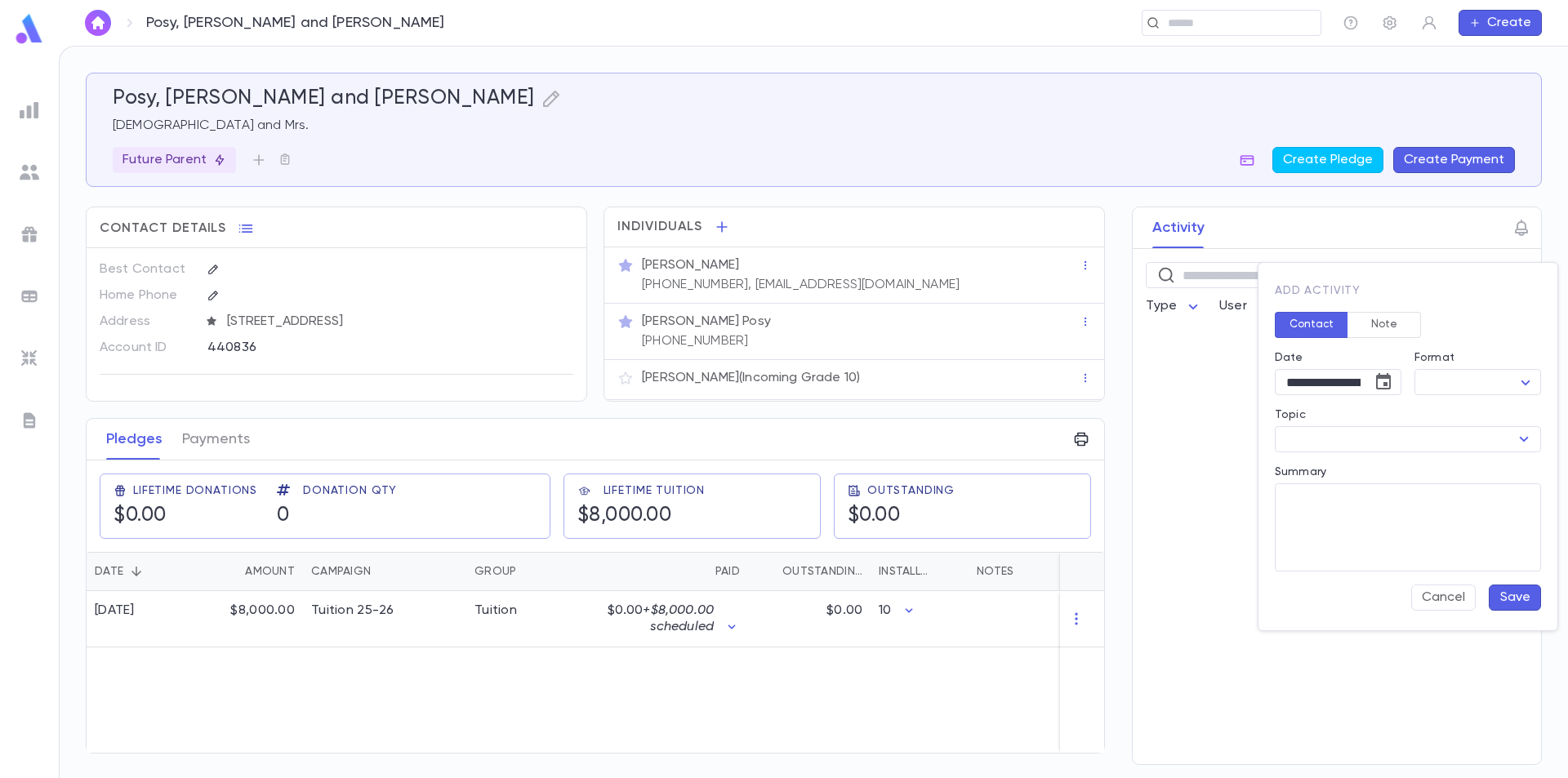
click at [1516, 229] on div at bounding box center [784, 389] width 1568 height 778
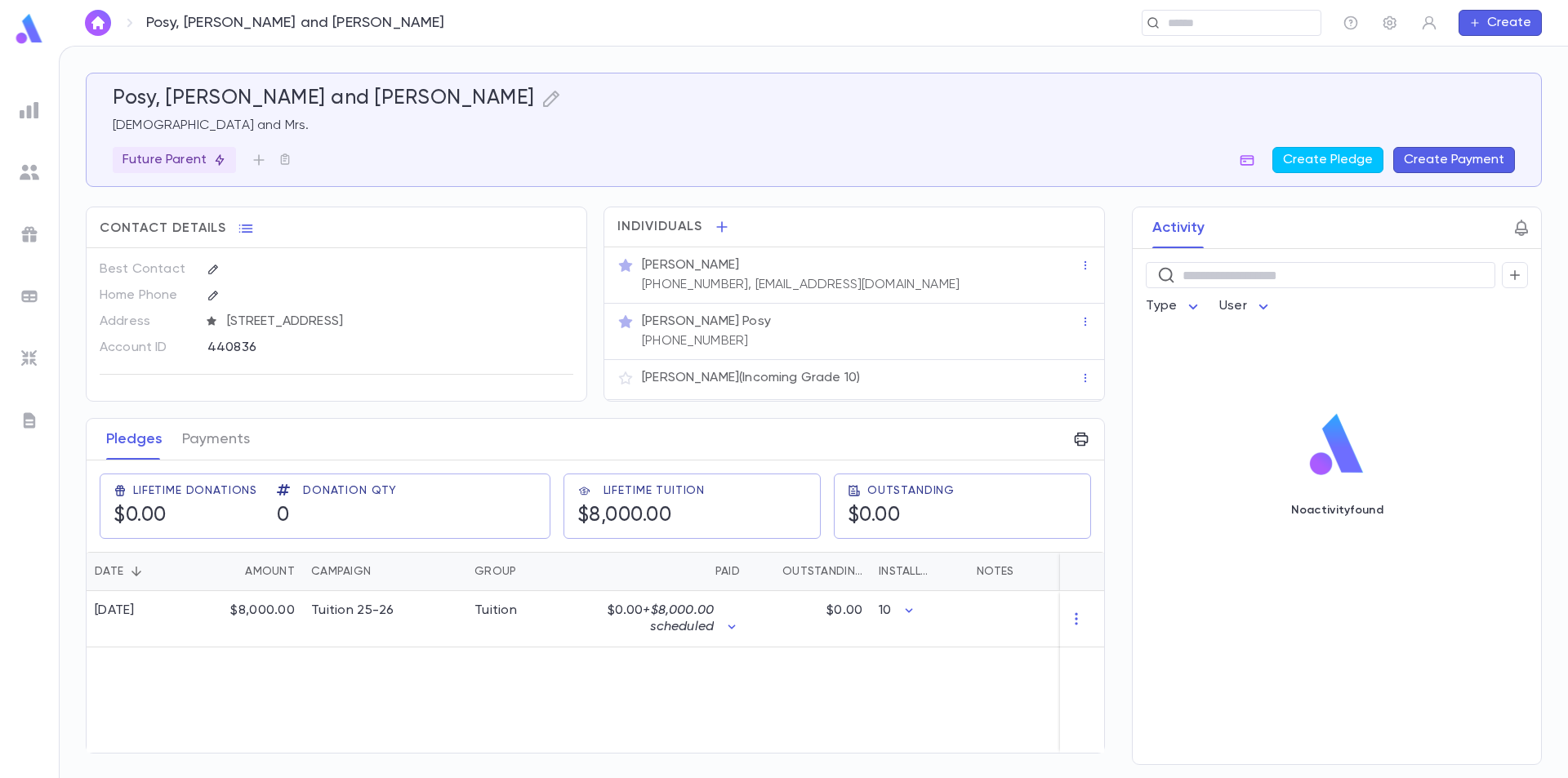
click at [1518, 229] on icon "button" at bounding box center [1522, 227] width 13 height 16
click at [1342, 223] on div at bounding box center [784, 389] width 1568 height 778
click at [36, 303] on img at bounding box center [29, 296] width 19 height 19
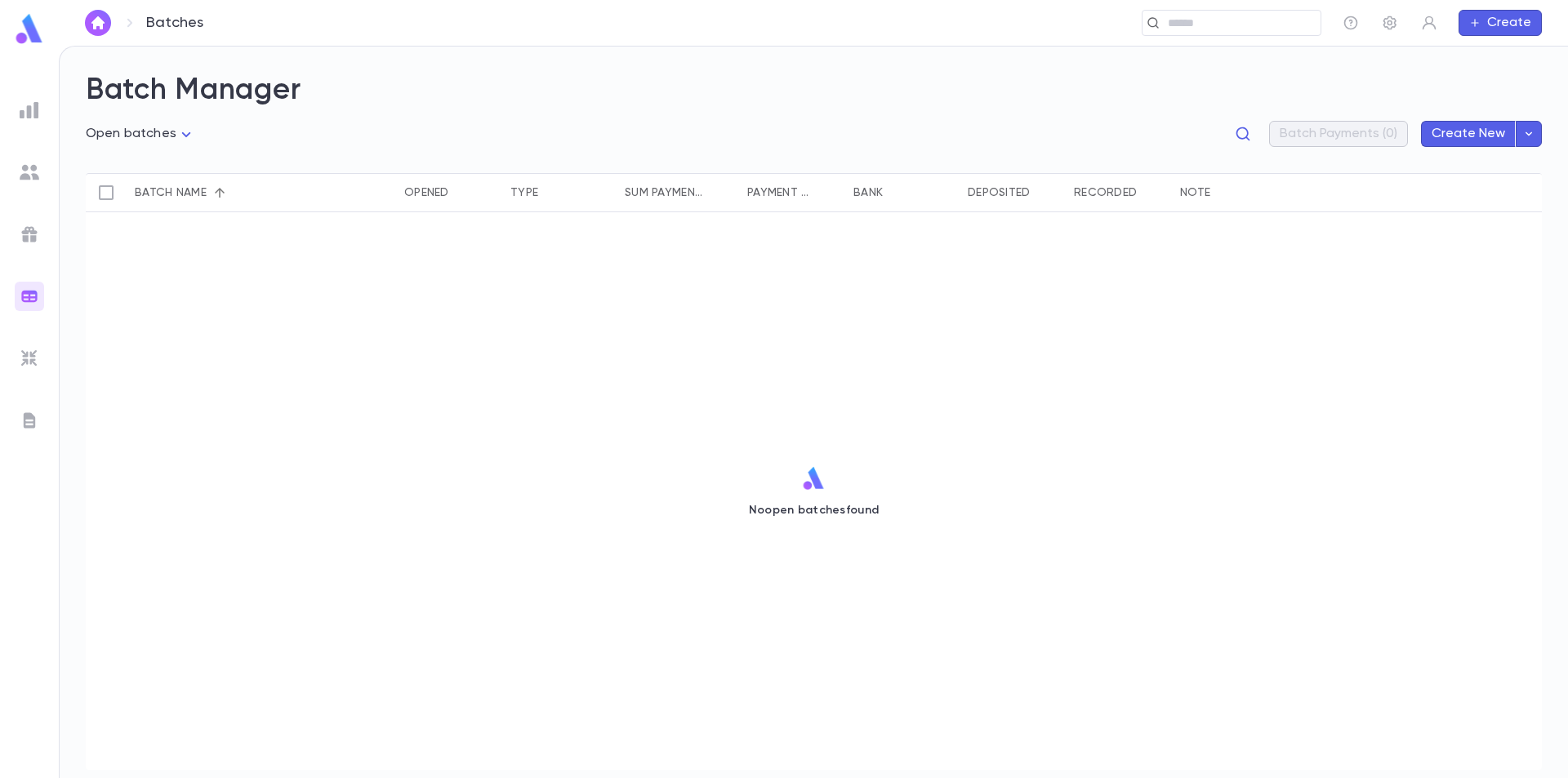
click at [22, 234] on img at bounding box center [29, 234] width 19 height 19
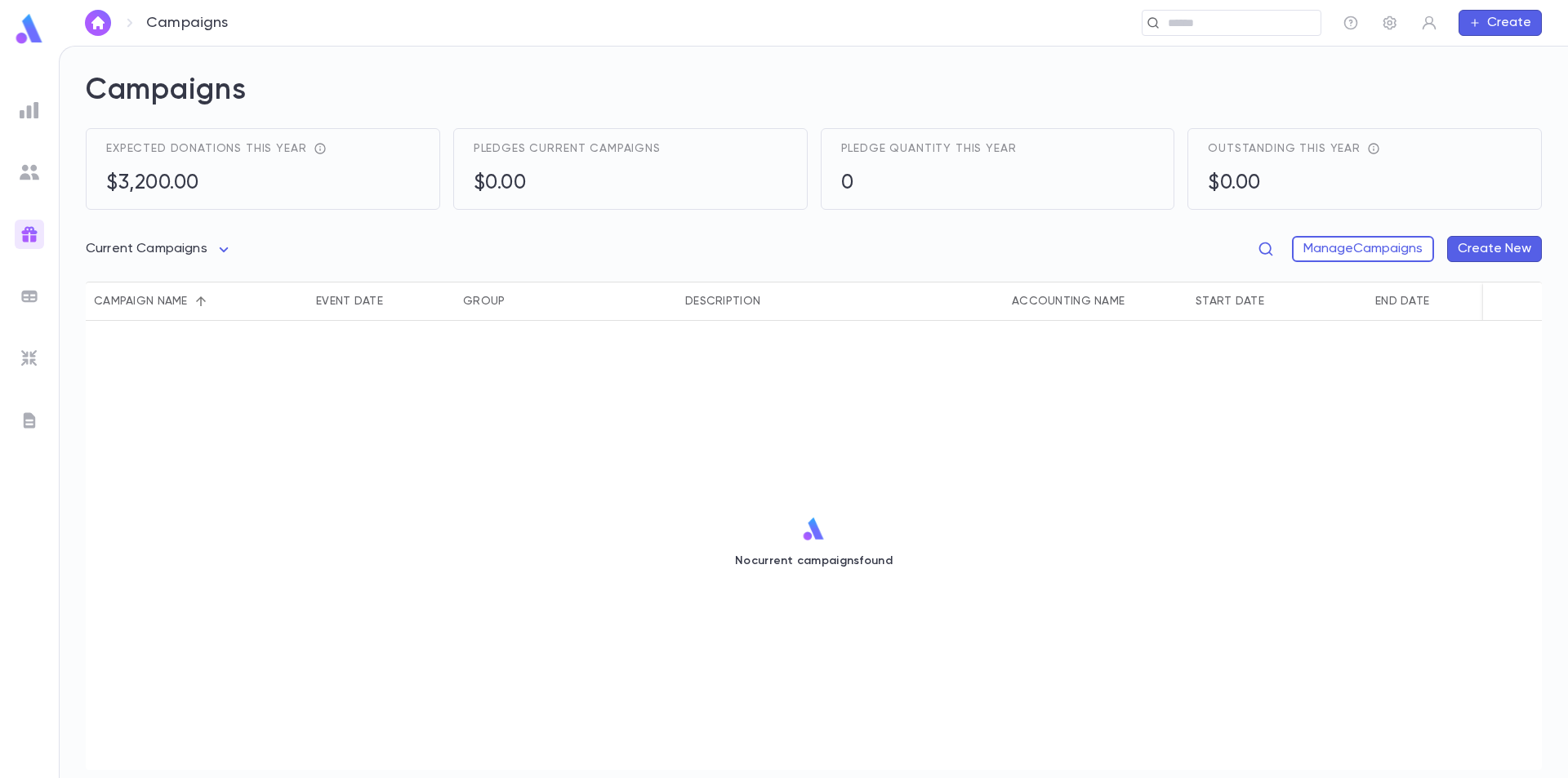
click at [34, 182] on div at bounding box center [29, 172] width 30 height 30
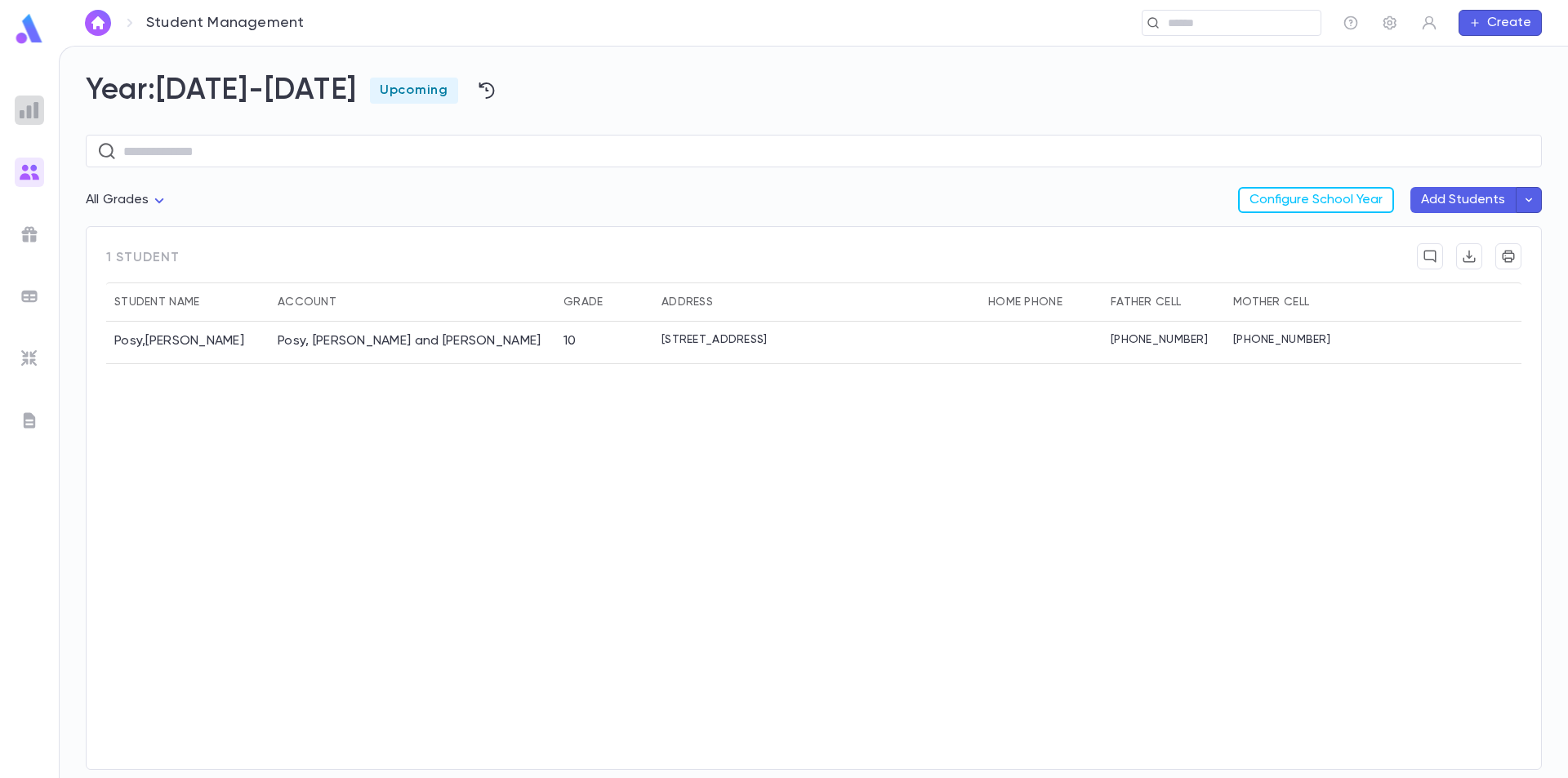
click at [25, 109] on img at bounding box center [29, 110] width 19 height 19
